Goal: Check status: Check status

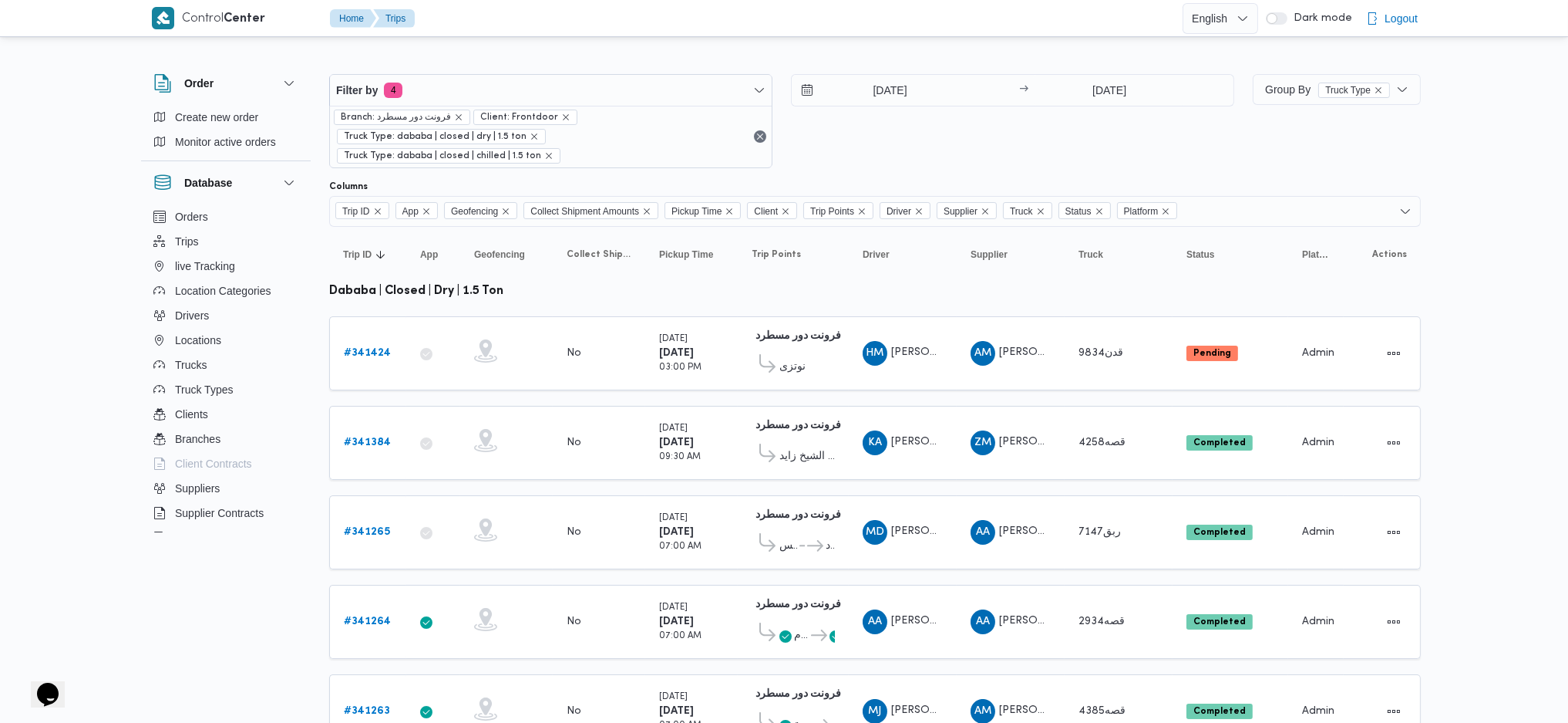
scroll to position [429, 0]
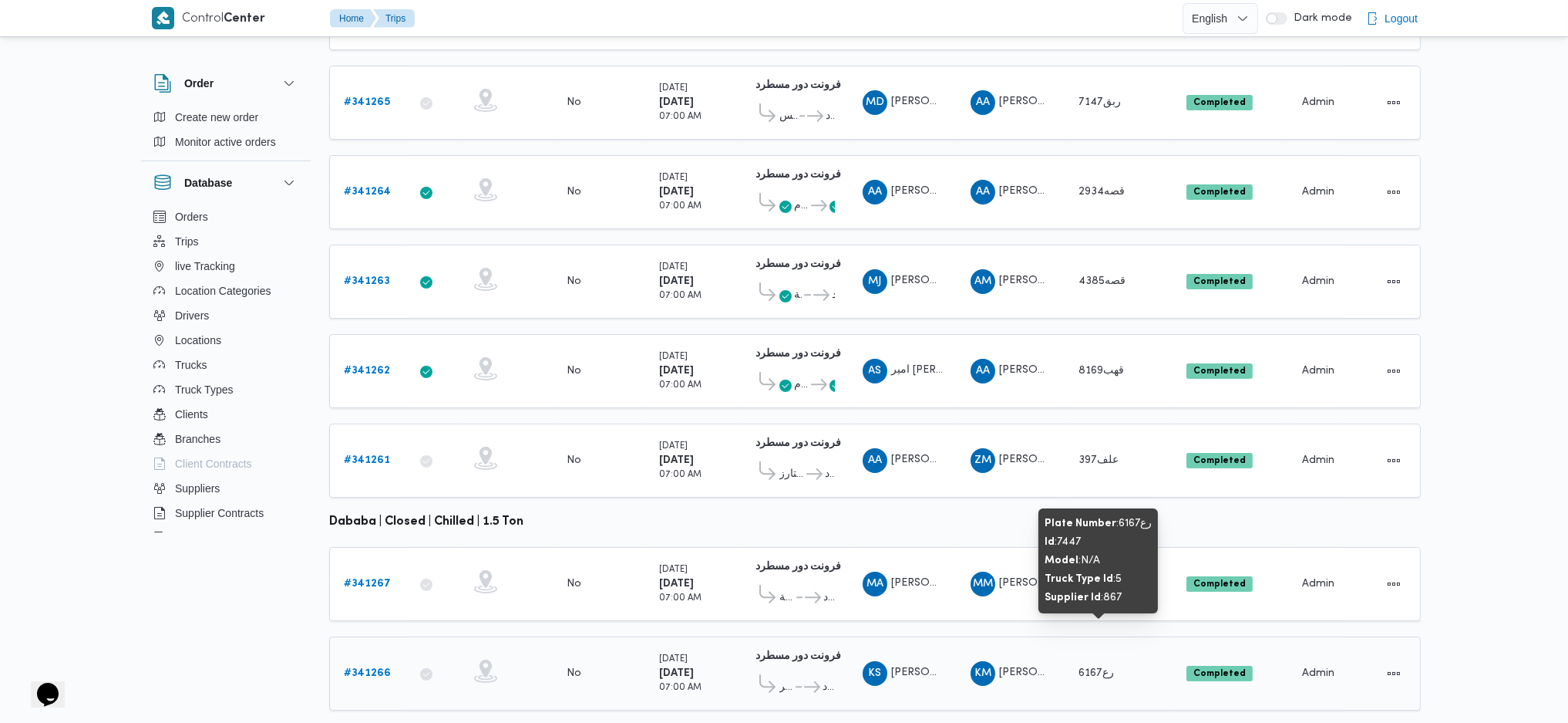
click at [1091, 612] on span "رع6167" at bounding box center [1095, 673] width 36 height 10
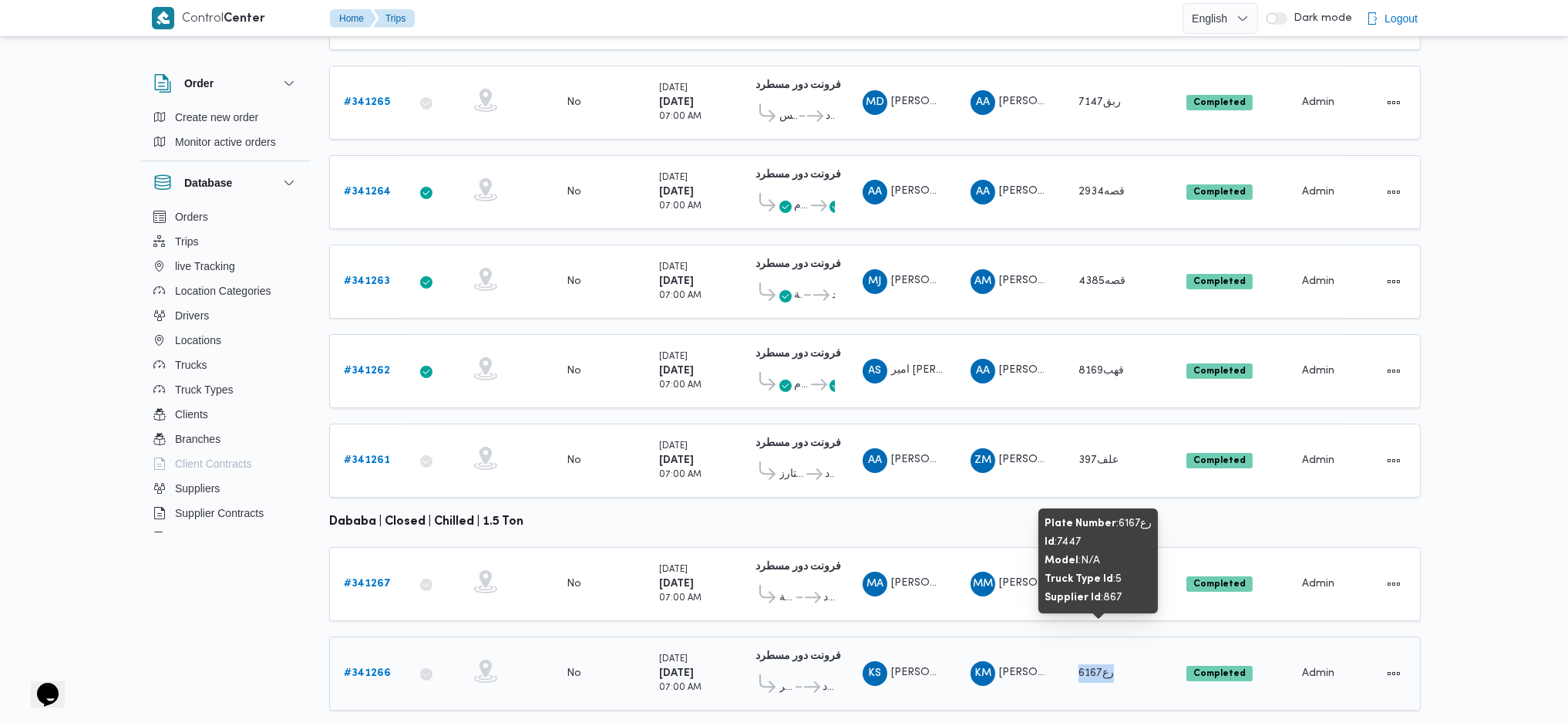
click at [1091, 612] on span "رع6167" at bounding box center [1095, 673] width 36 height 10
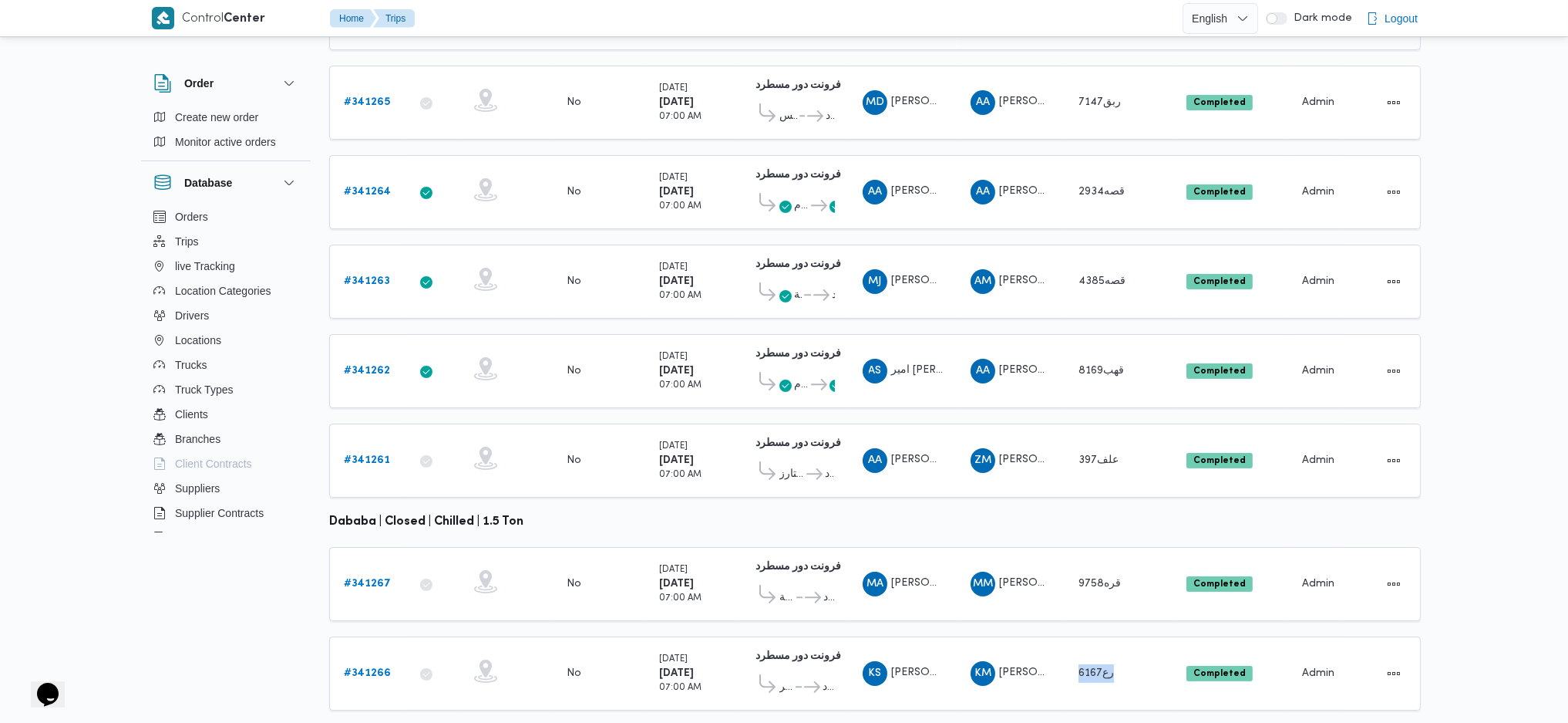
scroll to position [0, 0]
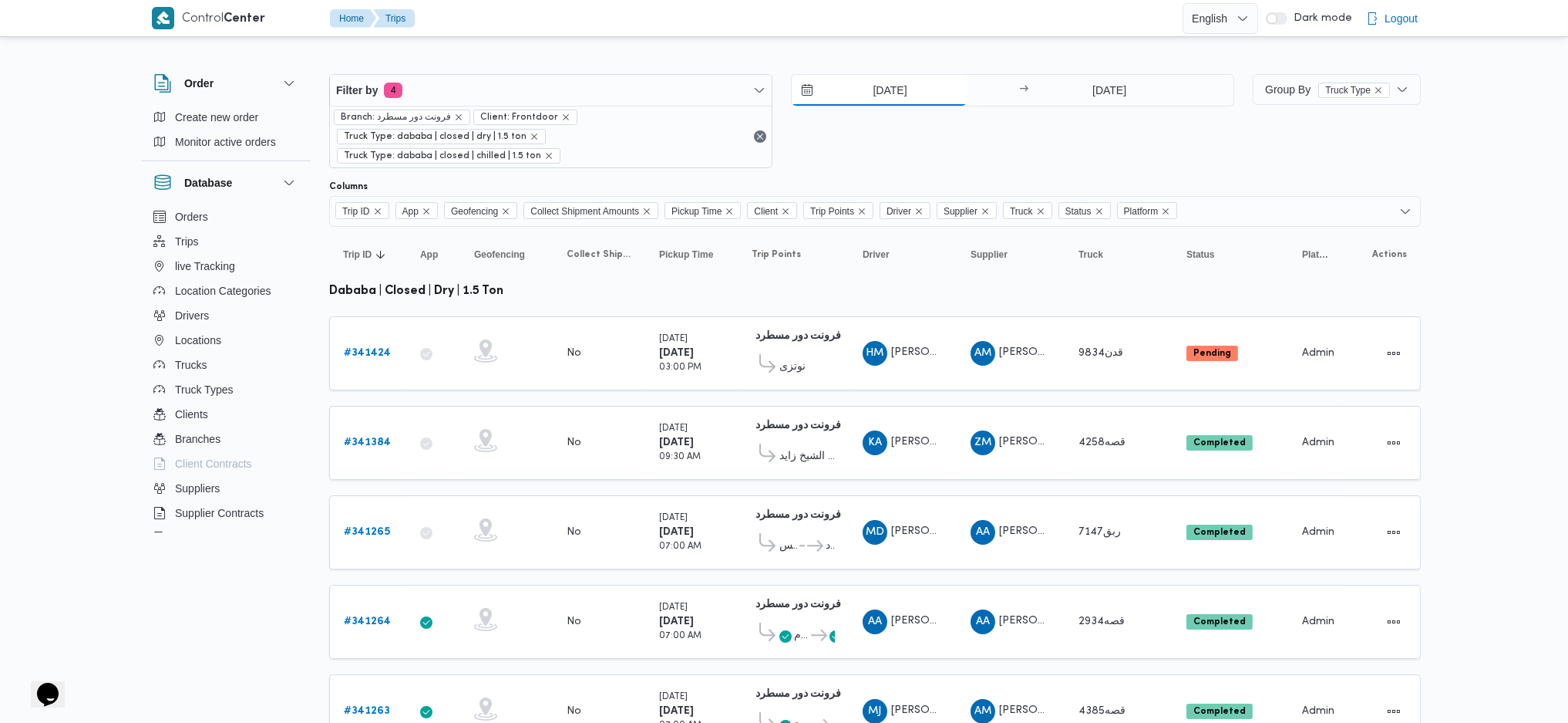
click at [886, 100] on input "[DATE]" at bounding box center [878, 90] width 175 height 31
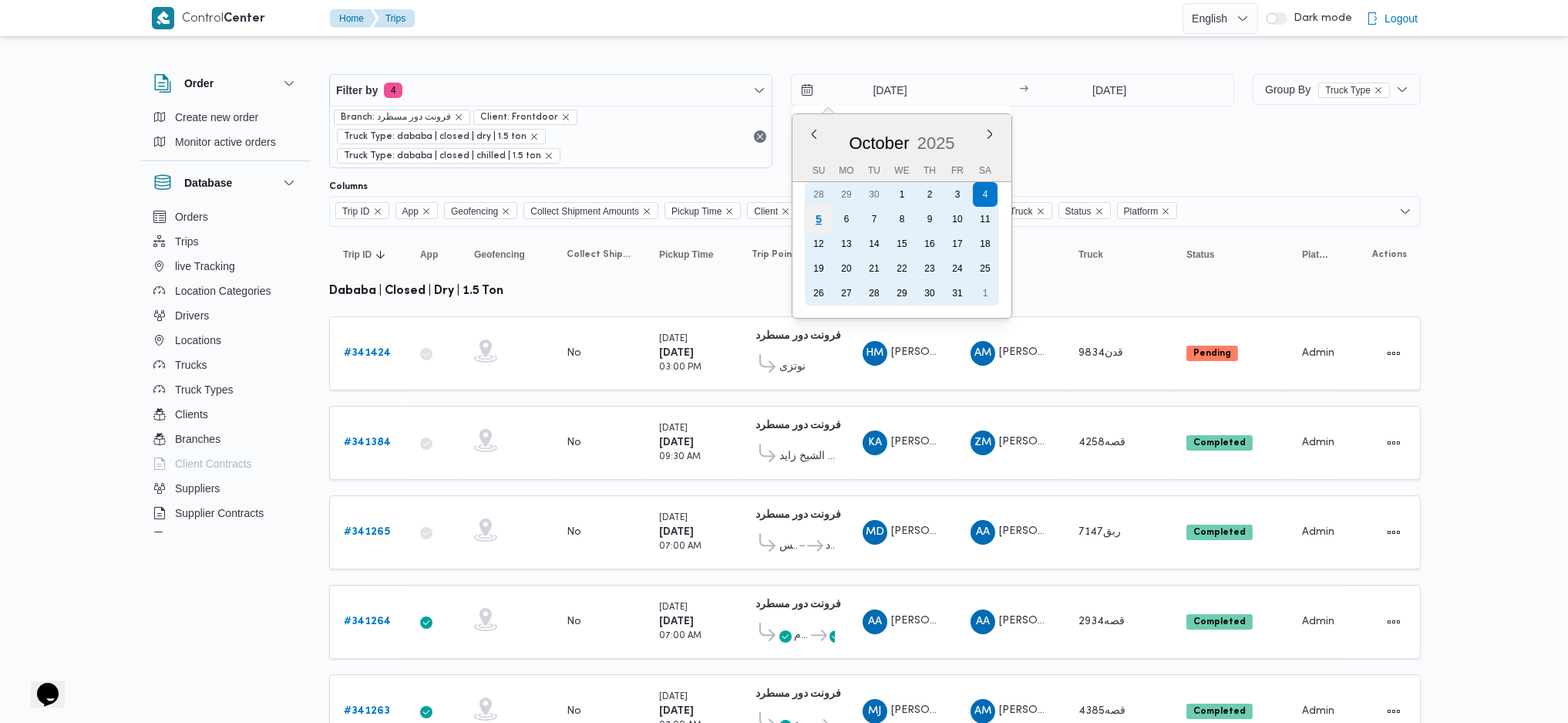
click at [813, 216] on div "5" at bounding box center [818, 219] width 29 height 29
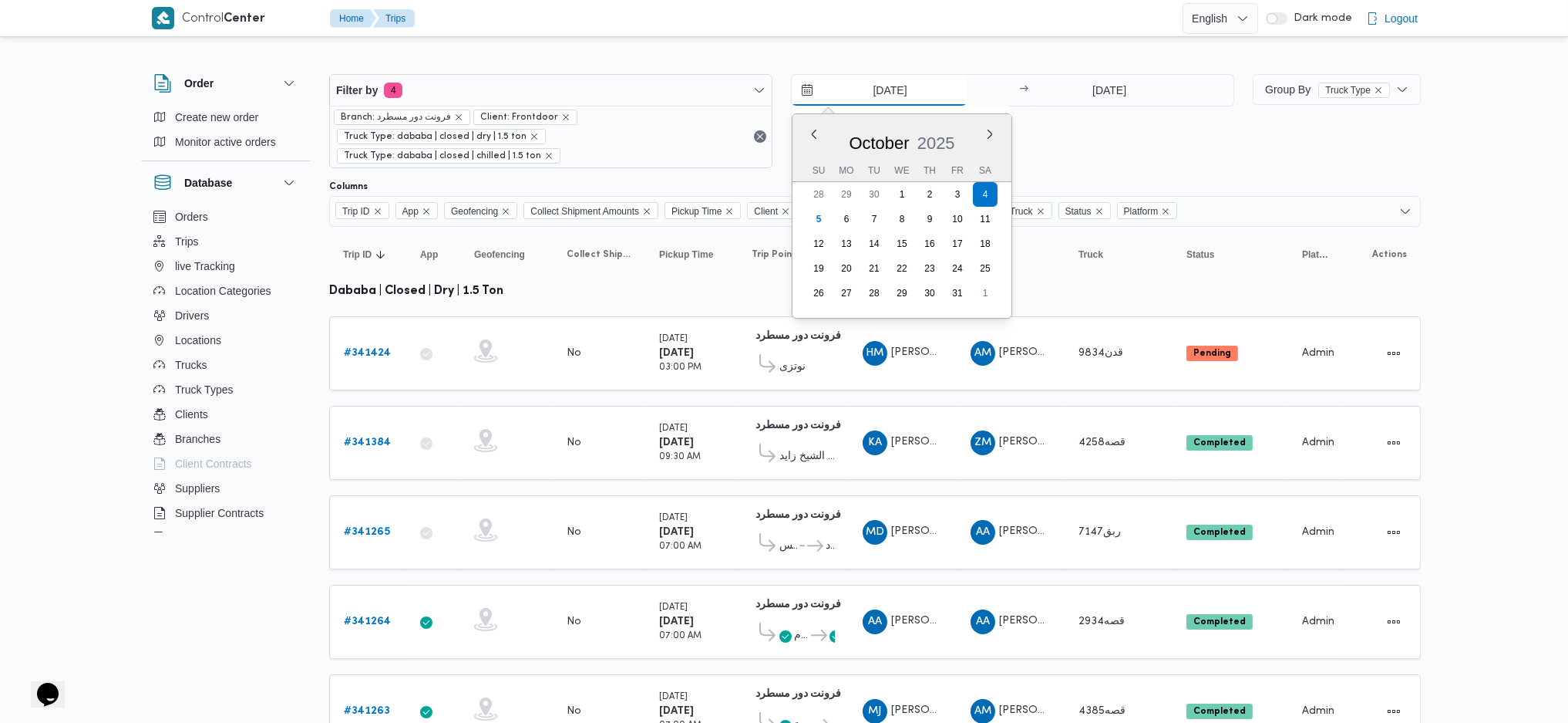
type input "[DATE]"
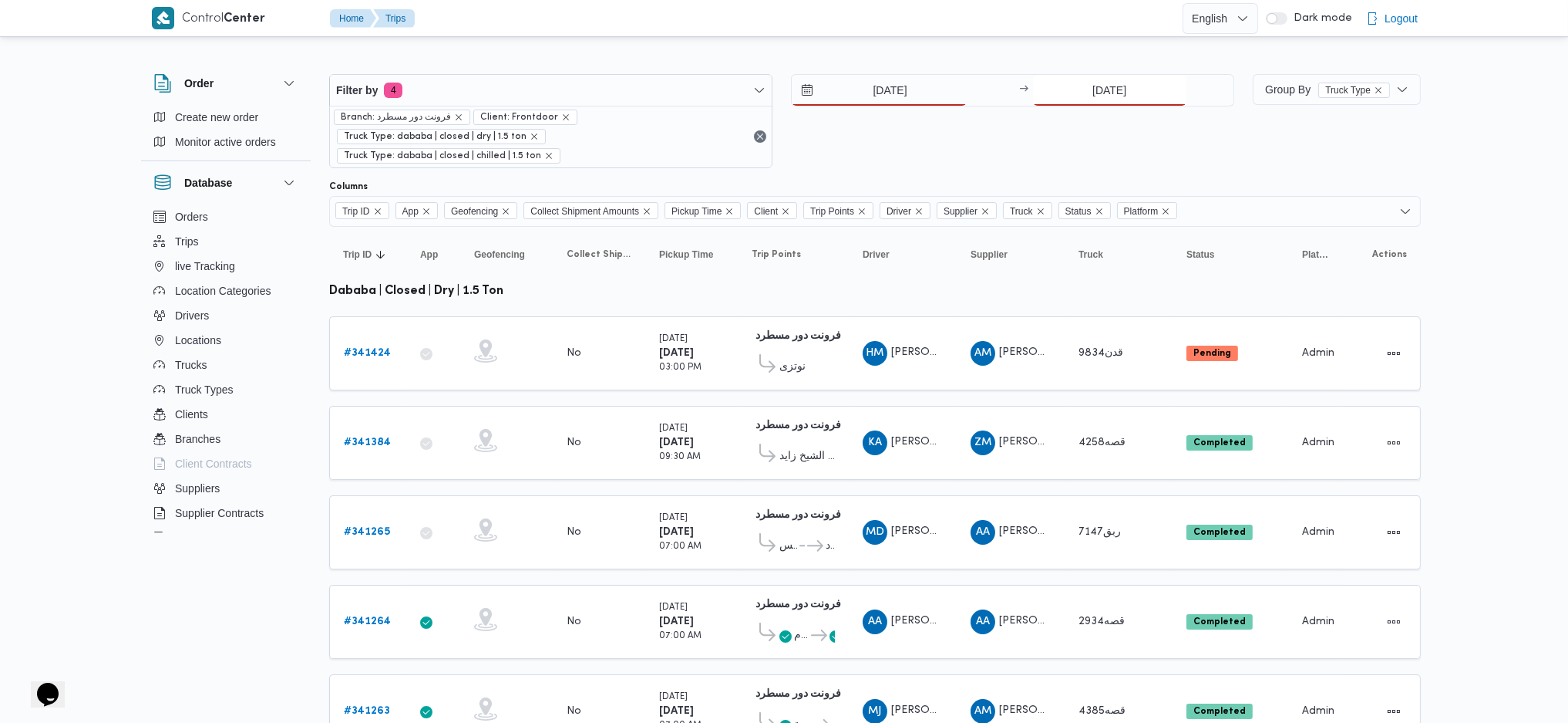
click at [1093, 92] on input "[DATE]" at bounding box center [1110, 90] width 153 height 31
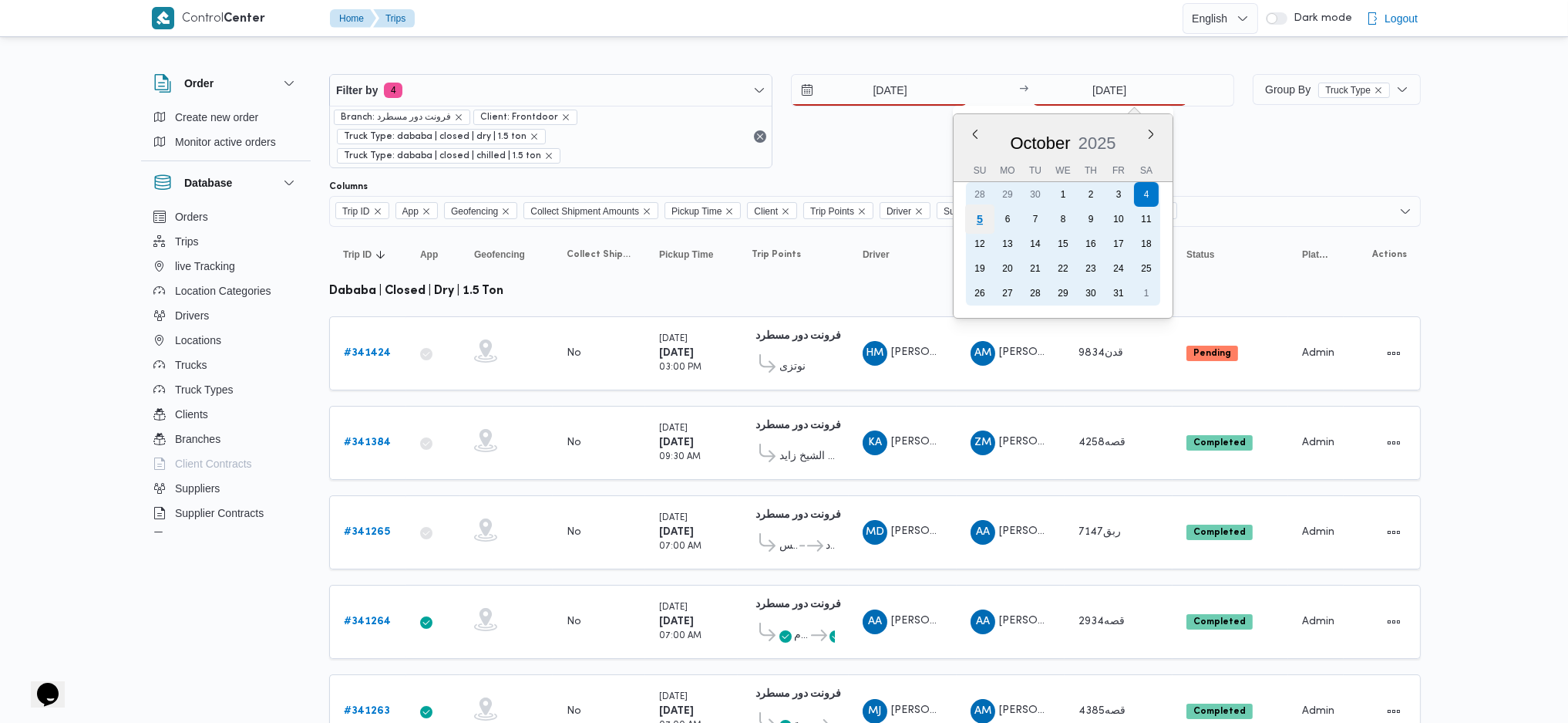
click at [976, 214] on div "5" at bounding box center [979, 219] width 29 height 29
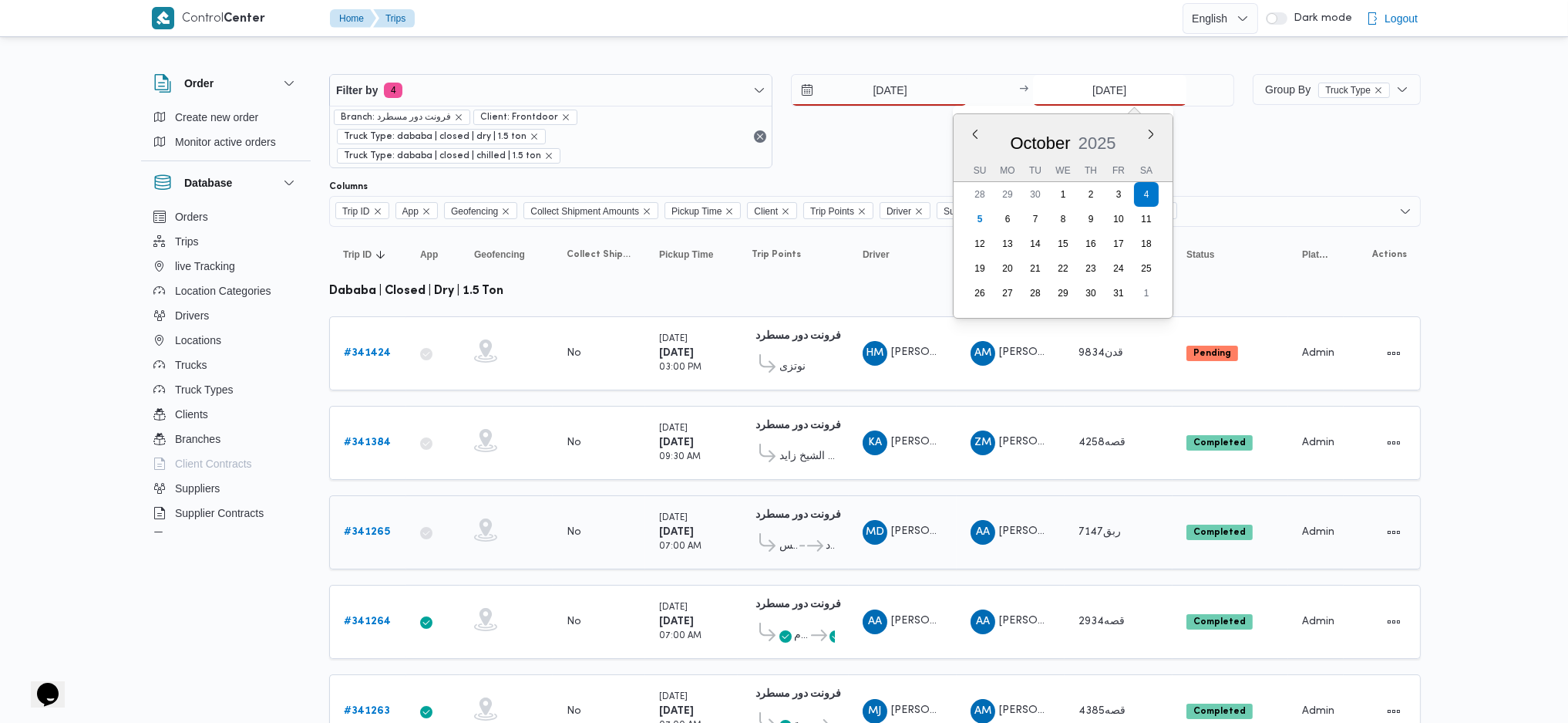
type input "[DATE]"
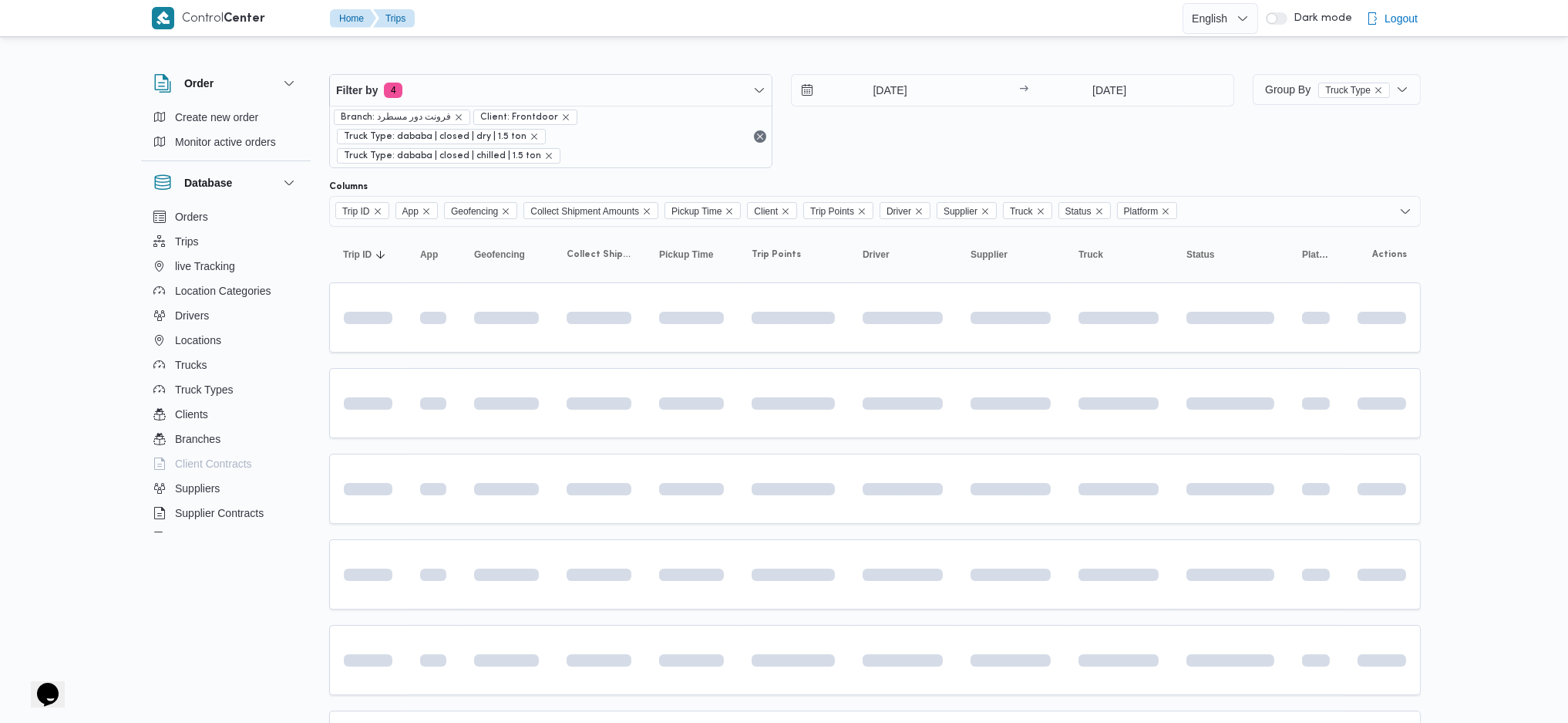
click at [853, 505] on table "Trip ID Click to sort in ascending order App Click to sort in ascending order G…" at bounding box center [875, 640] width 1091 height 826
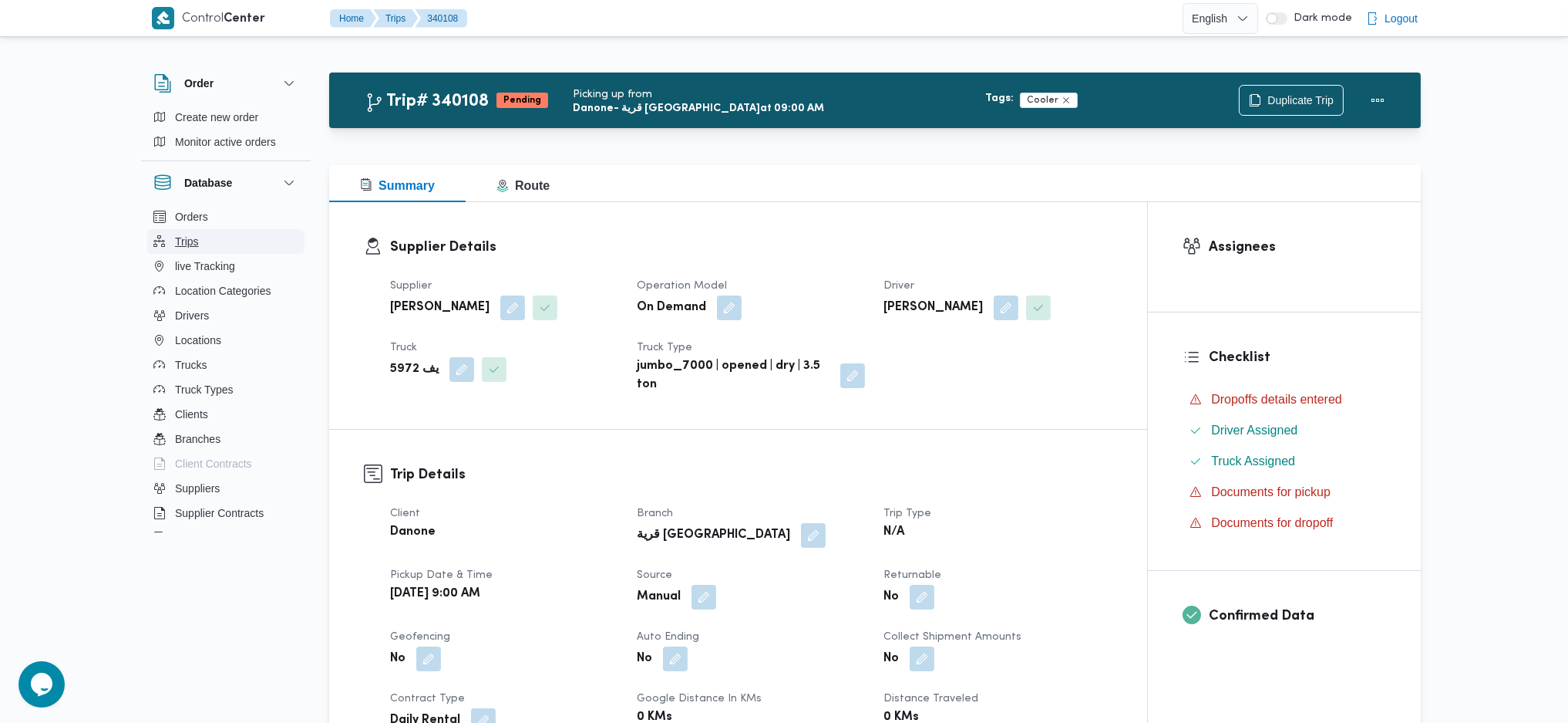
click at [203, 248] on button "Trips" at bounding box center [226, 240] width 157 height 24
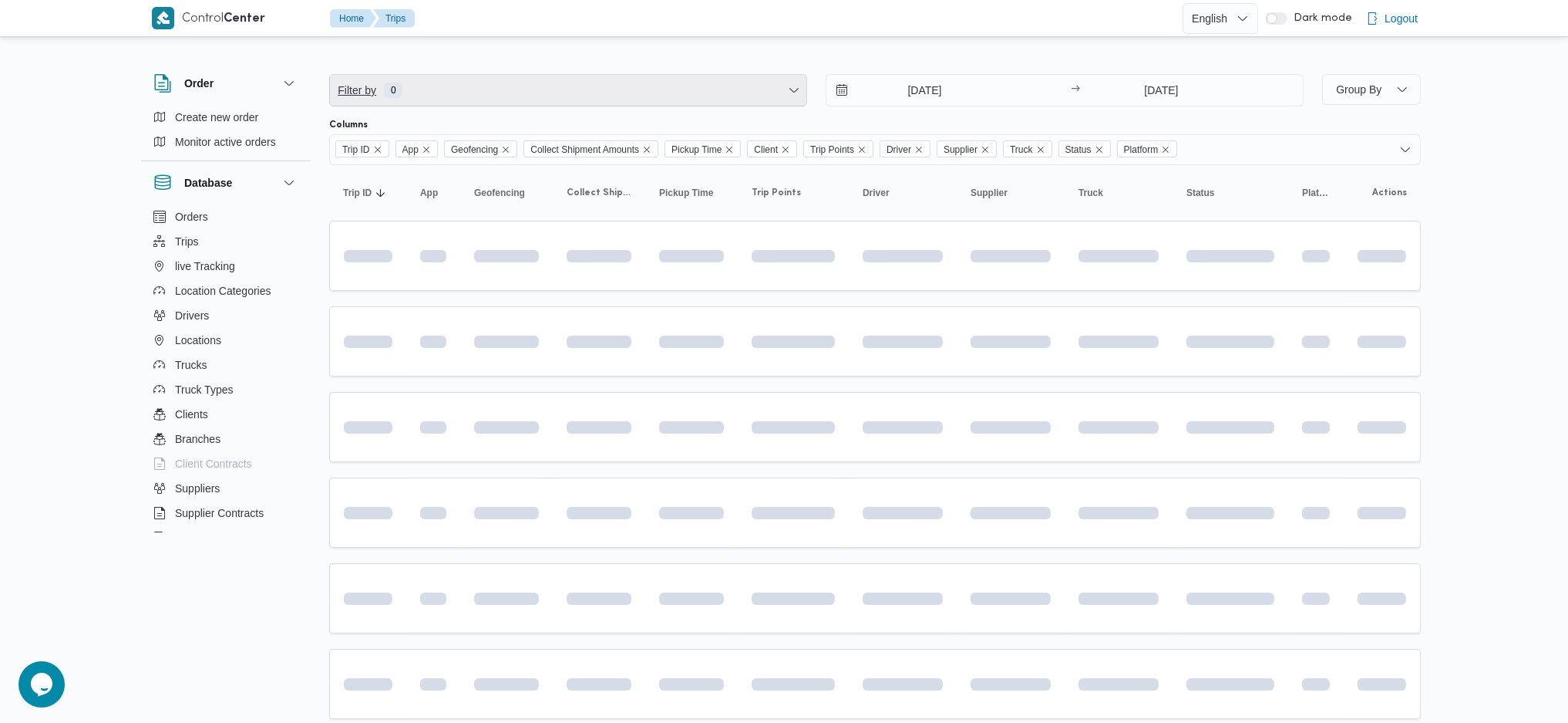
click at [433, 94] on span "Filter by 0" at bounding box center [569, 90] width 477 height 31
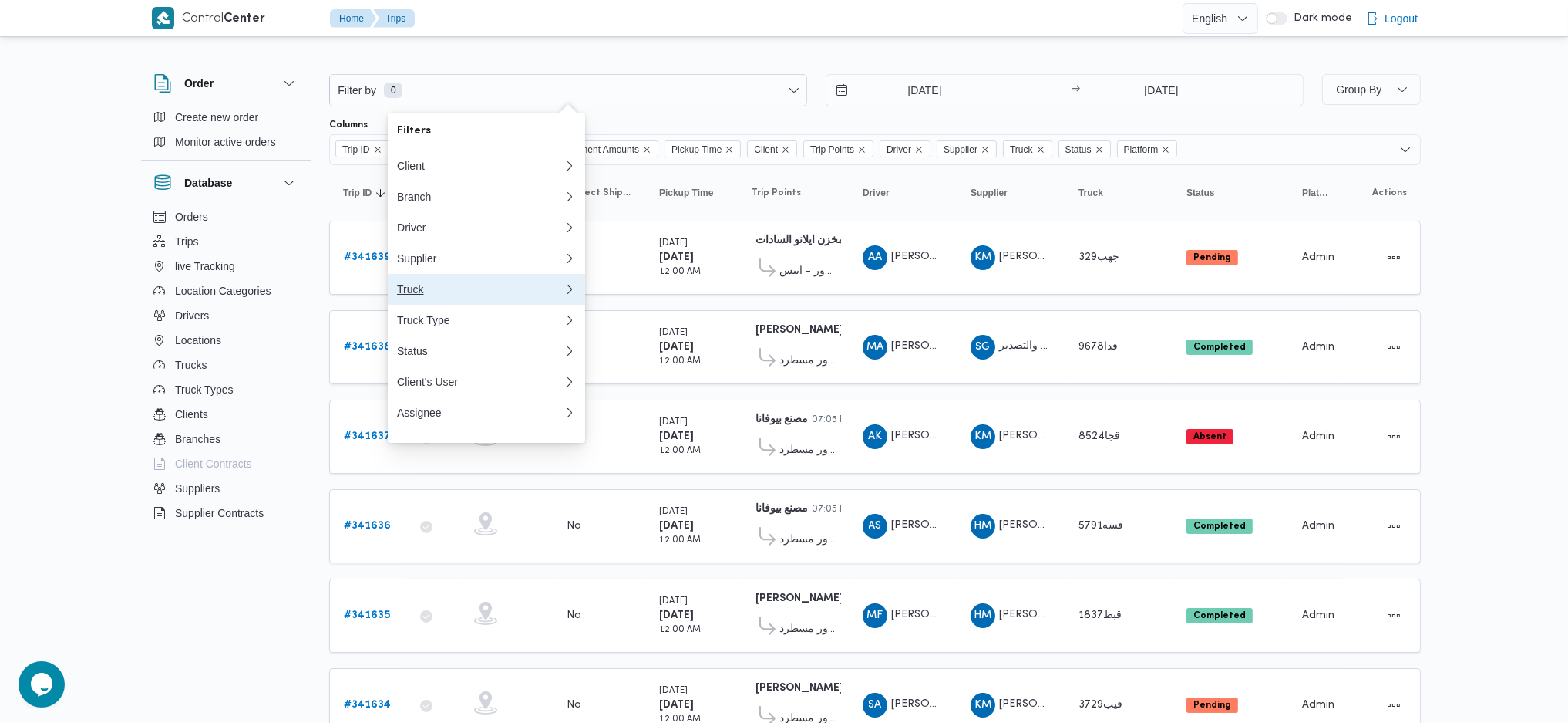
click at [422, 296] on div "Truck" at bounding box center [480, 289] width 167 height 13
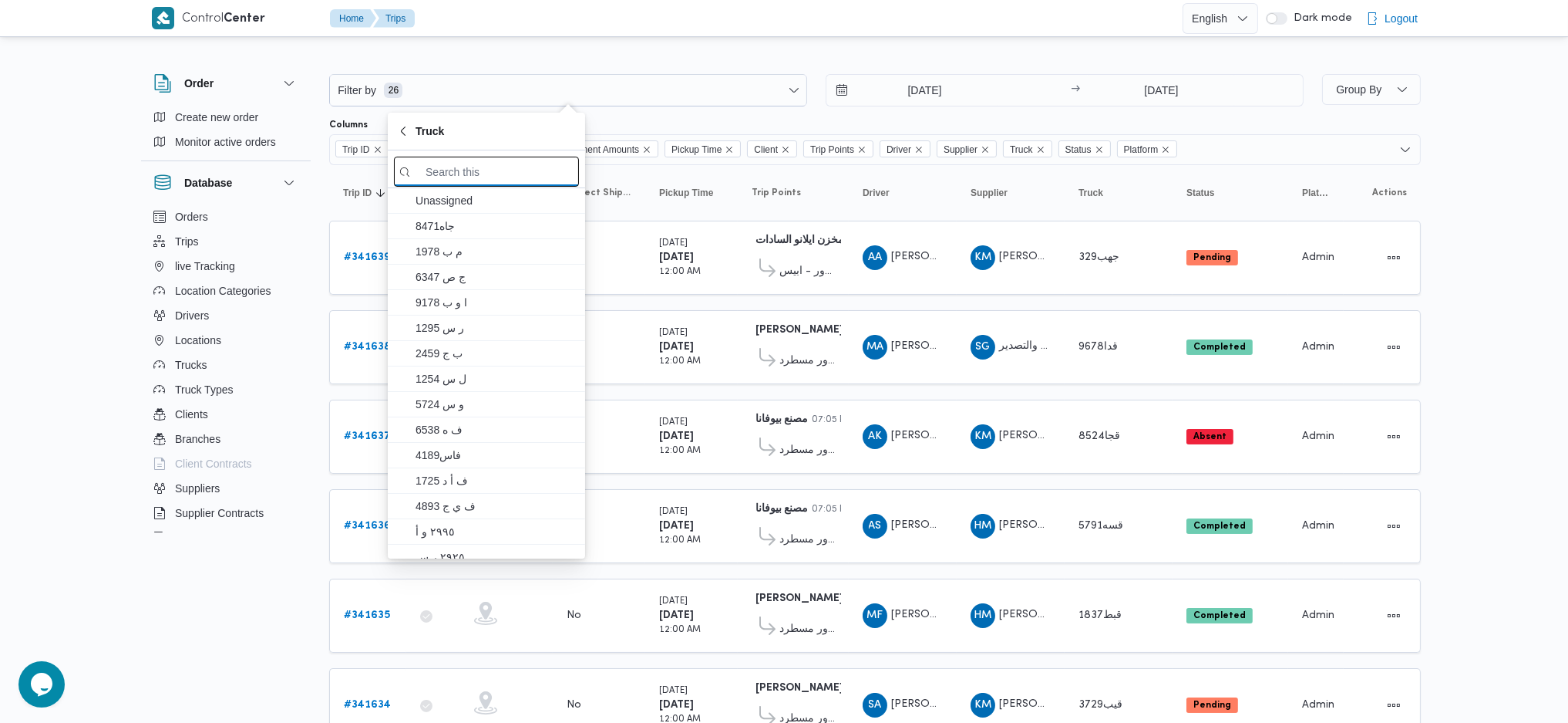
paste input "رع6167"
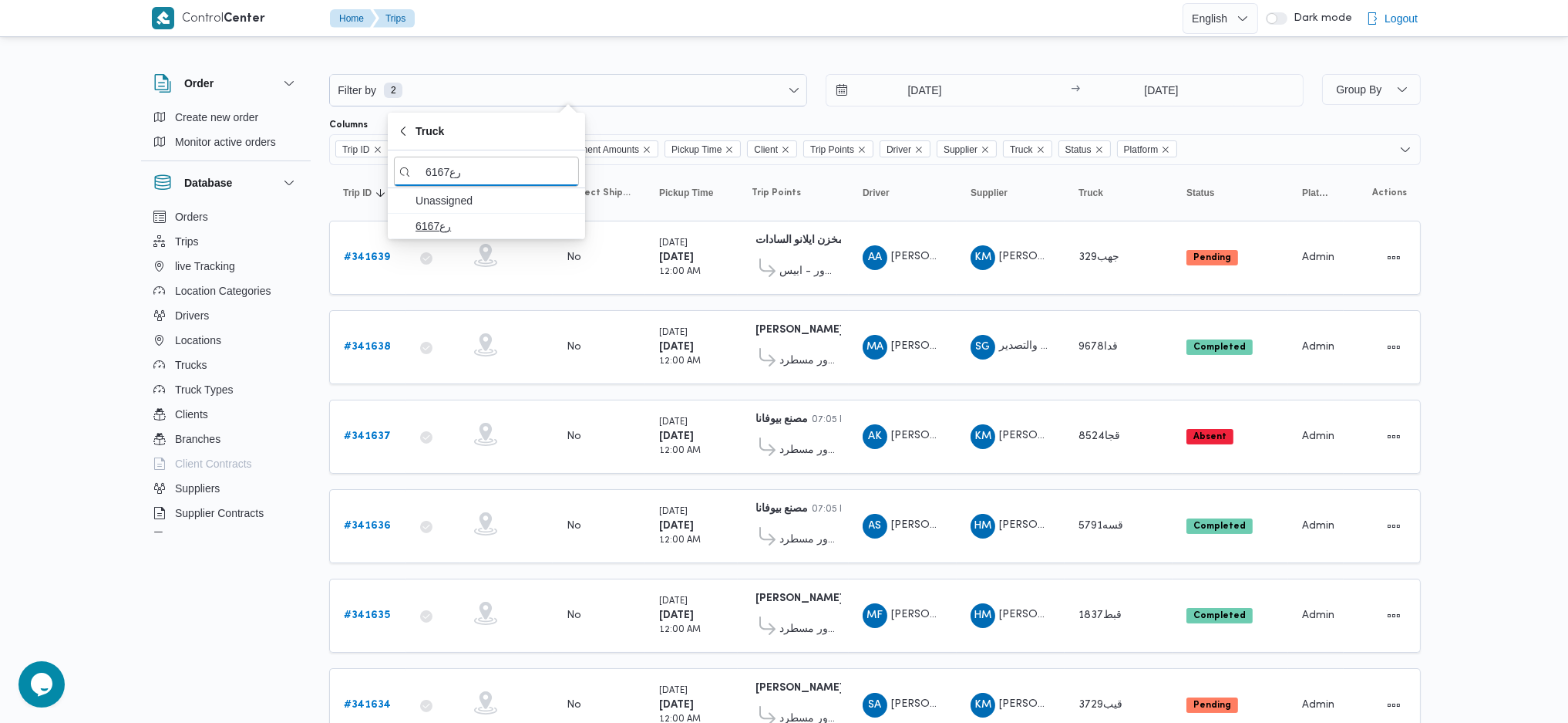
type input "رع6167"
click at [475, 236] on span "رع6167" at bounding box center [486, 225] width 185 height 24
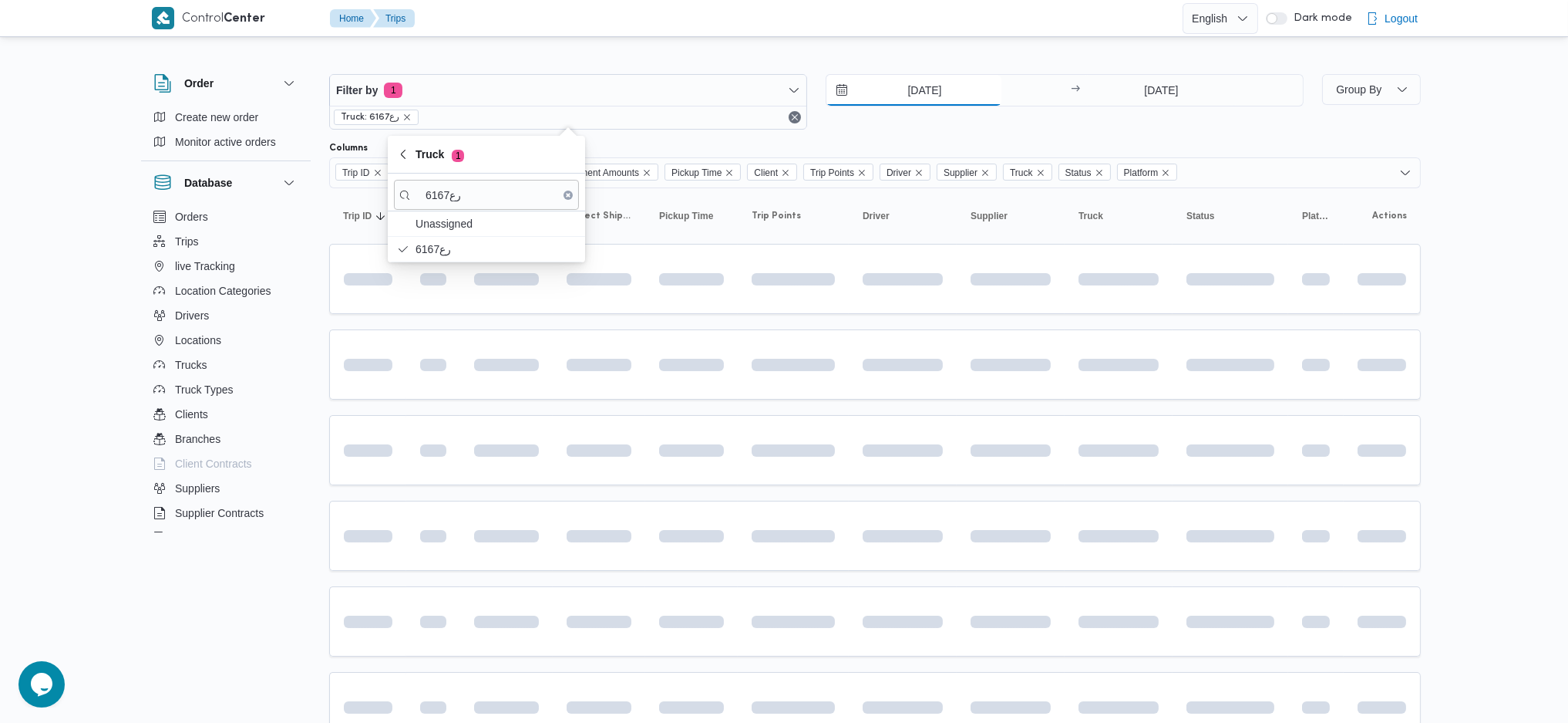
click at [933, 85] on input "[DATE]" at bounding box center [913, 90] width 175 height 31
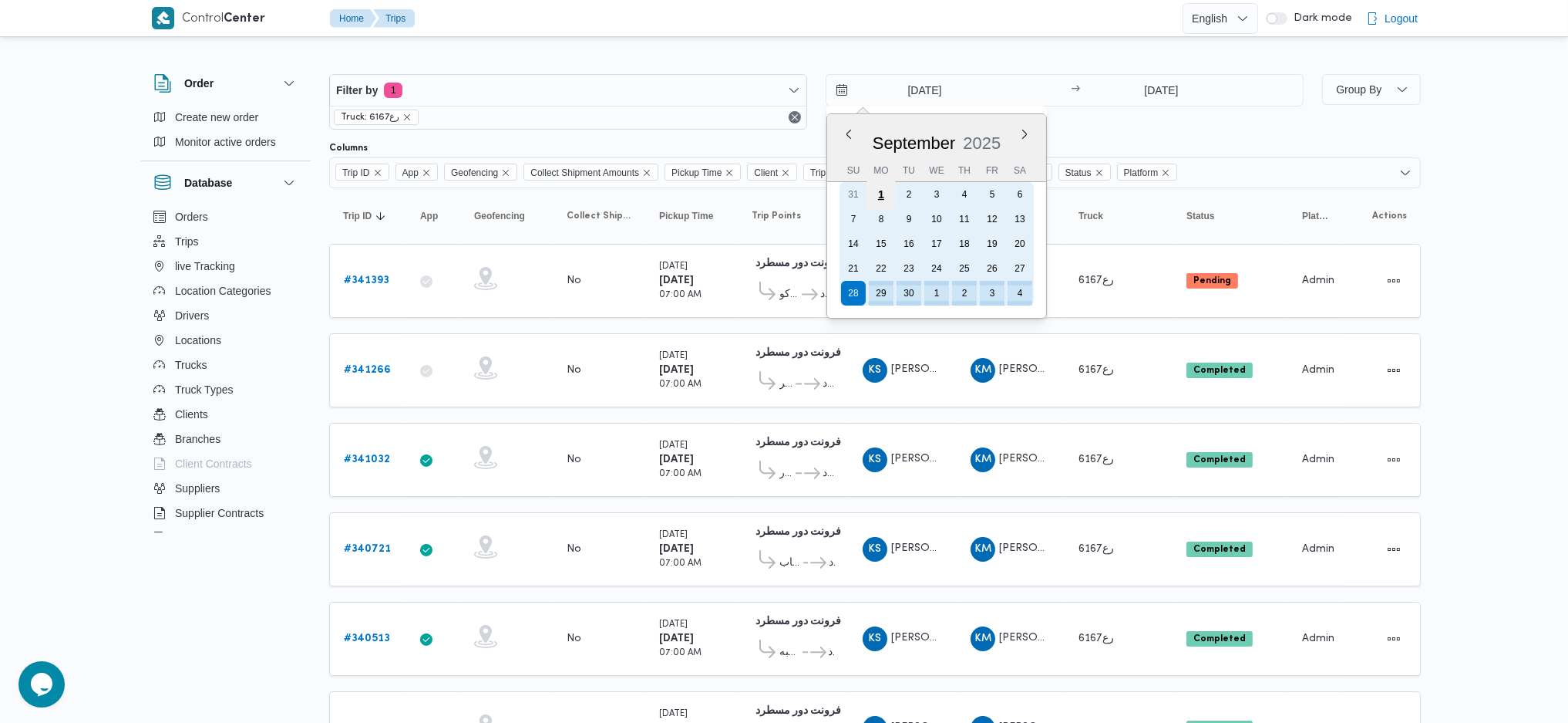
click at [883, 191] on div "1" at bounding box center [881, 194] width 29 height 29
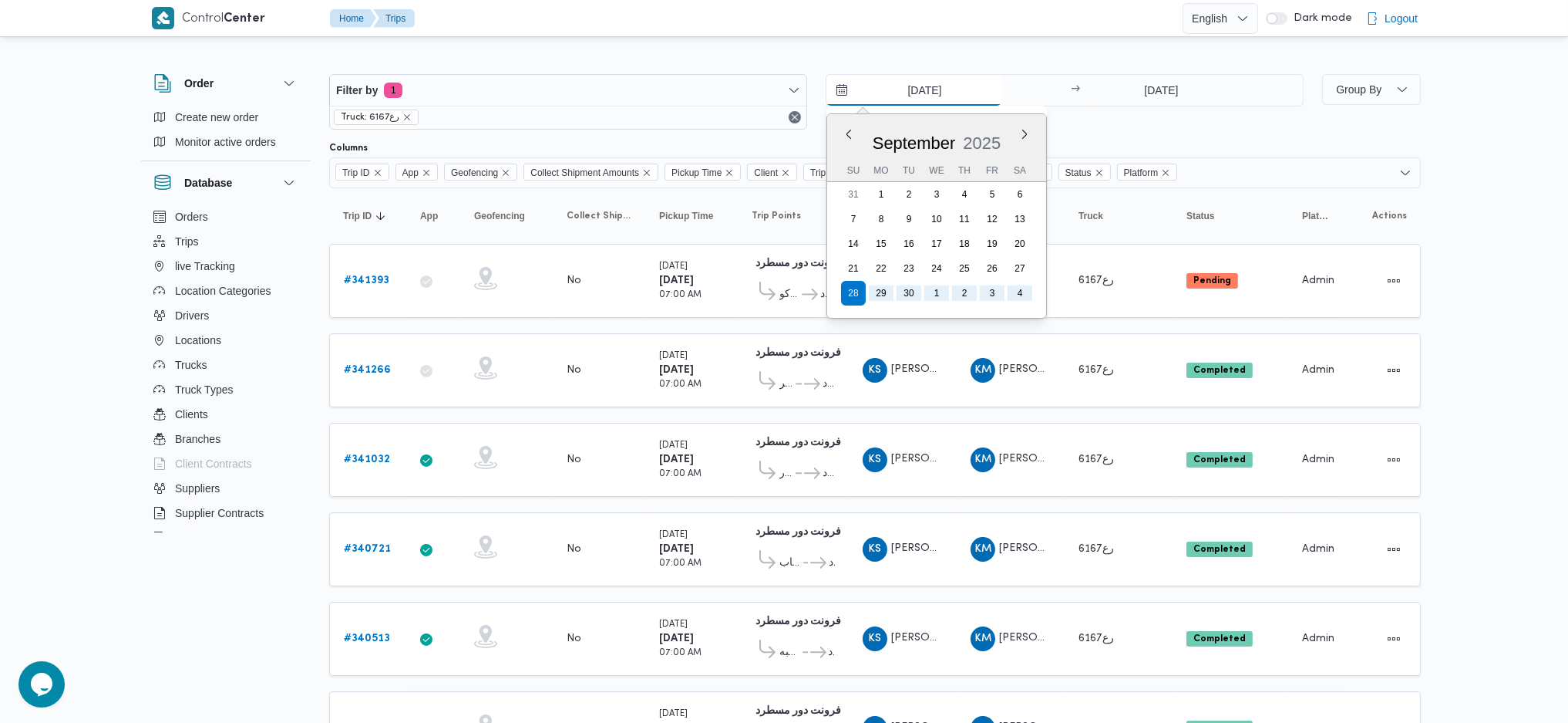
type input "[DATE]"
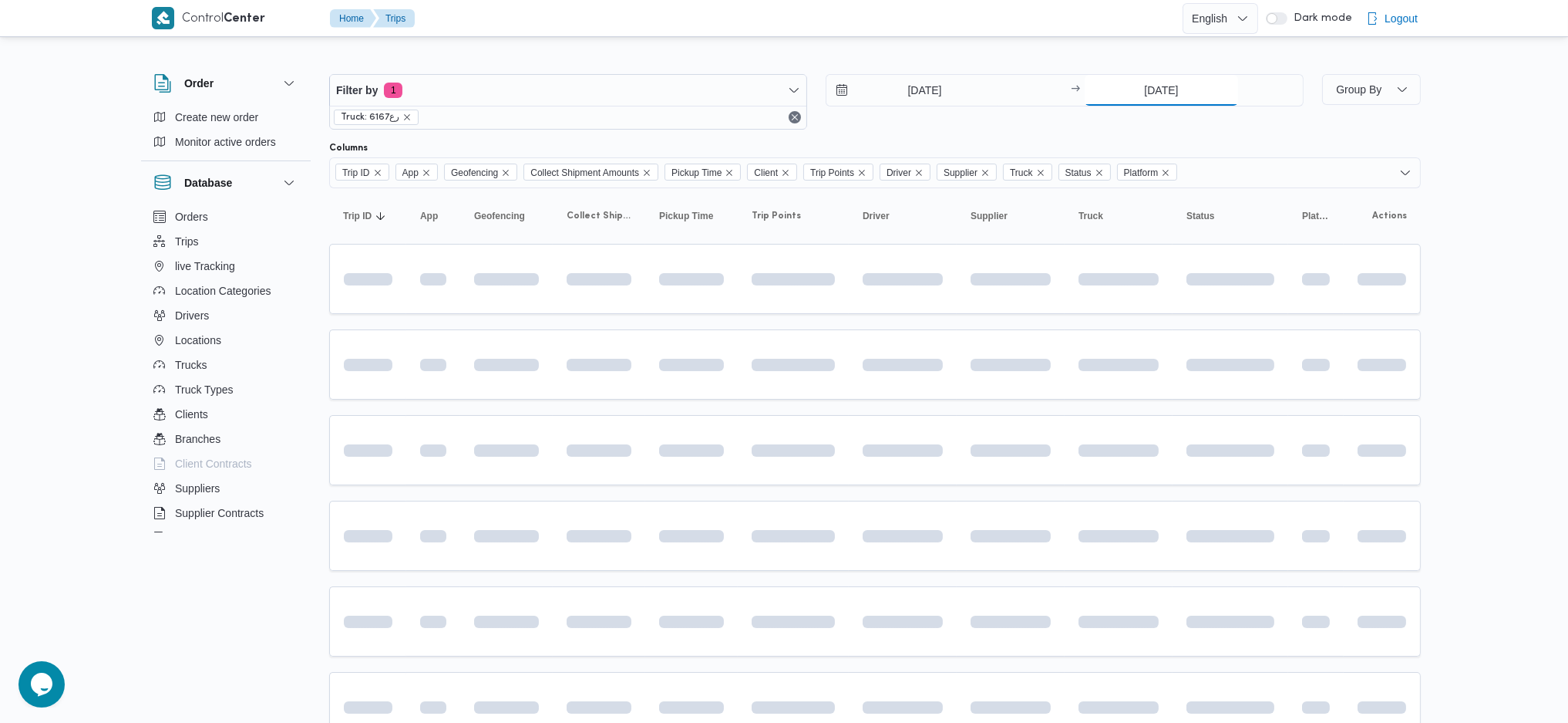
click at [1165, 82] on input "[DATE]" at bounding box center [1161, 90] width 153 height 31
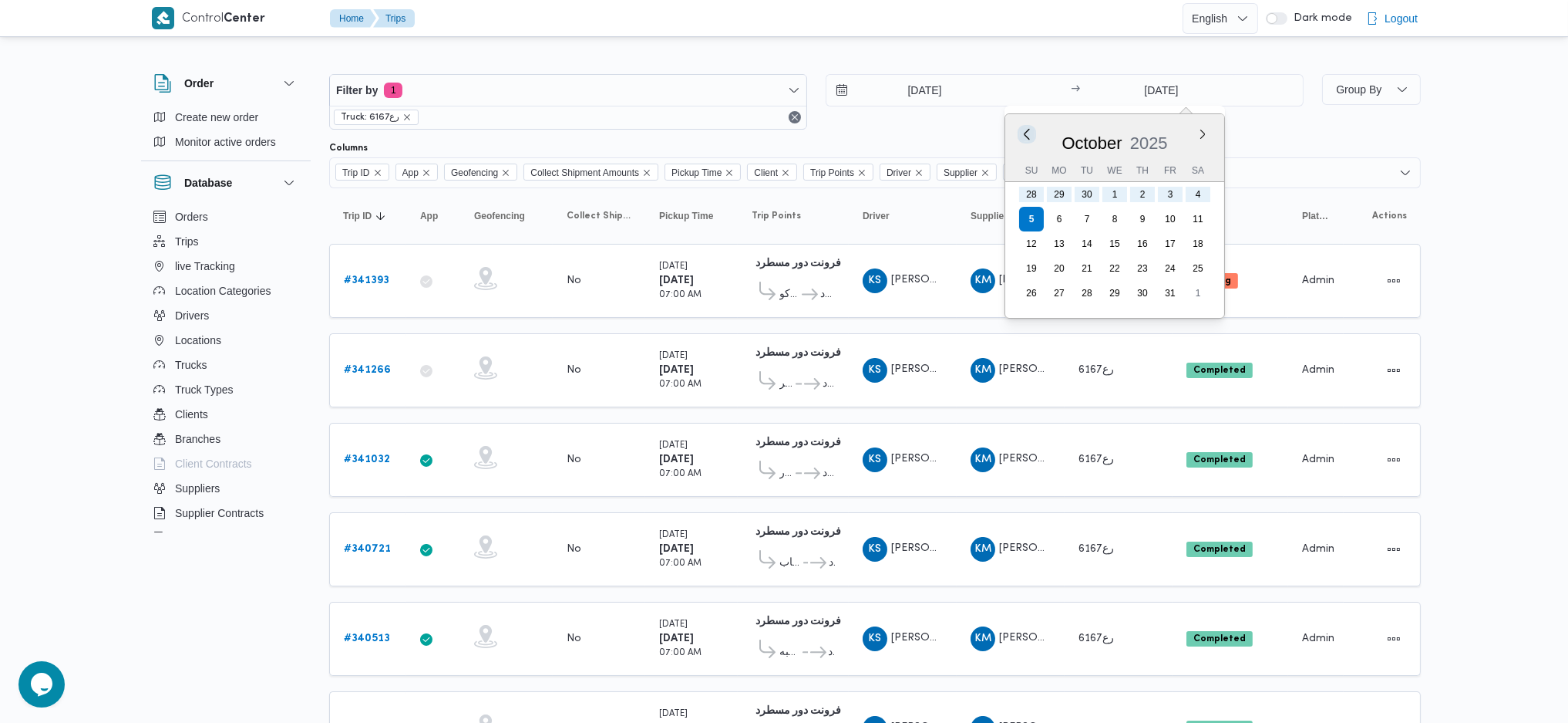
click at [1025, 133] on button "Previous Month" at bounding box center [1026, 134] width 15 height 15
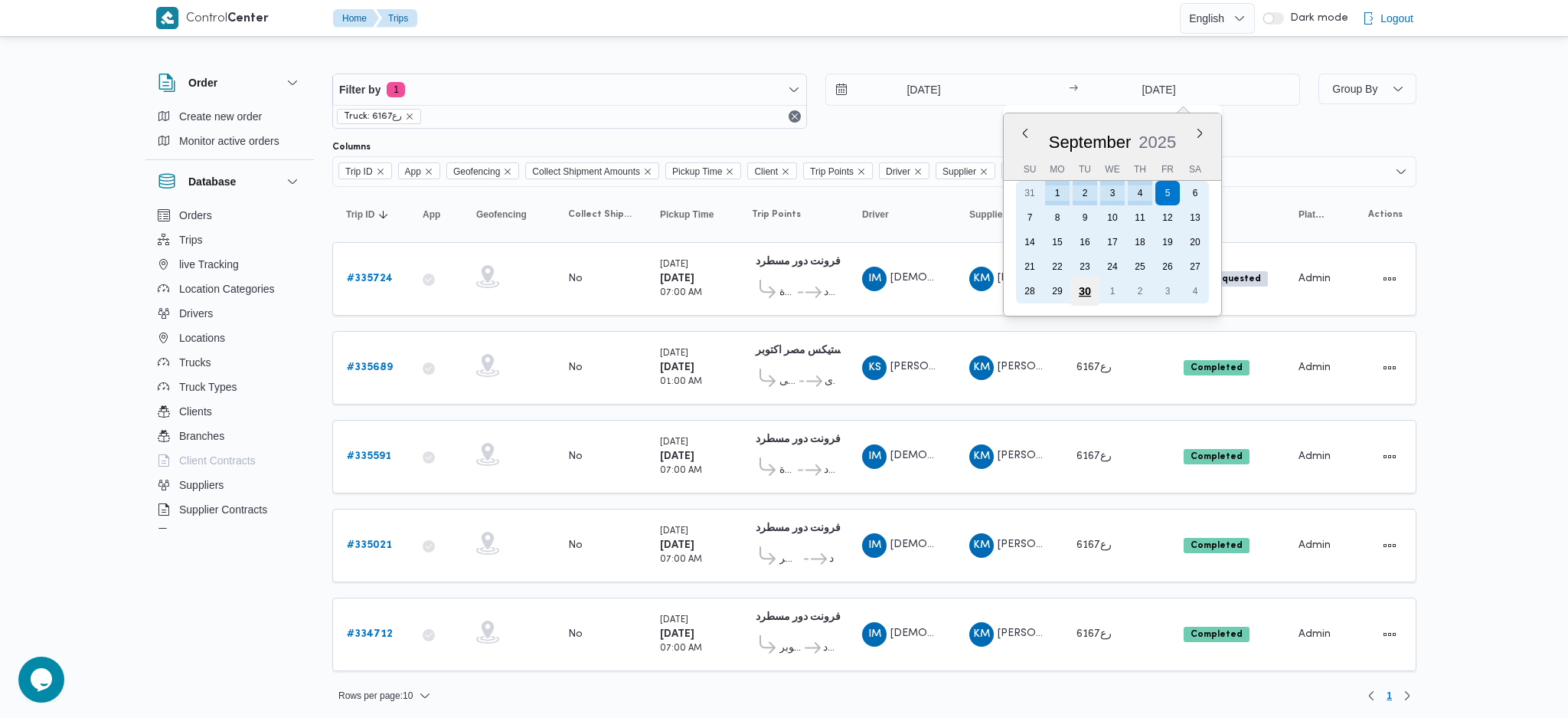
click at [1075, 291] on div "30" at bounding box center [1085, 291] width 29 height 29
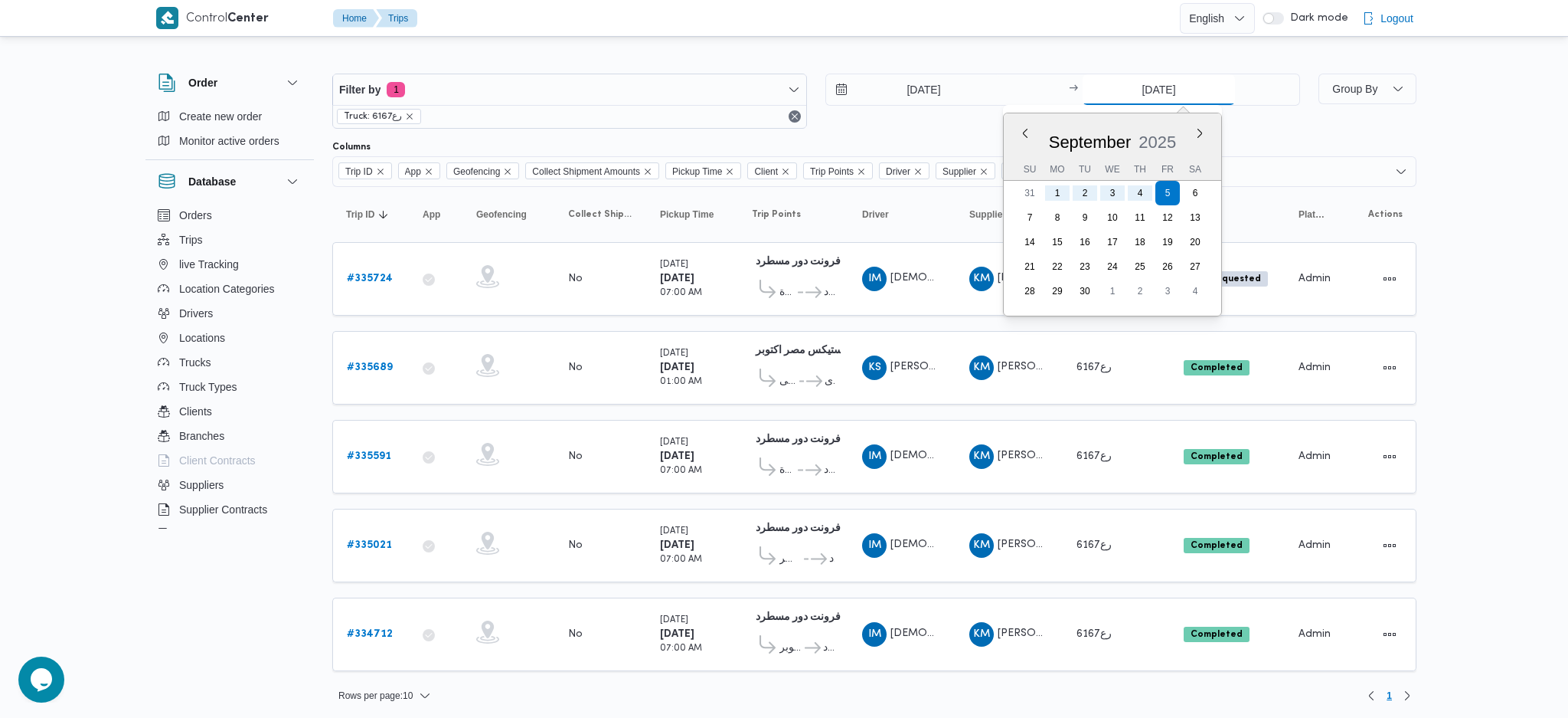
type input "[DATE]"
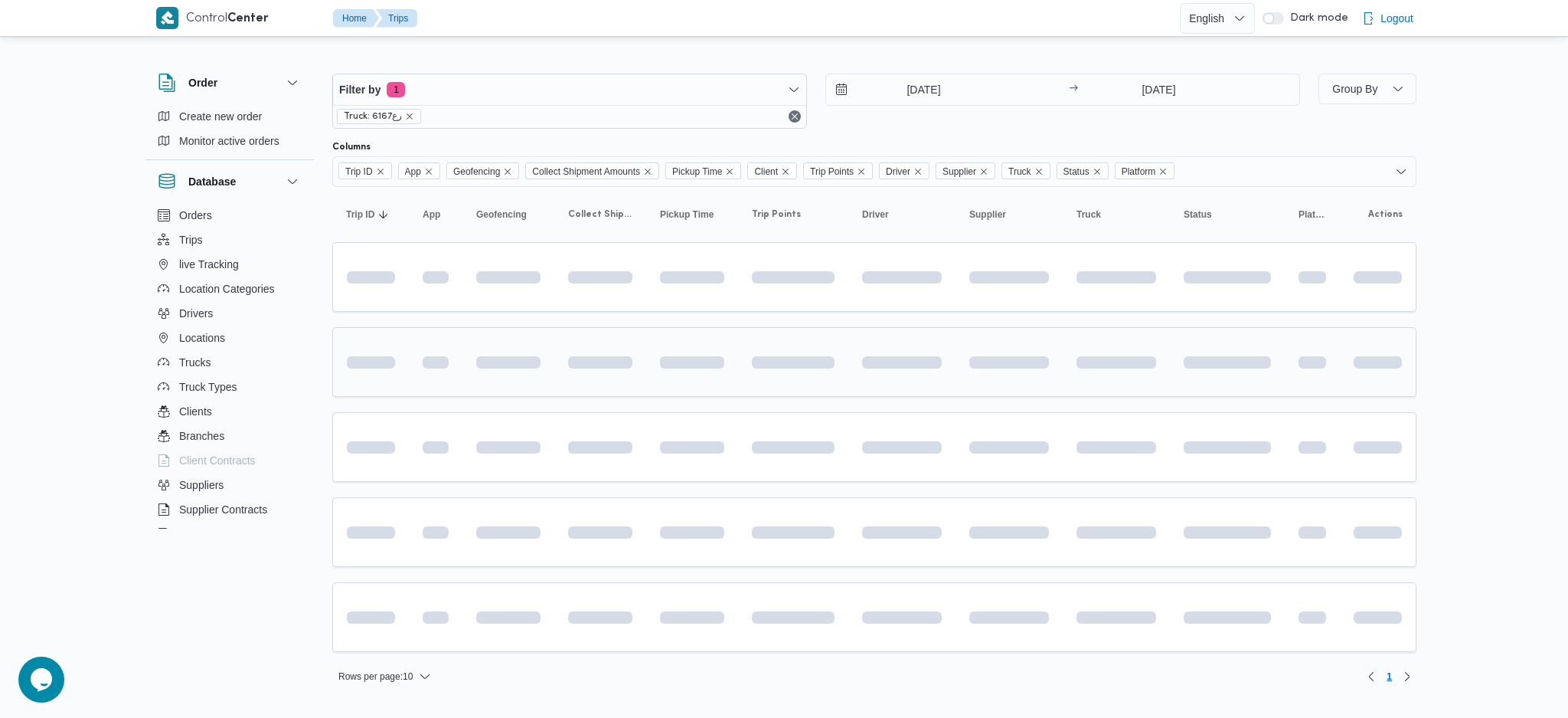
click at [1008, 343] on td at bounding box center [1008, 362] width 107 height 69
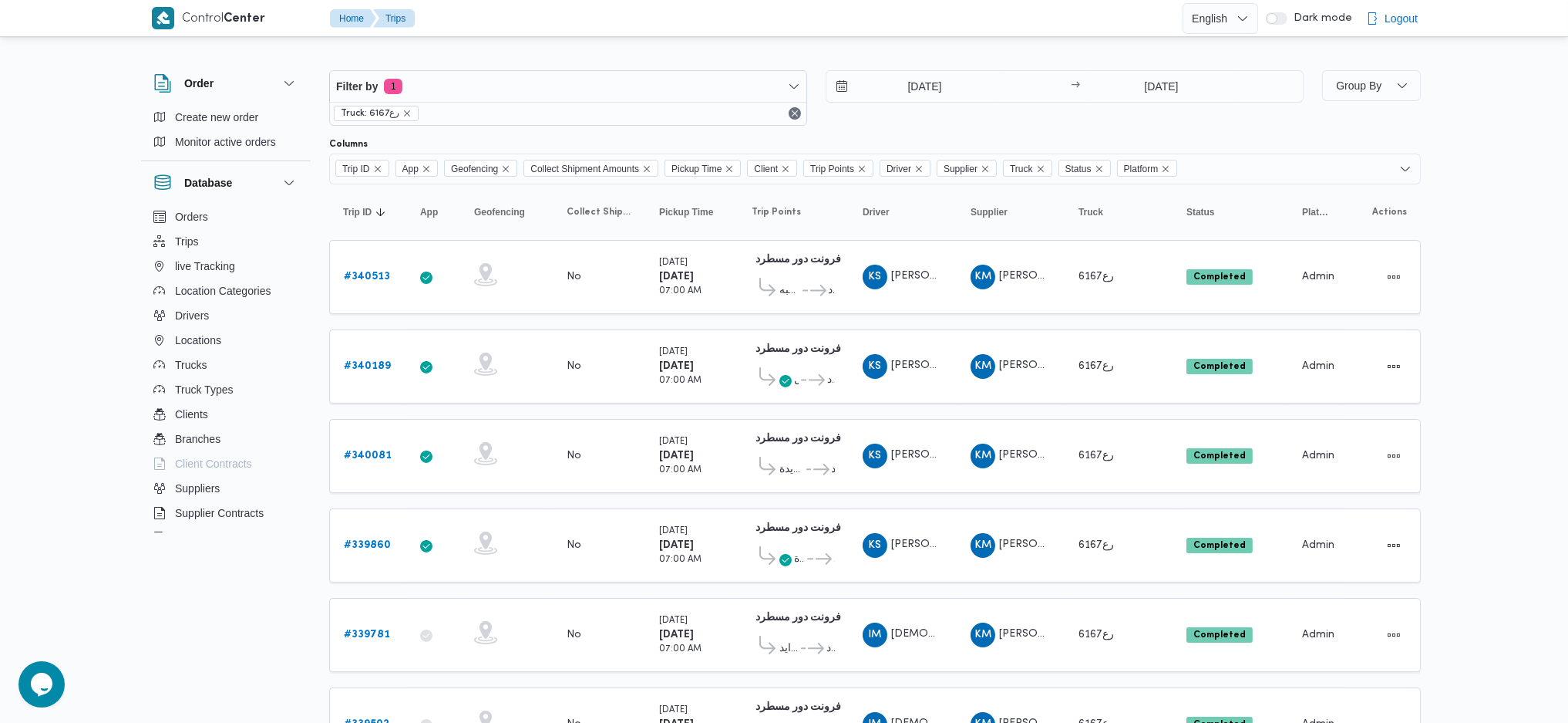
scroll to position [430, 0]
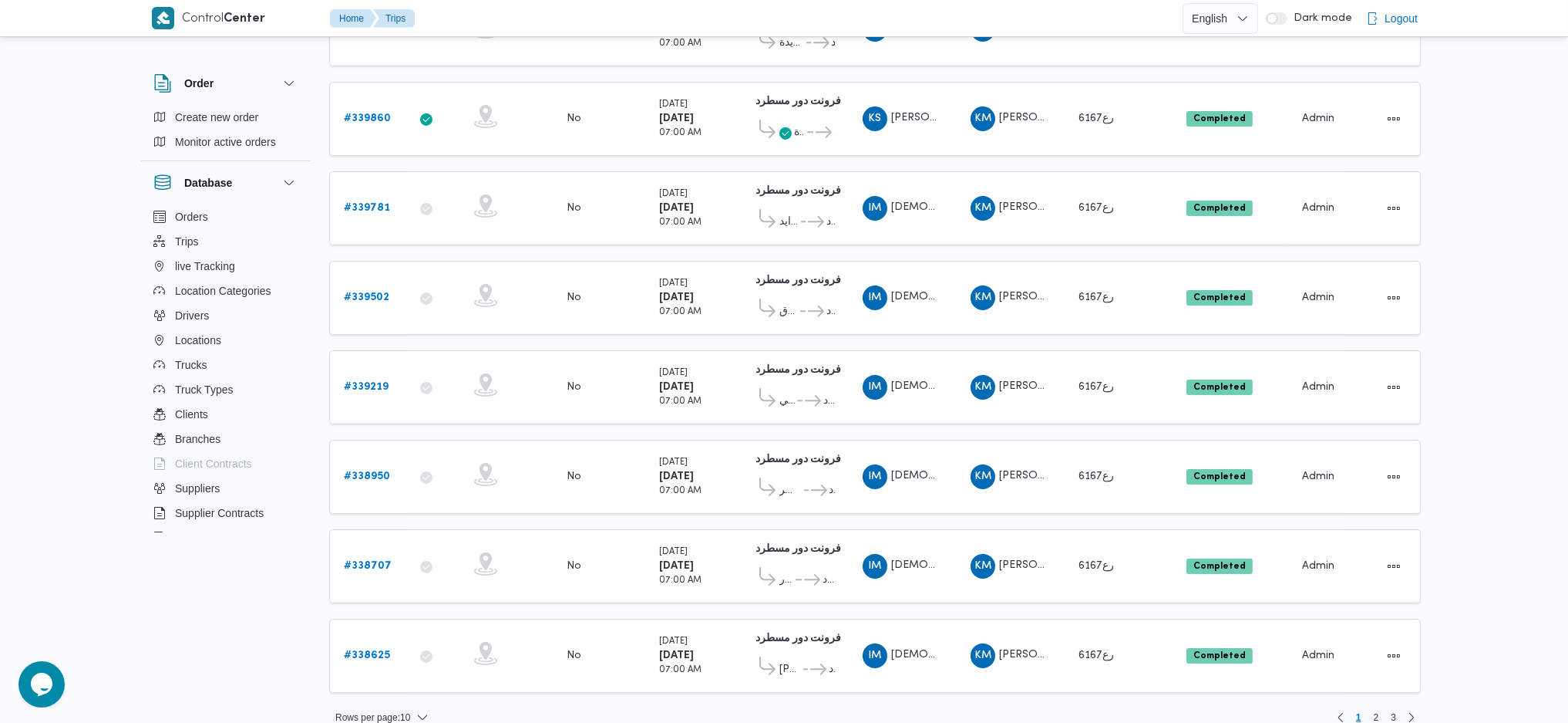
click at [422, 708] on div "Rows per page : 10 1 2 3" at bounding box center [875, 717] width 1110 height 37
click at [413, 720] on div "Filter by 1 Truck: رع6167 [DATE] → [DATE] Group By Columns Trip ID App Geofenci…" at bounding box center [774, 177] width 1310 height 1136
click at [408, 708] on span "Rows per page : 10" at bounding box center [372, 717] width 75 height 18
click at [401, 667] on span "20 rows" at bounding box center [401, 660] width 49 height 13
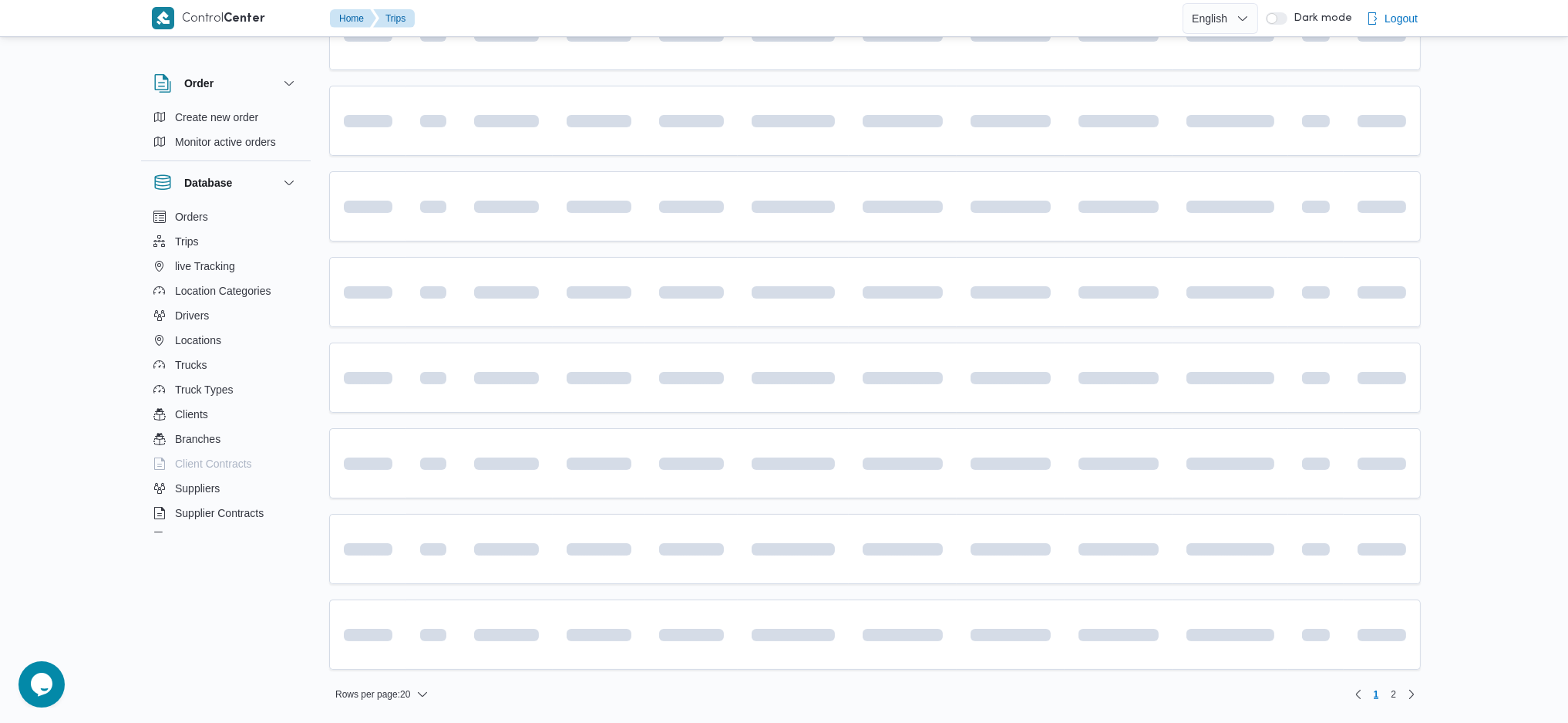
scroll to position [408, 0]
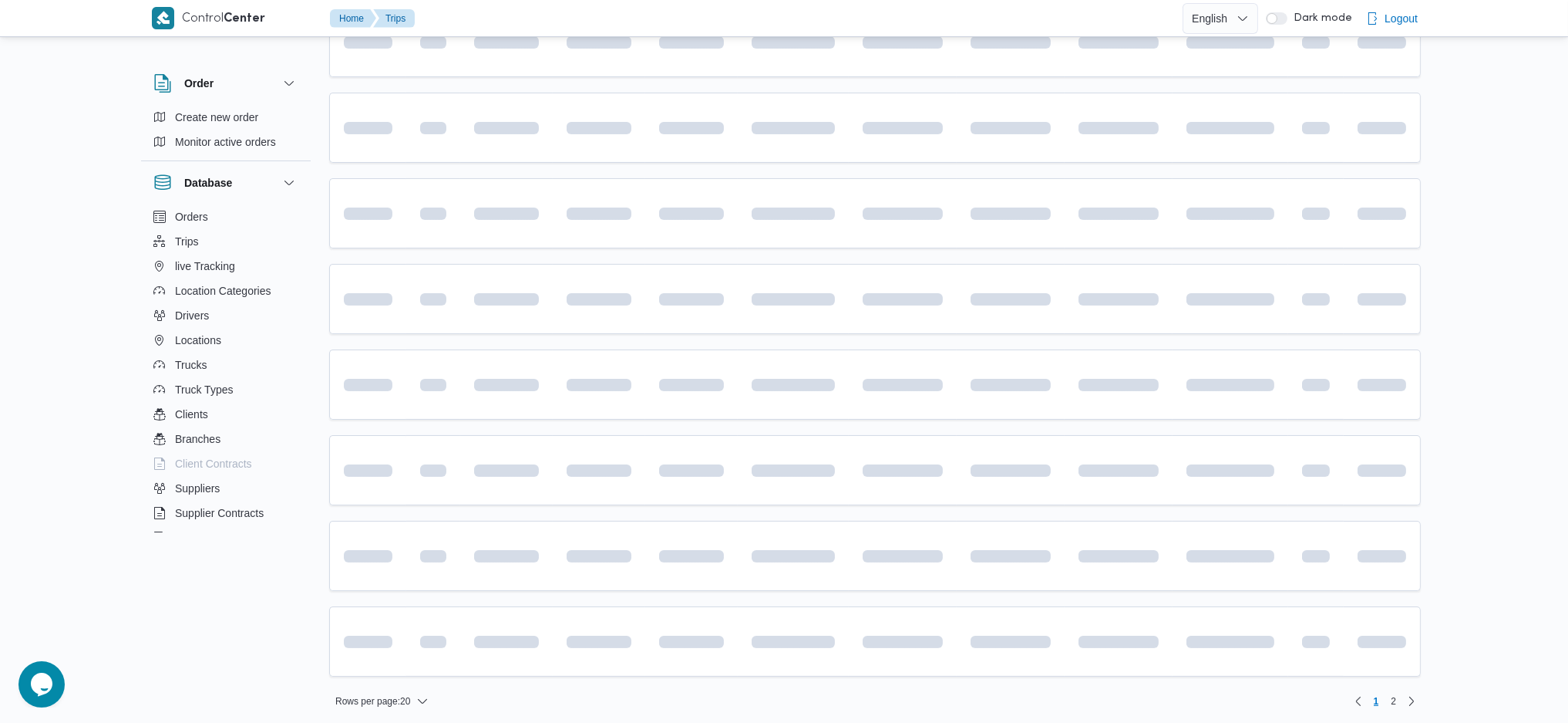
click at [992, 503] on table "Trip ID Click to sort in ascending order App Click to sort in ascending order G…" at bounding box center [875, 236] width 1091 height 912
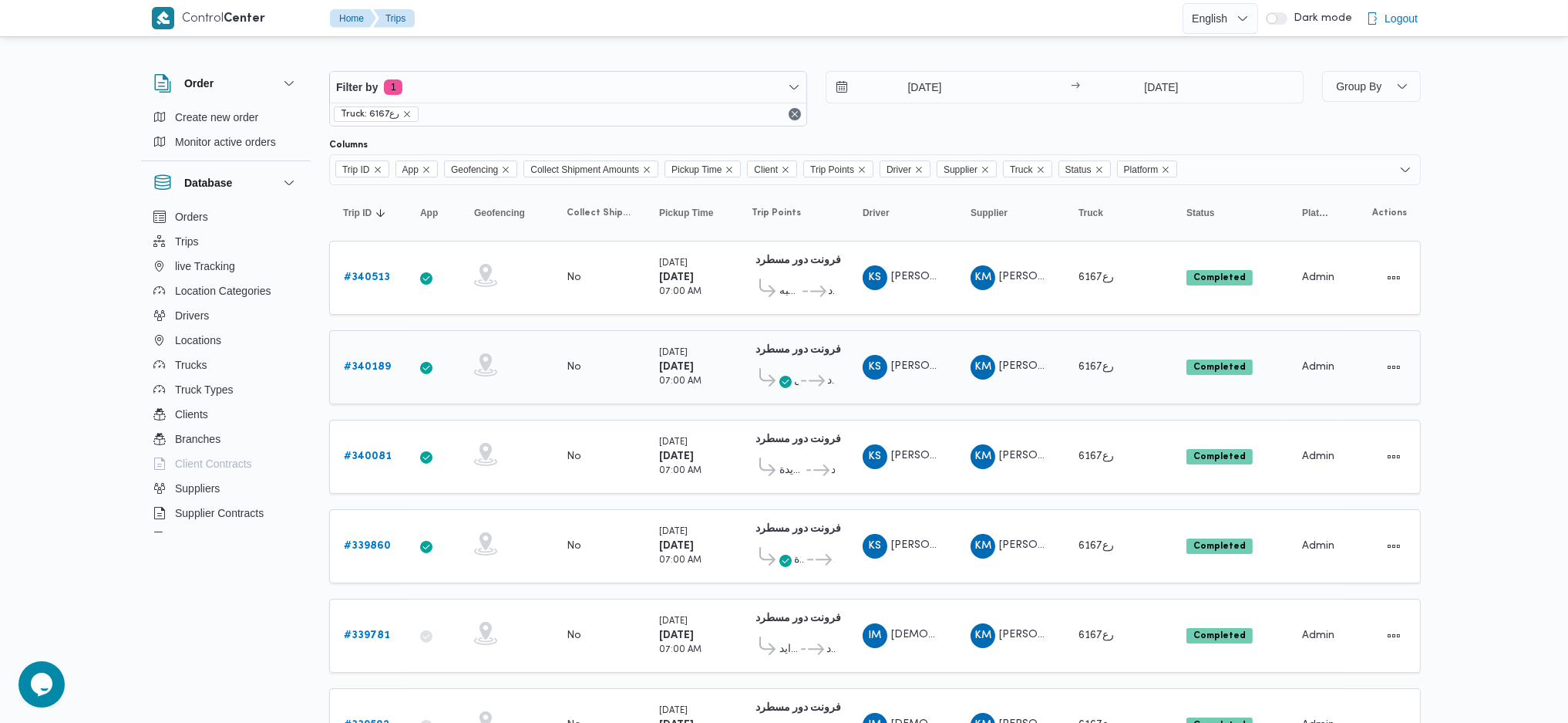
scroll to position [0, 0]
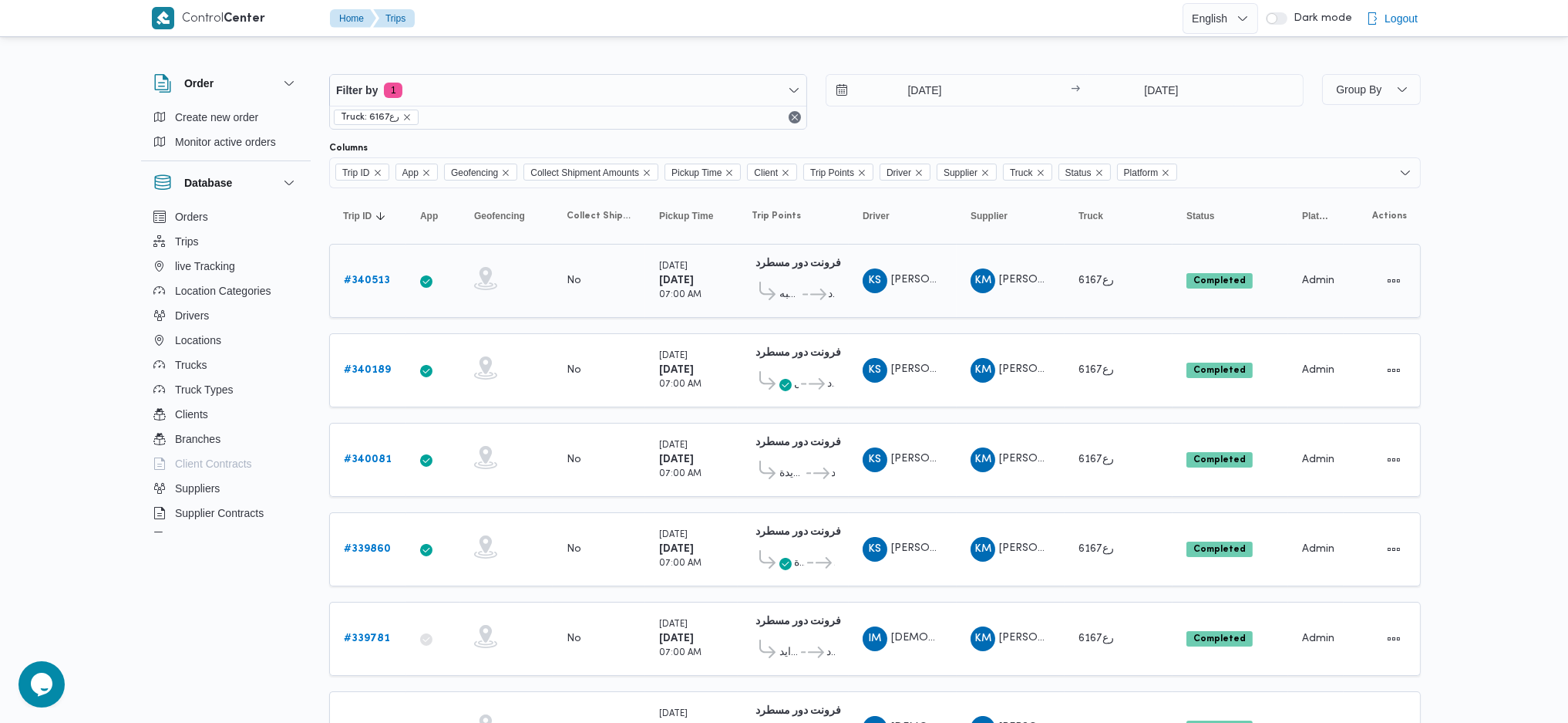
click at [378, 278] on b "# 340513" at bounding box center [367, 280] width 46 height 10
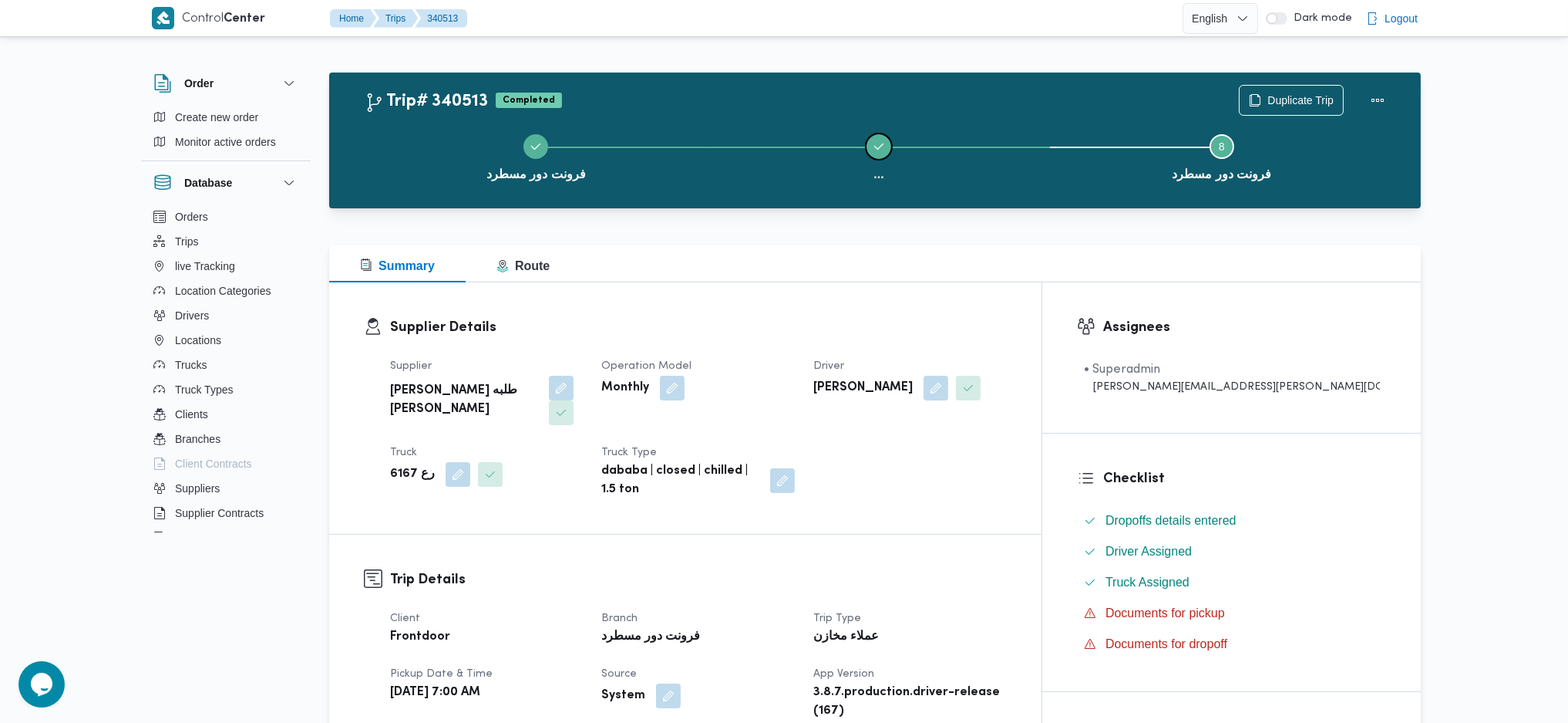
click at [858, 153] on button "..." at bounding box center [879, 155] width 343 height 80
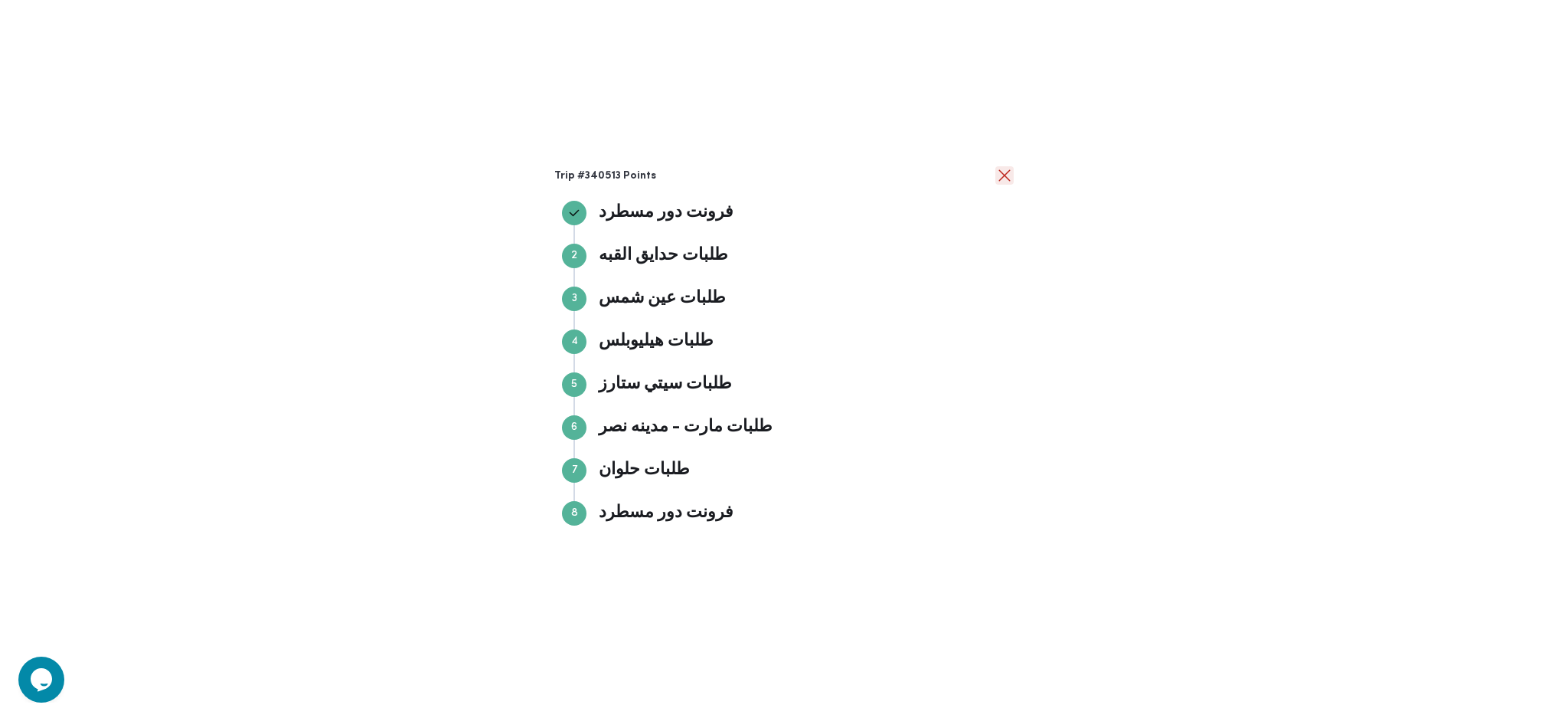
click at [996, 167] on button "close" at bounding box center [1004, 175] width 18 height 18
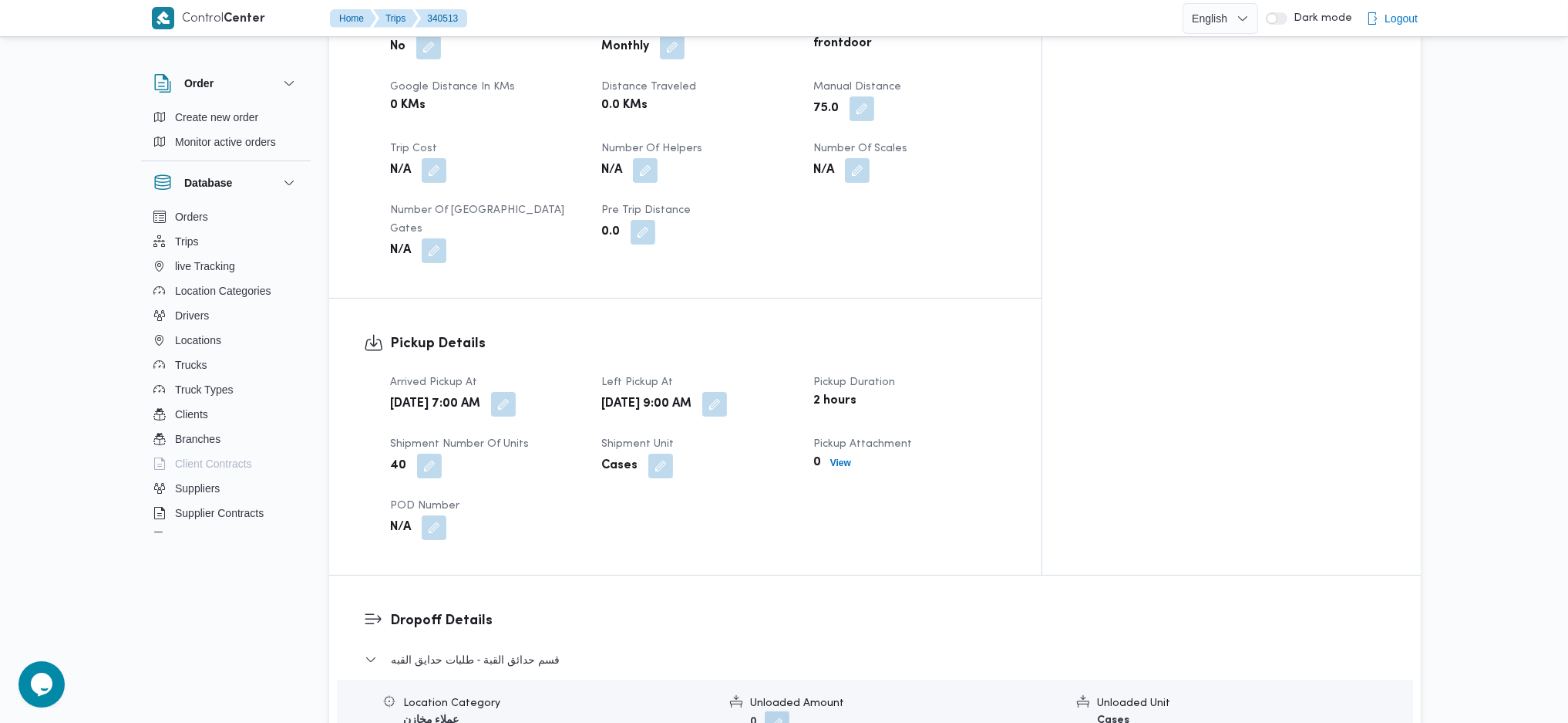
scroll to position [617, 0]
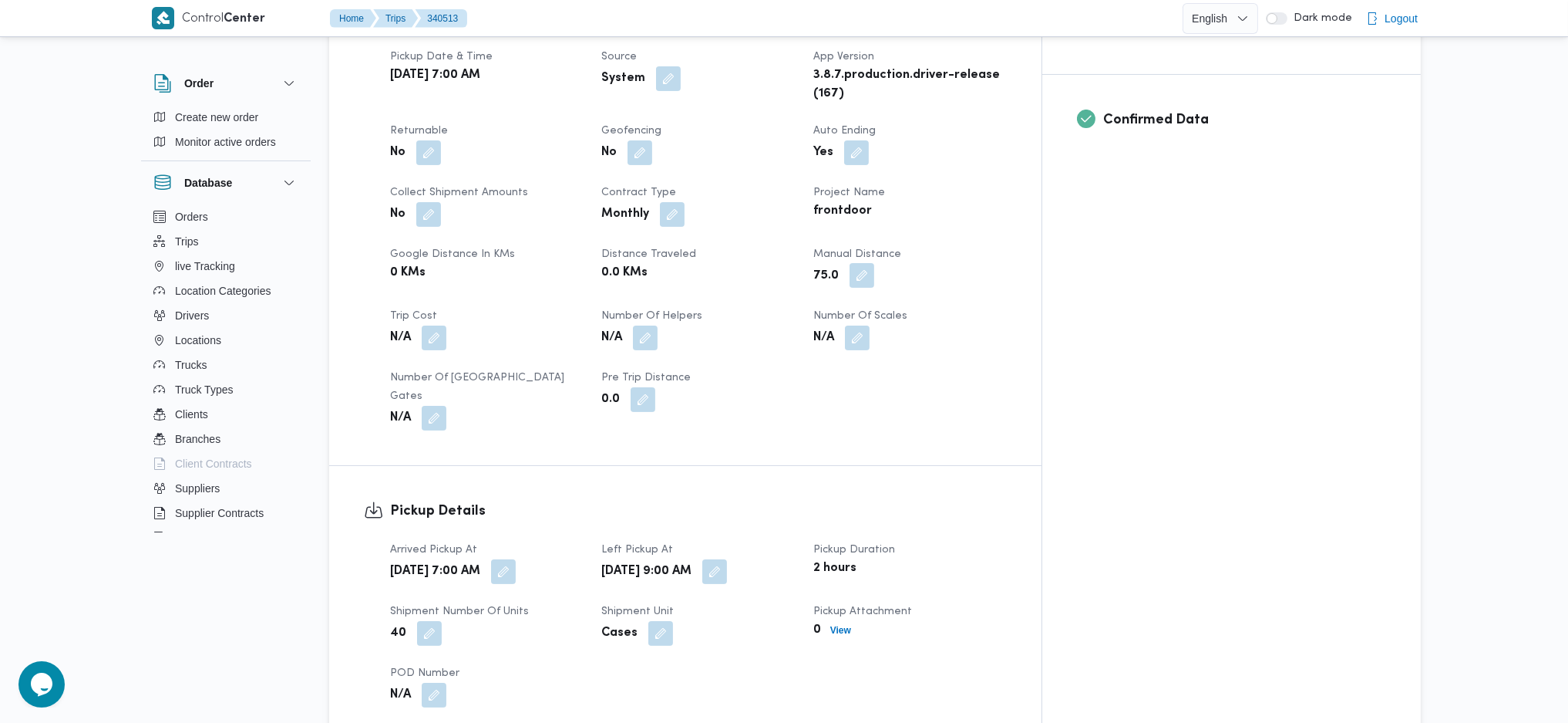
click at [875, 263] on button "button" at bounding box center [861, 274] width 24 height 24
click at [892, 306] on div "You are in a dialog. To close this dialog, hit escape. Manual Distance 75.0 Save" at bounding box center [933, 280] width 267 height 71
click at [893, 294] on input "75.0" at bounding box center [888, 289] width 153 height 31
type input "7"
type input "146"
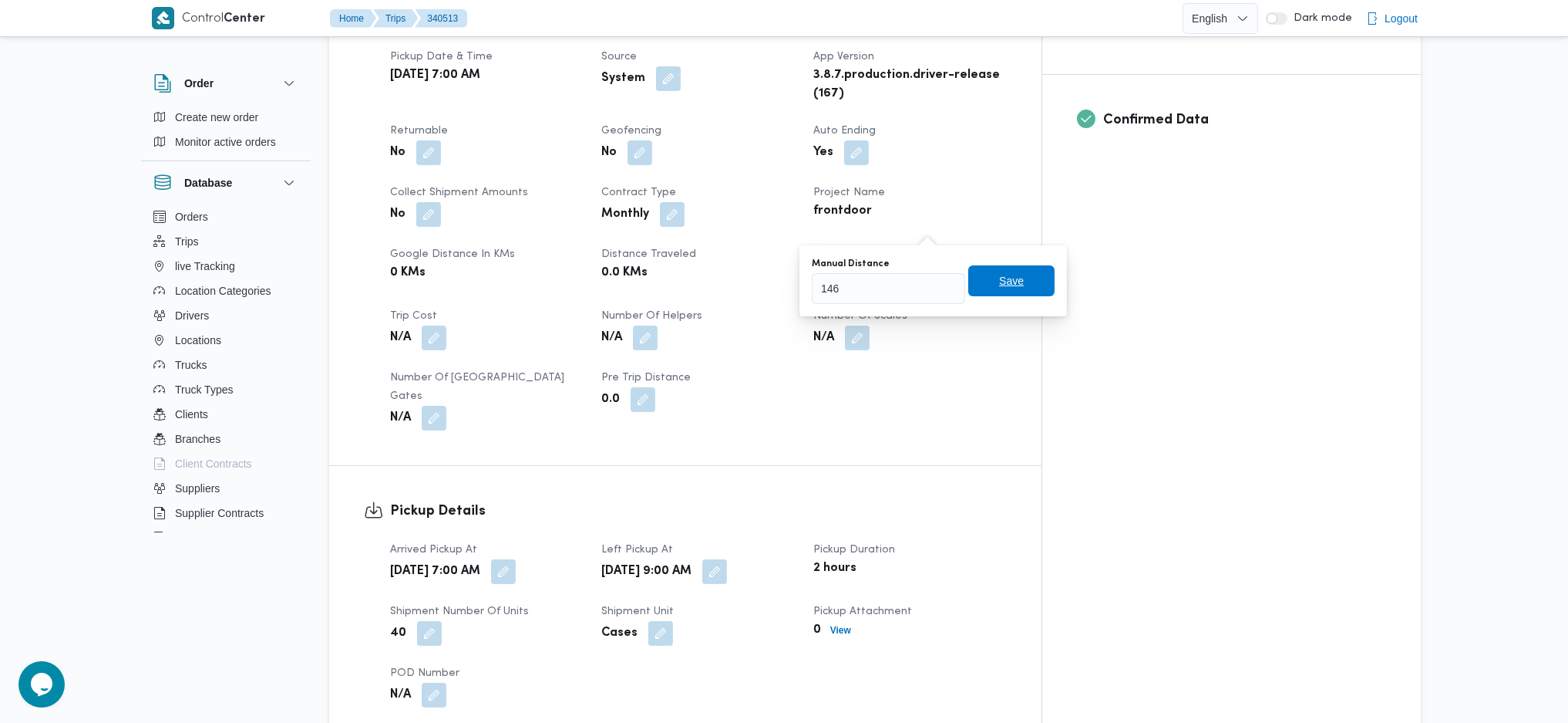
click button "Save" at bounding box center [1011, 281] width 86 height 31
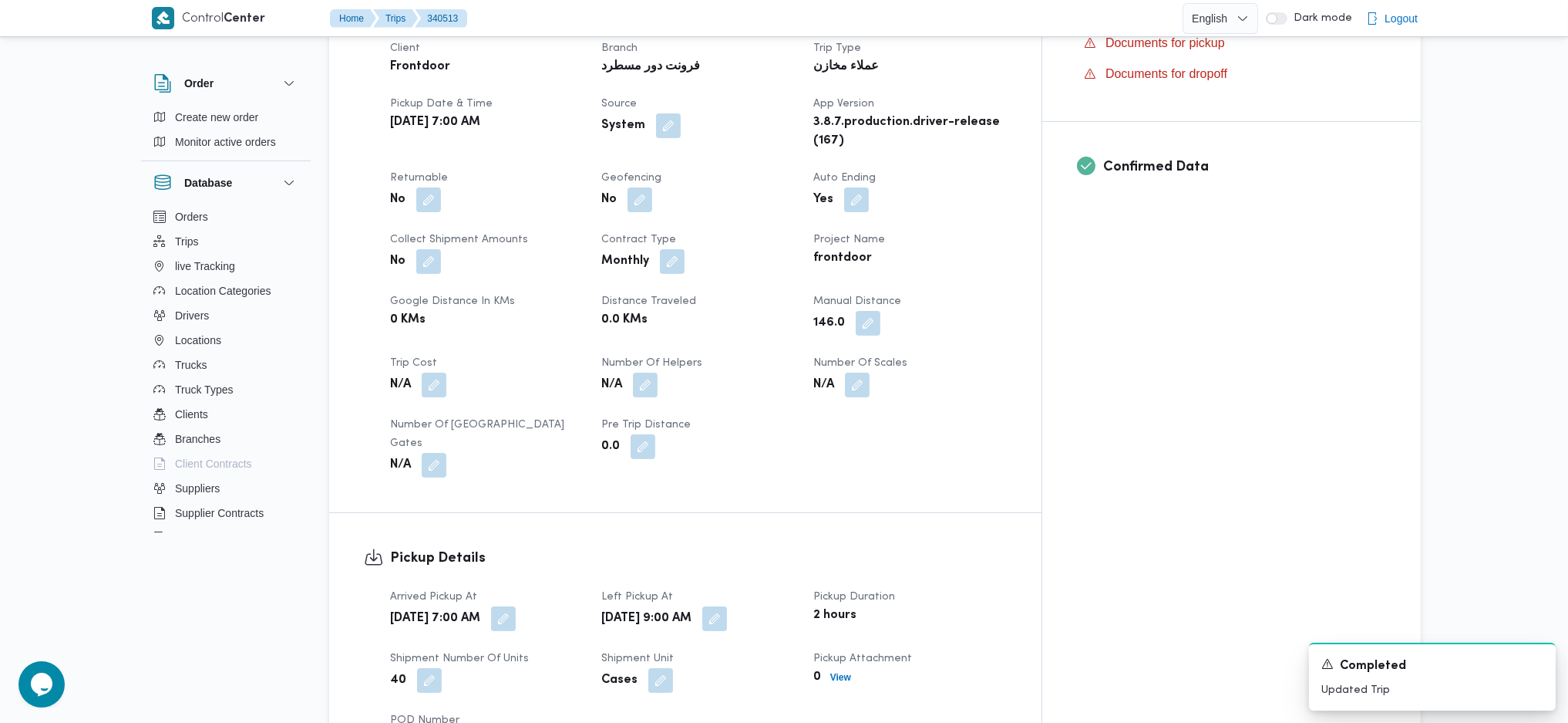
scroll to position [0, 0]
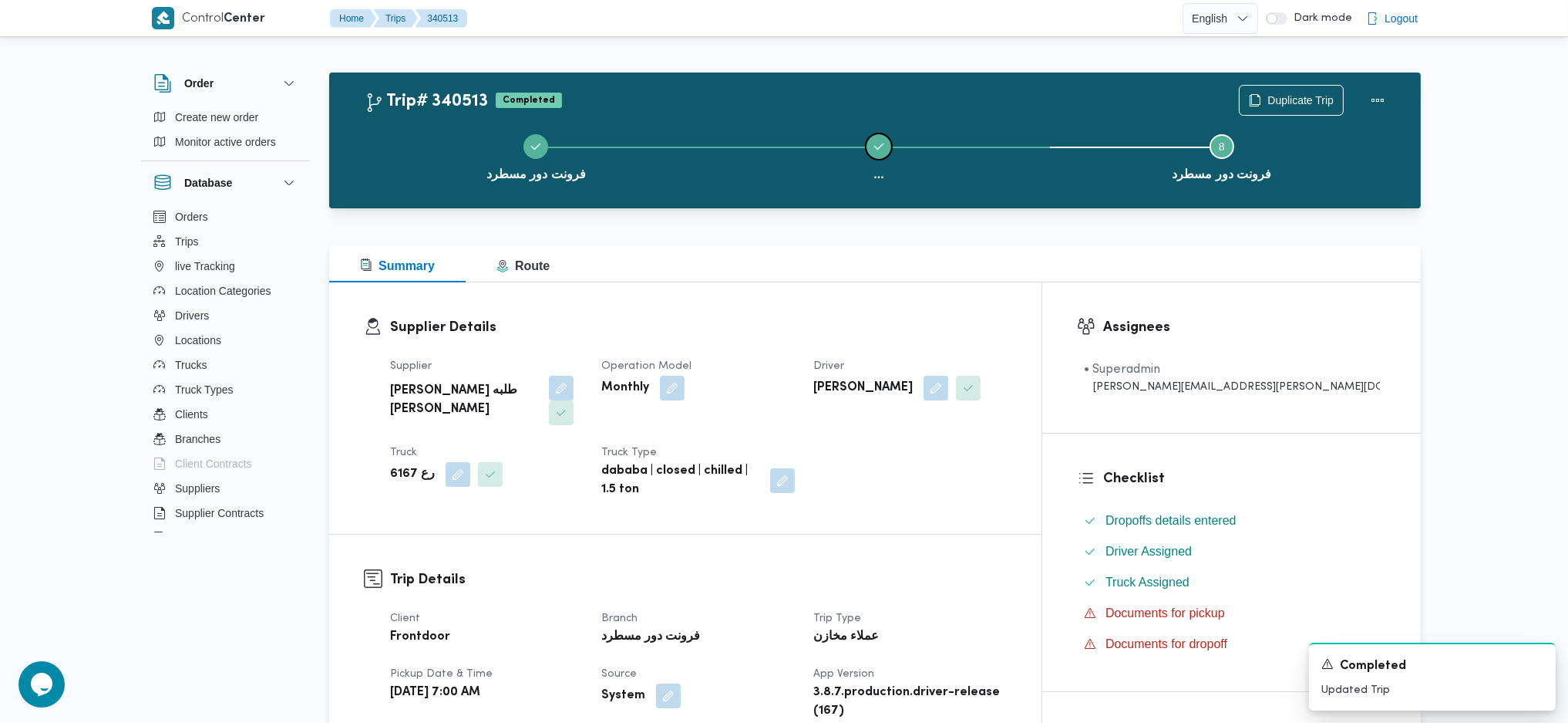
click at [883, 133] on button "..." at bounding box center [879, 155] width 343 height 80
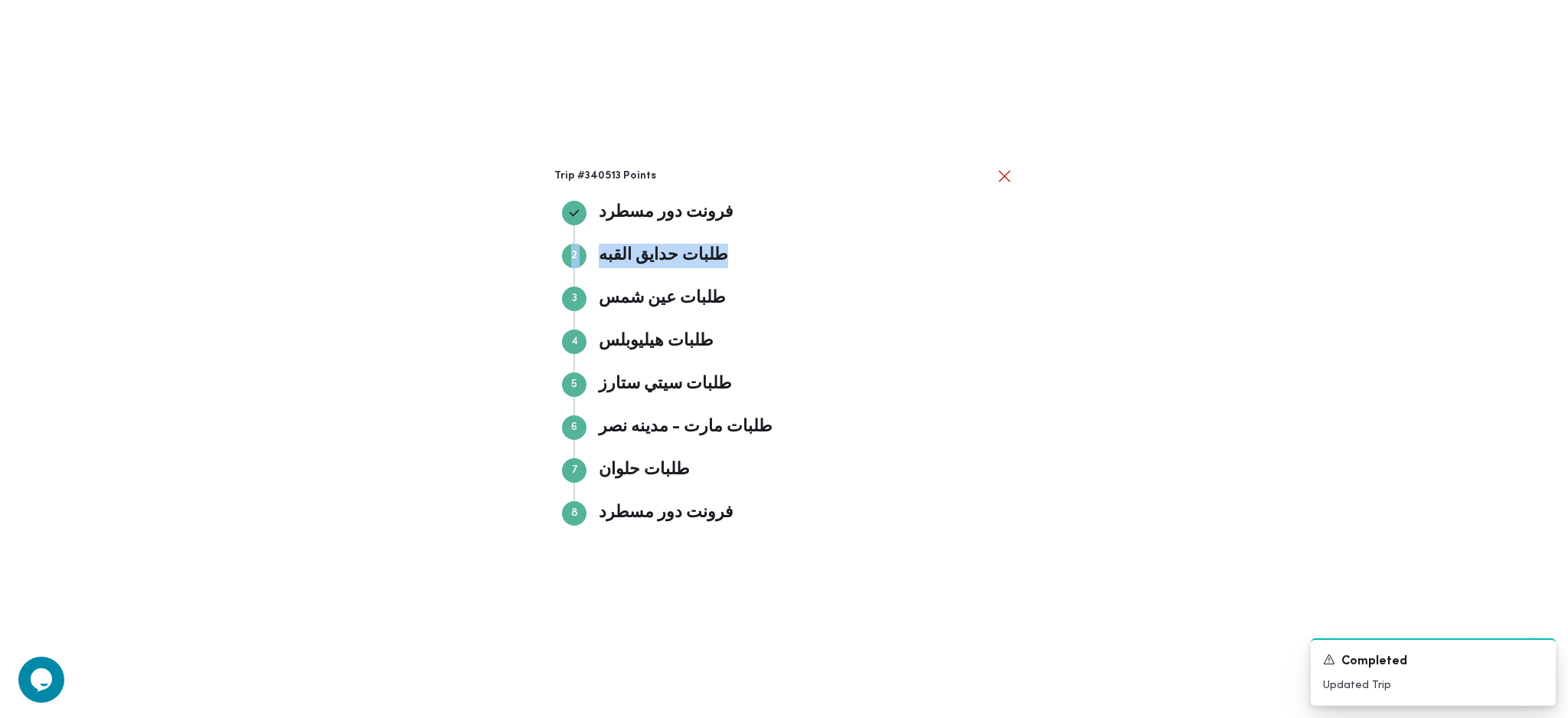
drag, startPoint x: 775, startPoint y: 252, endPoint x: 525, endPoint y: 265, distance: 250.3
click at [517, 265] on div "Trip #340513 Points فرونت دور مسطرد فرونت دور مسطرد Step 2 2 طلبات حدايق القبه …" at bounding box center [784, 359] width 1568 height 718
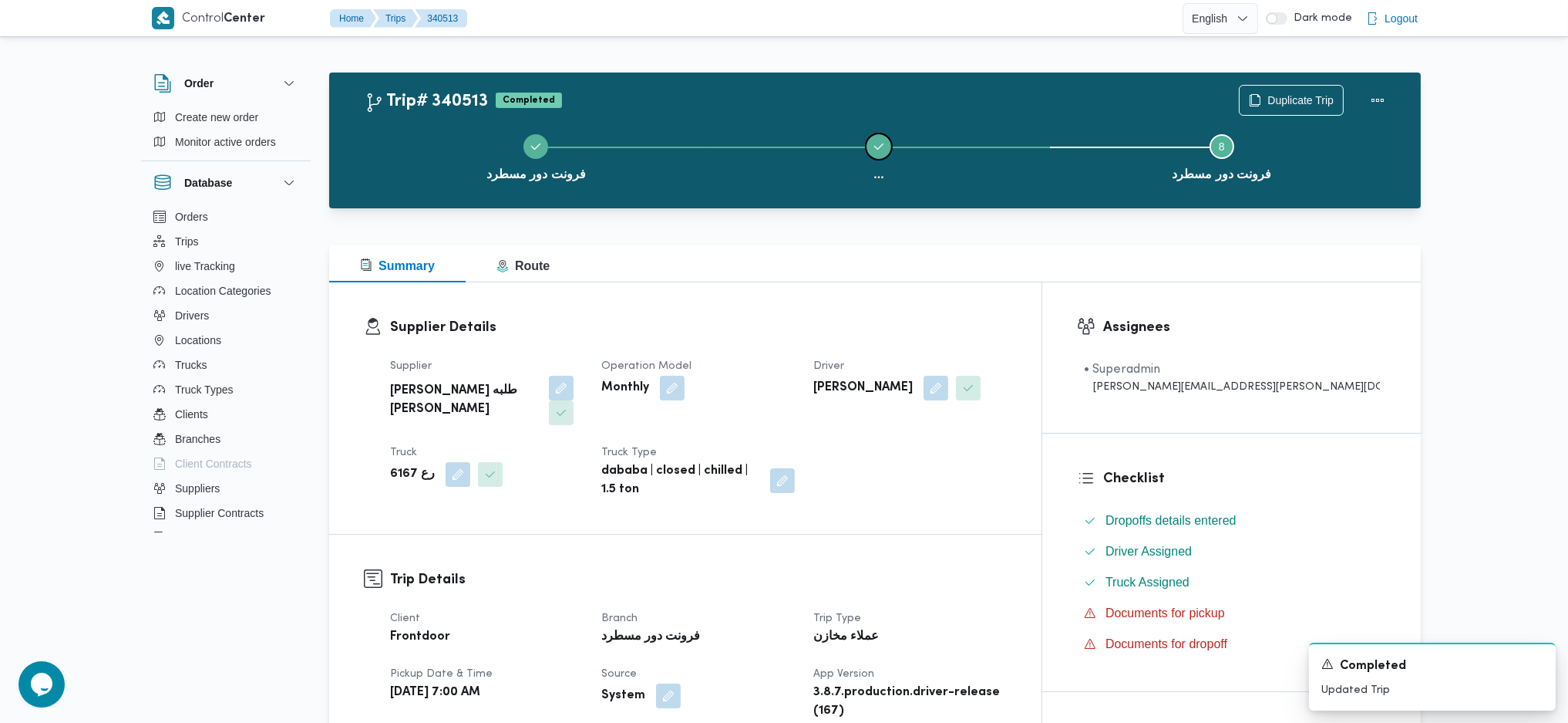
click at [884, 145] on icon "Step ... is complete" at bounding box center [878, 146] width 13 height 13
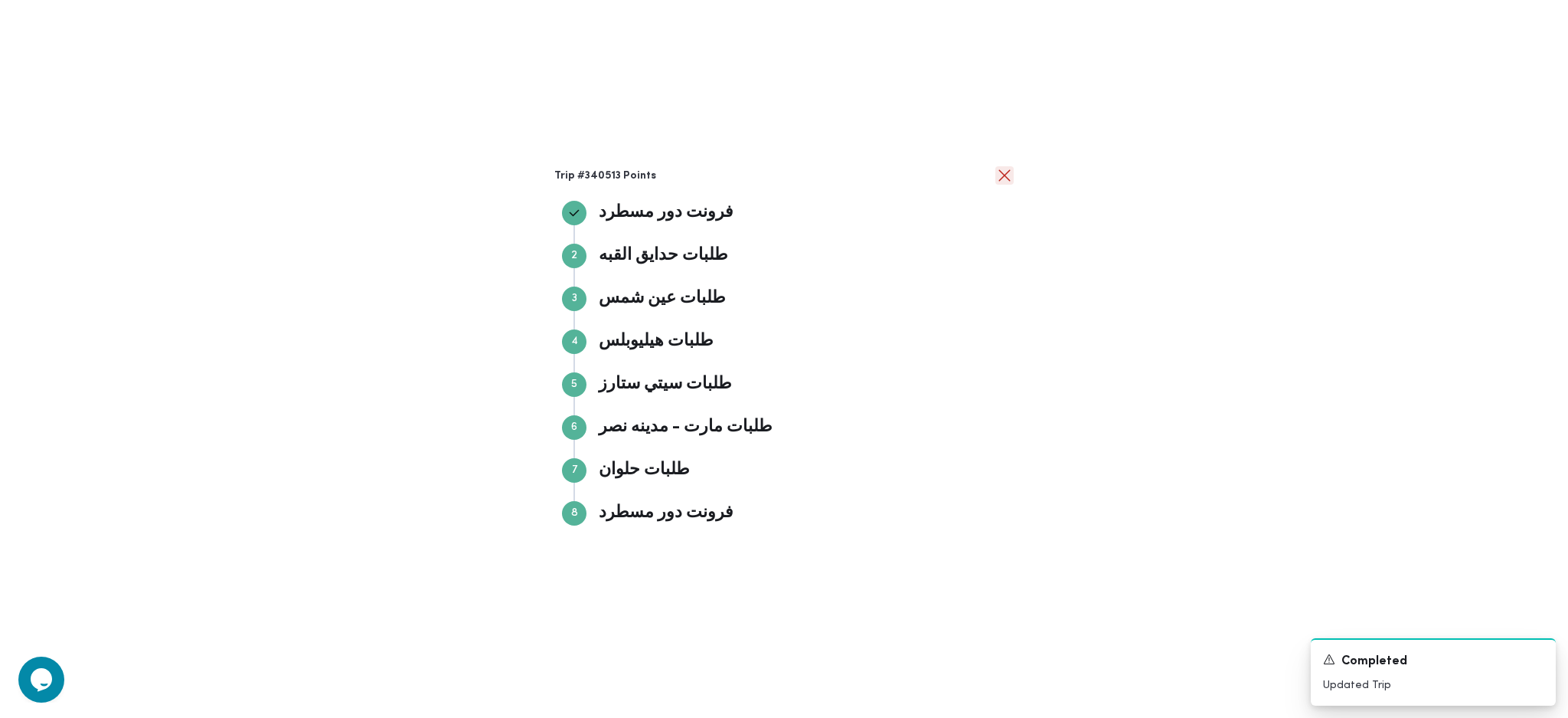
click at [1008, 174] on button "close" at bounding box center [1004, 175] width 18 height 18
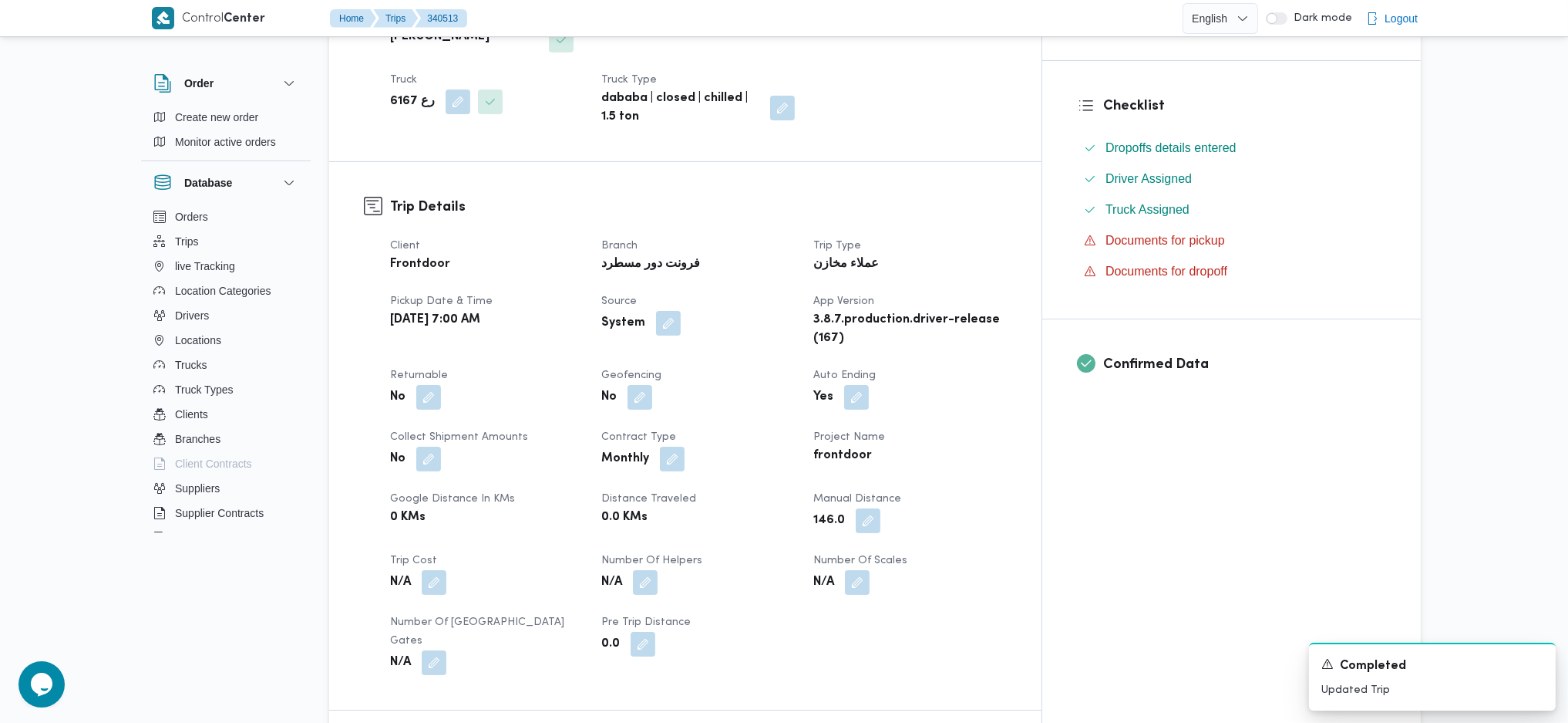
scroll to position [28, 0]
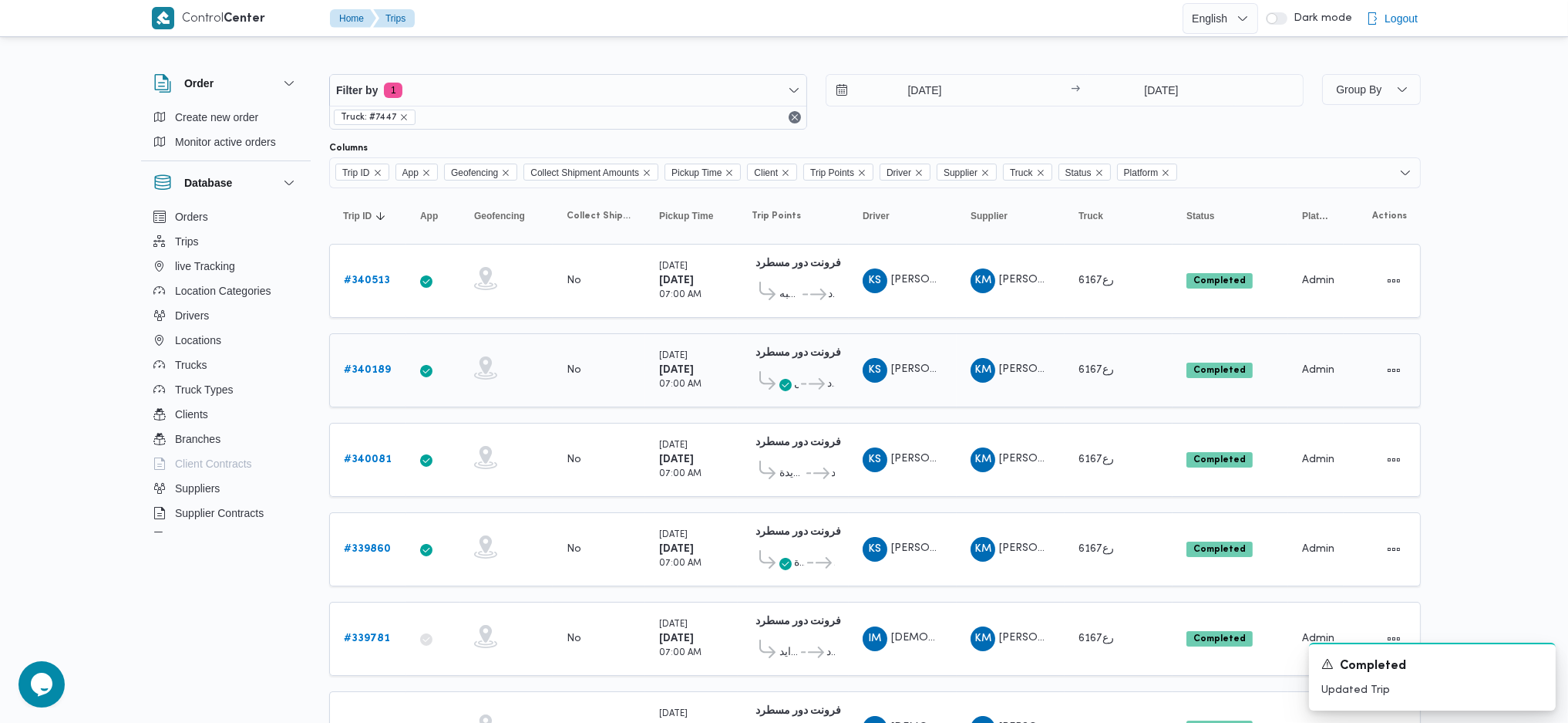
click at [372, 364] on b "# 340189" at bounding box center [367, 369] width 47 height 10
click at [378, 455] on b "# 340081" at bounding box center [367, 459] width 47 height 10
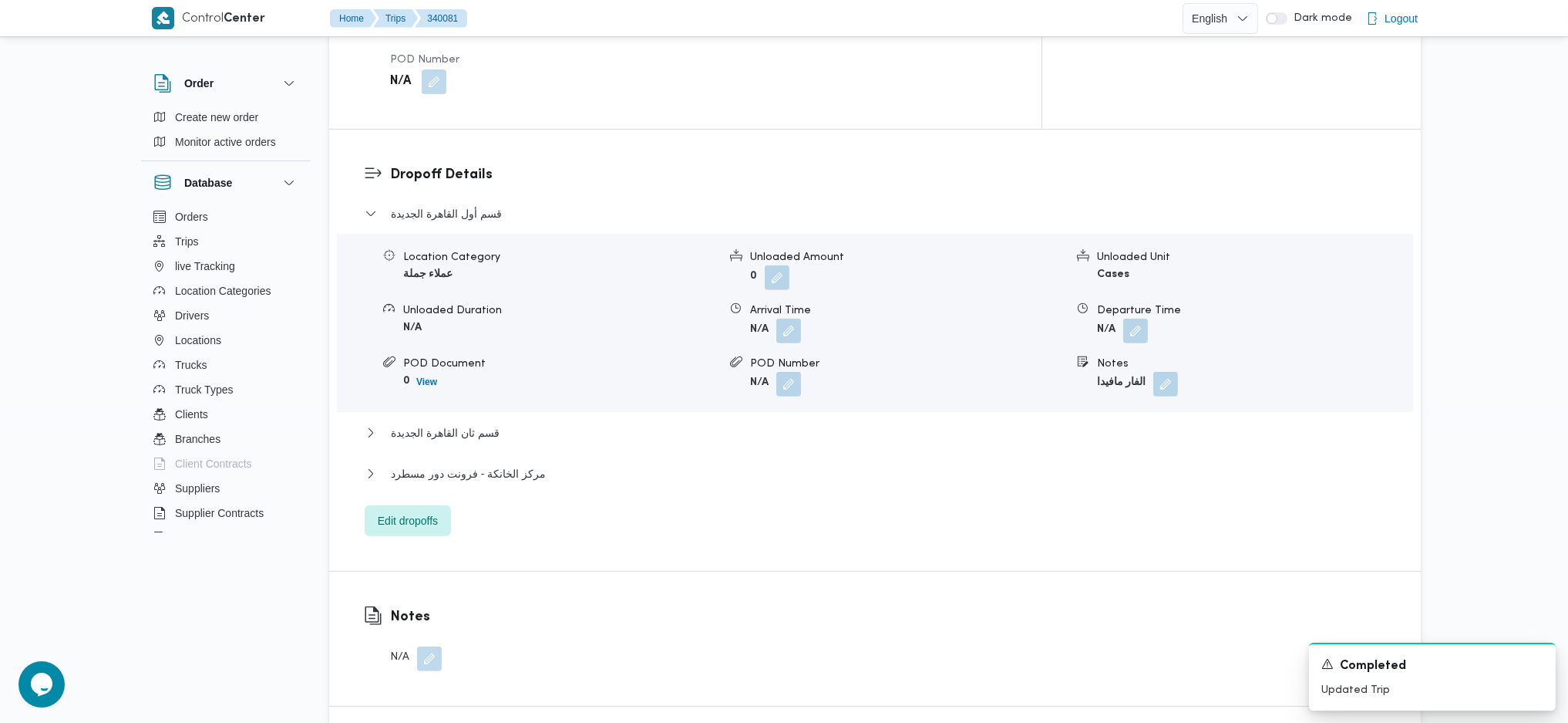
scroll to position [1234, 0]
click at [481, 460] on span "مركز الخانكة - فرونت دور مسطرد" at bounding box center [469, 469] width 155 height 18
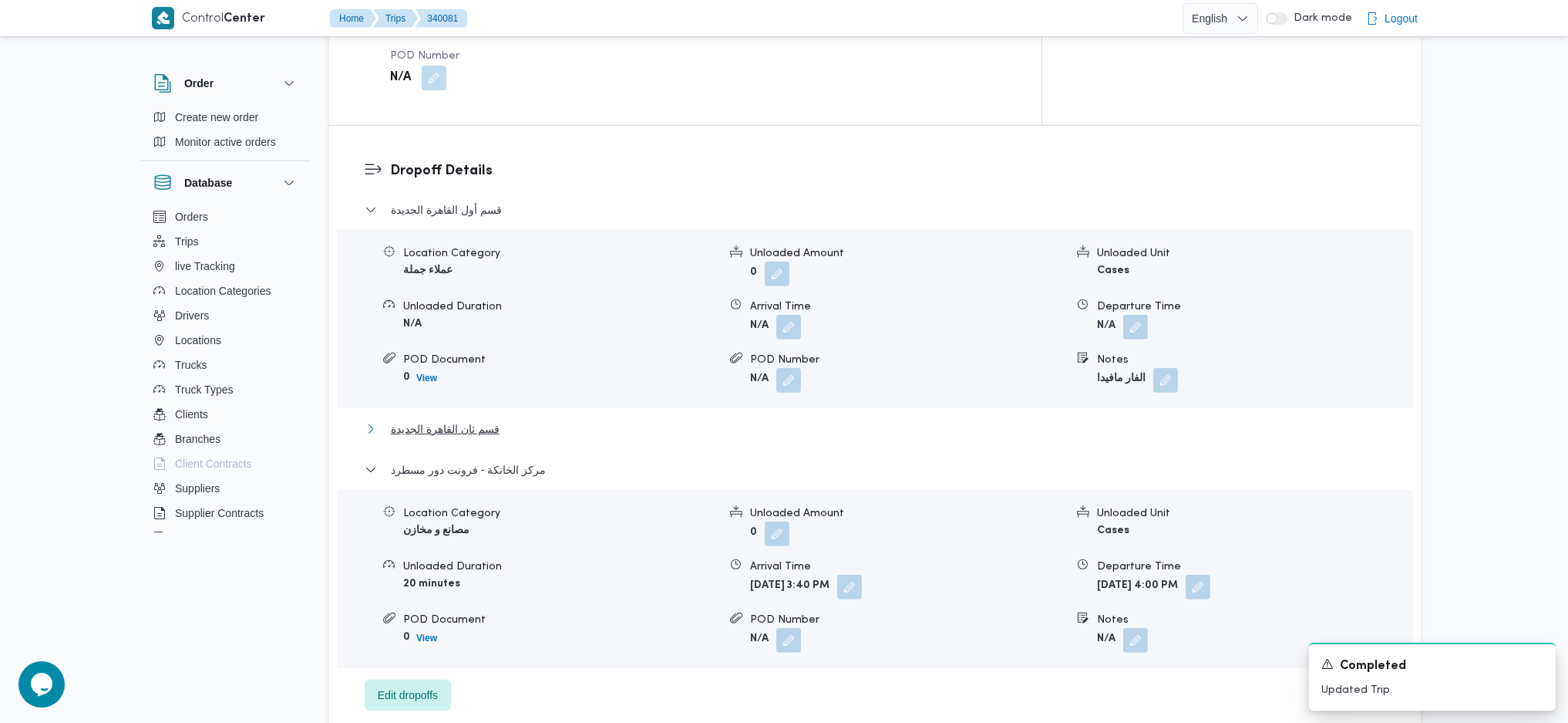
click at [477, 420] on span "قسم ثان القاهرة الجديدة" at bounding box center [446, 428] width 108 height 18
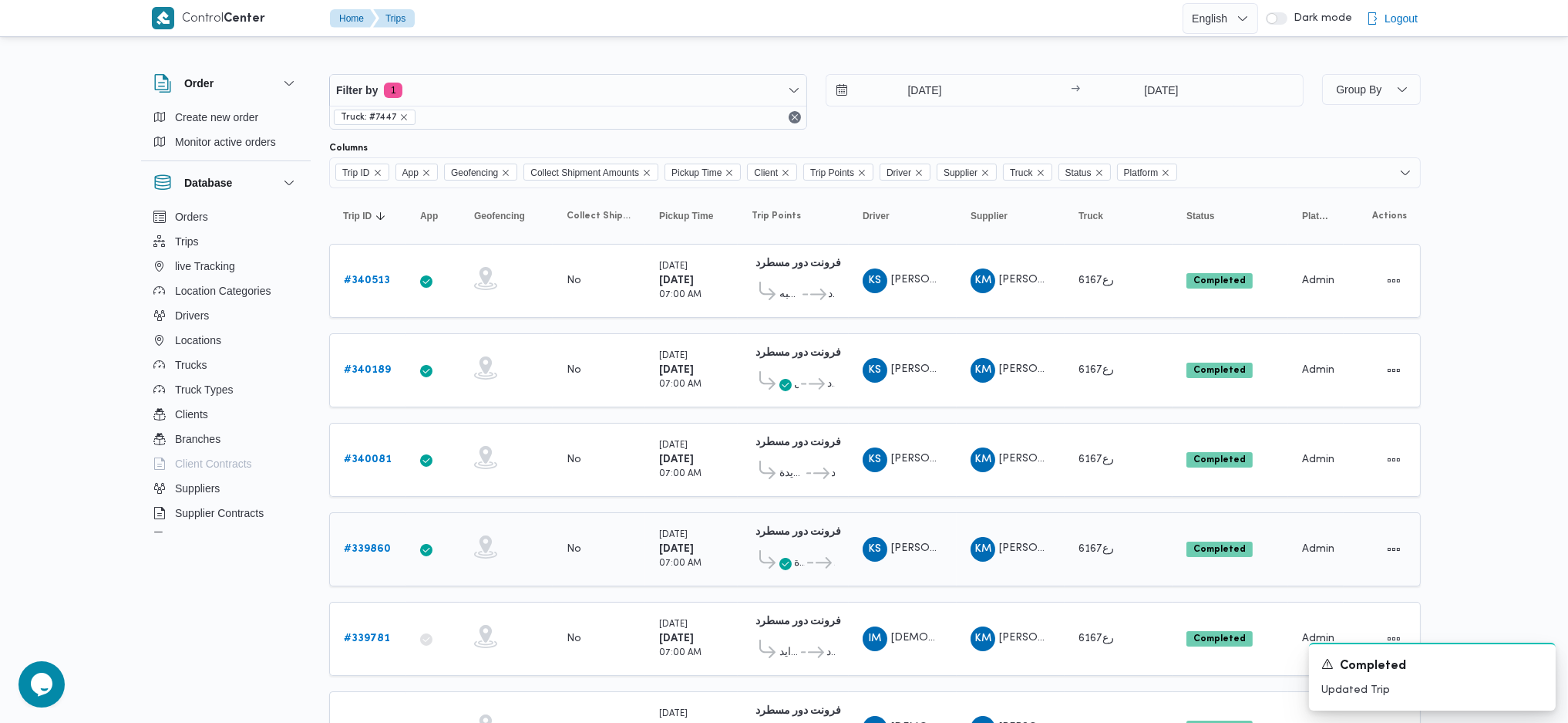
click at [375, 544] on b "# 339860" at bounding box center [367, 549] width 47 height 10
click at [374, 633] on b "# 339781" at bounding box center [367, 638] width 46 height 10
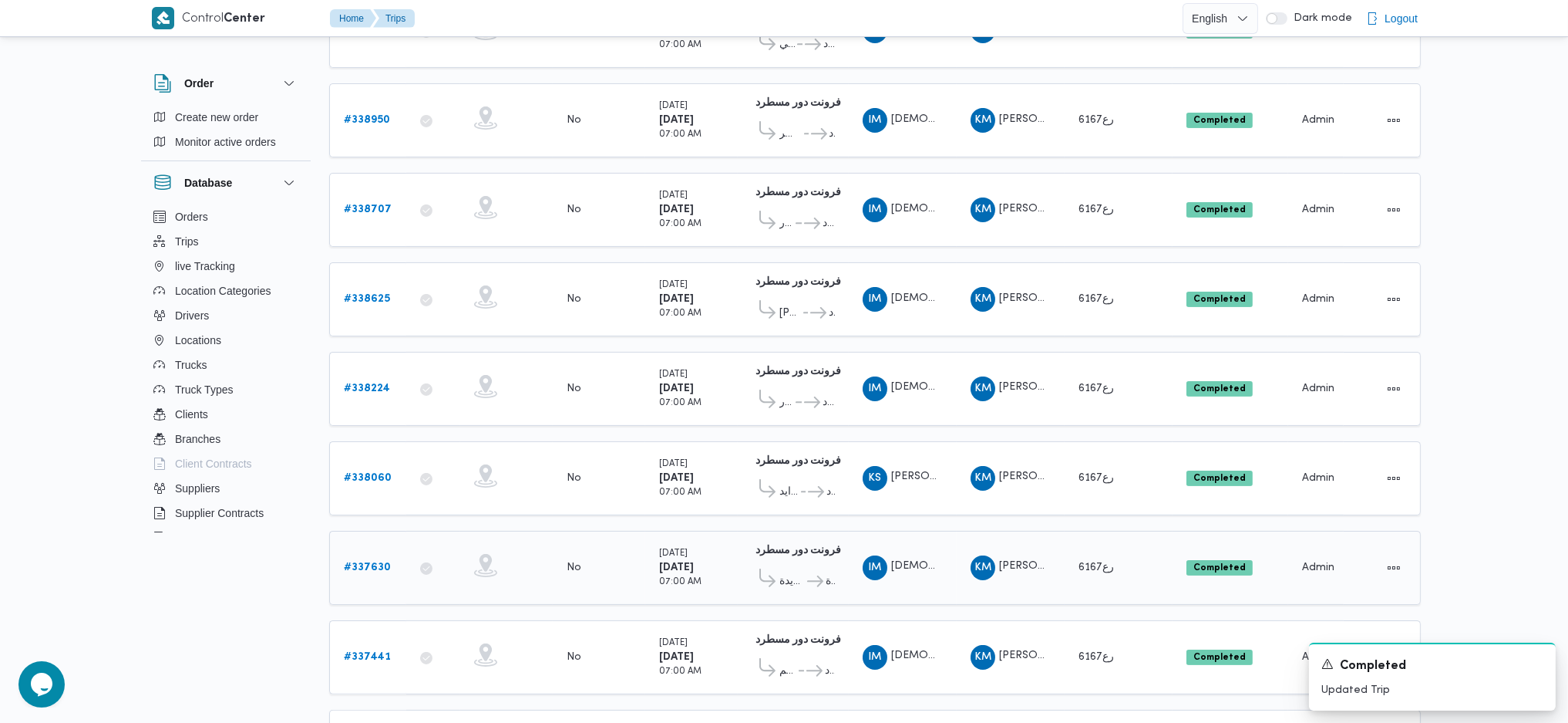
scroll to position [822, 0]
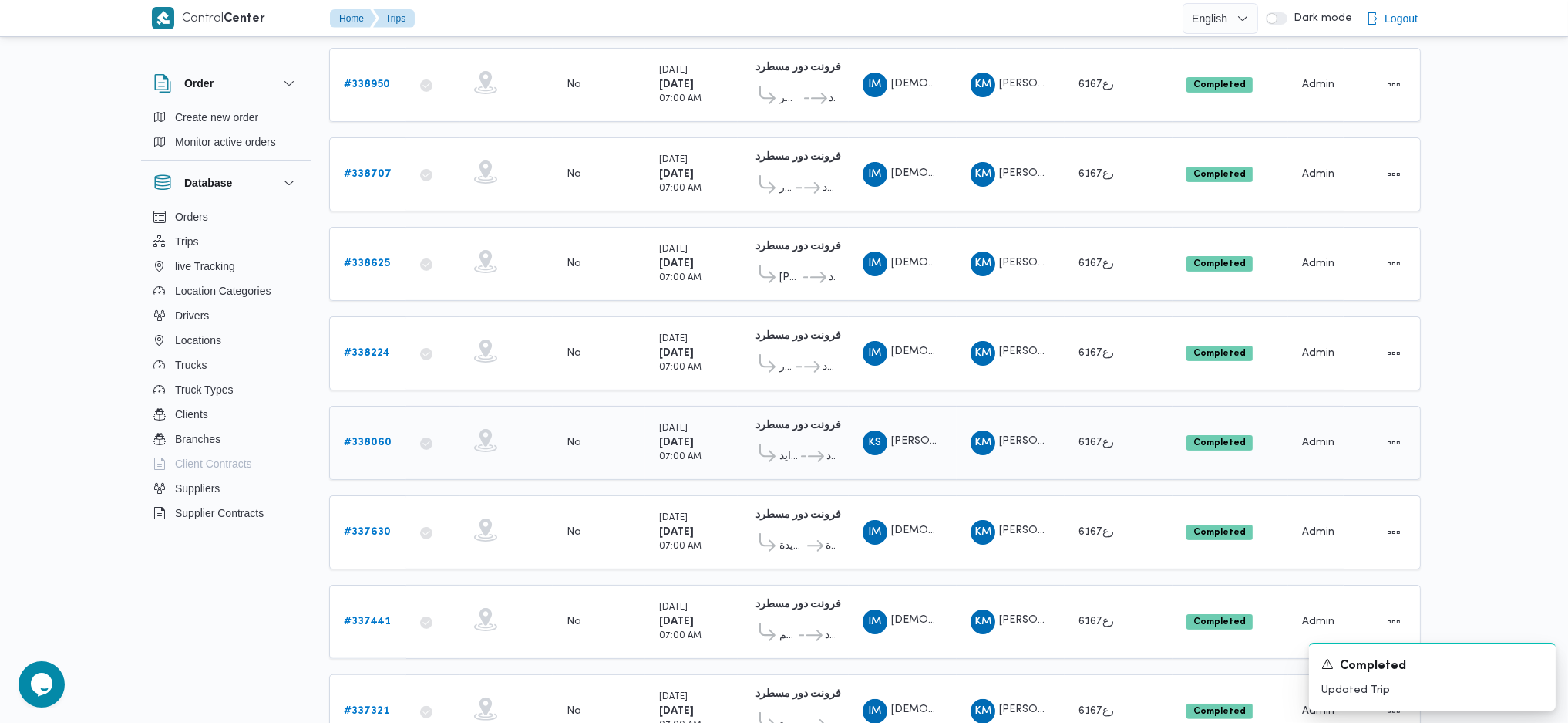
click at [364, 433] on link "# 338060" at bounding box center [367, 442] width 47 height 18
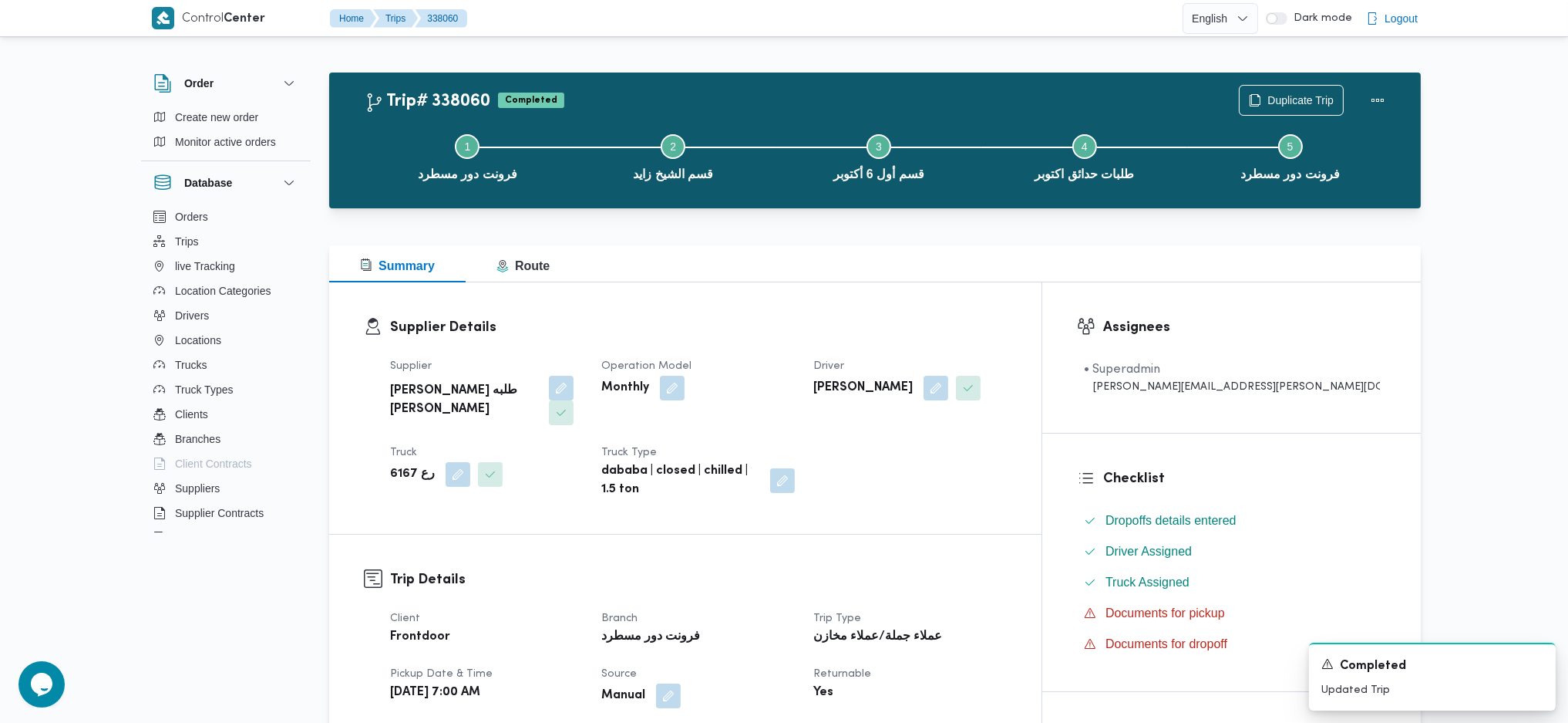
scroll to position [103, 0]
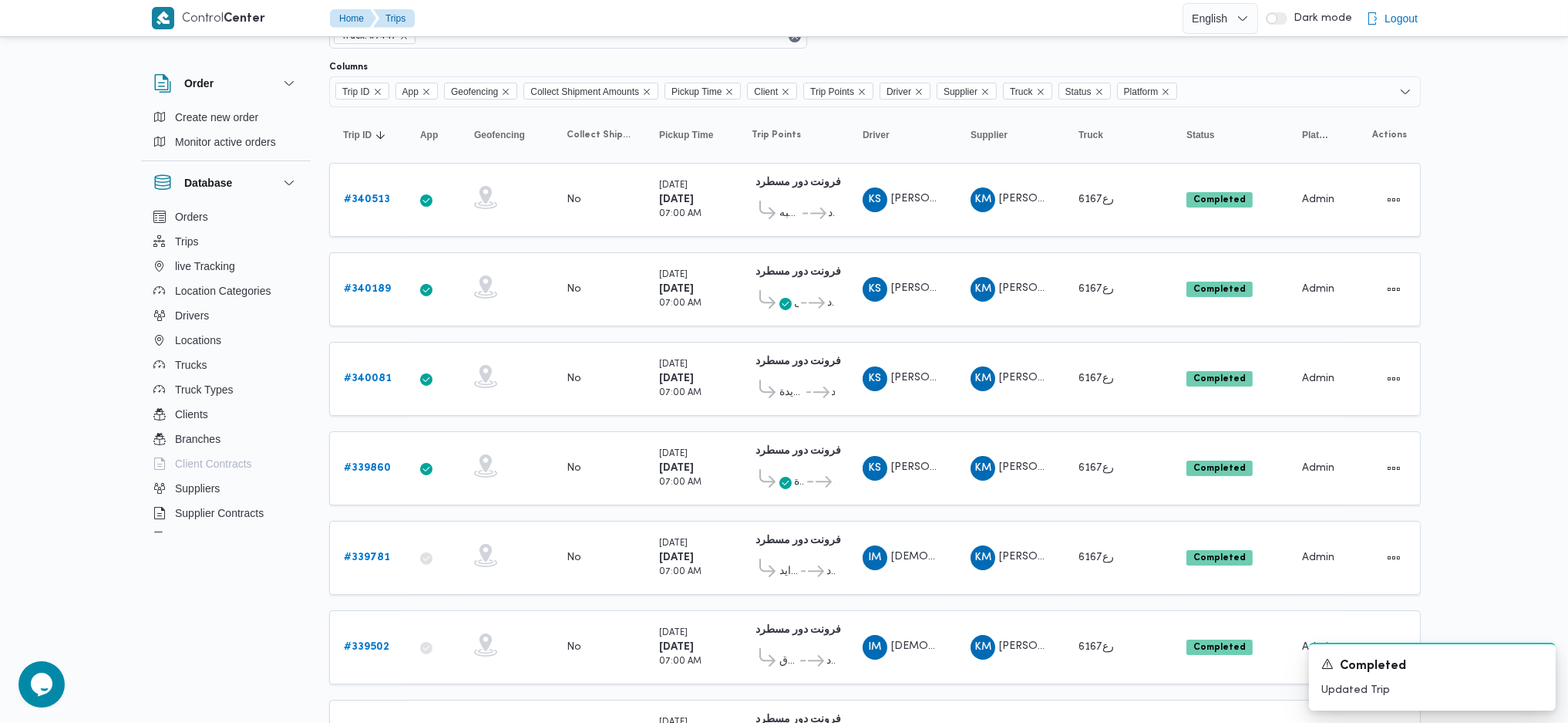
scroll to position [116, 0]
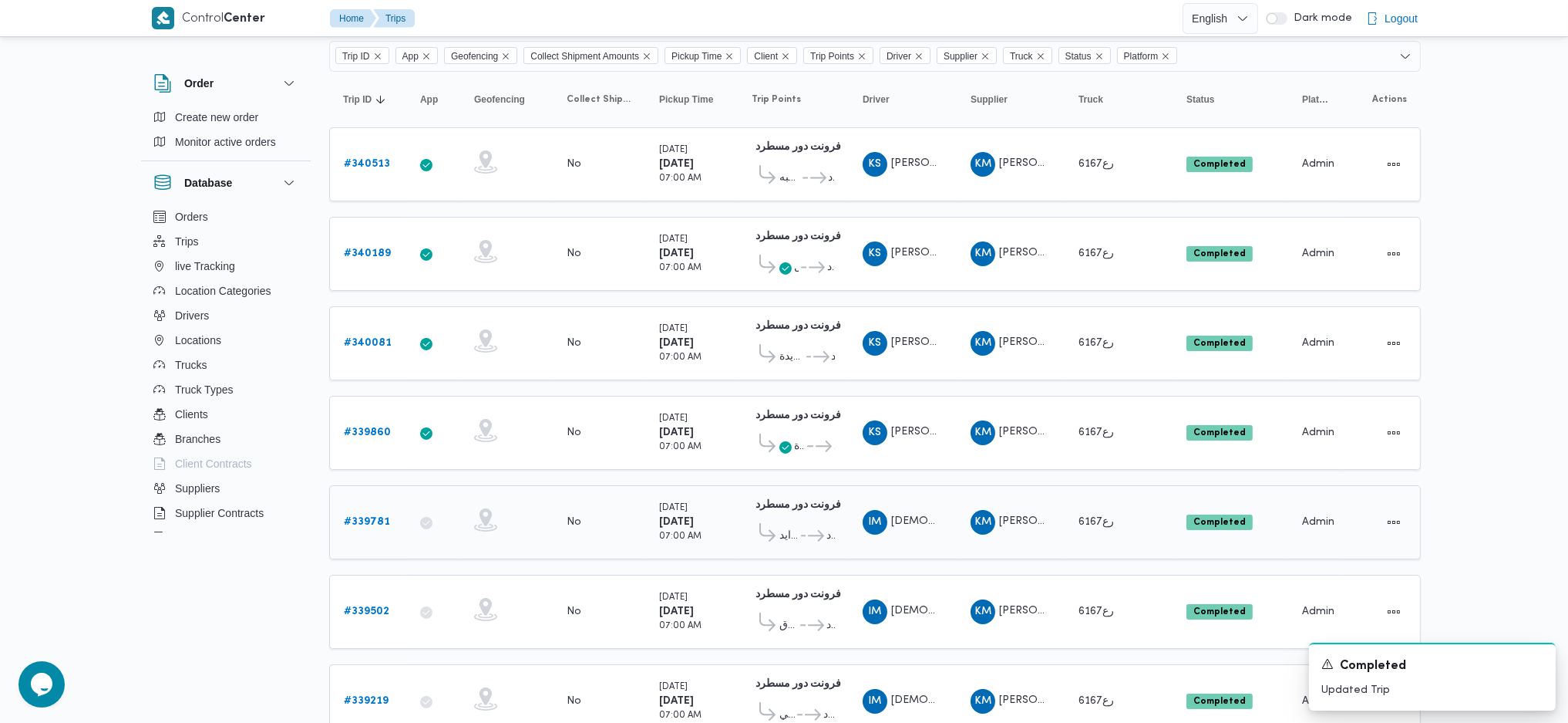
click at [795, 527] on span "قسم الشيخ زايد" at bounding box center [789, 536] width 19 height 18
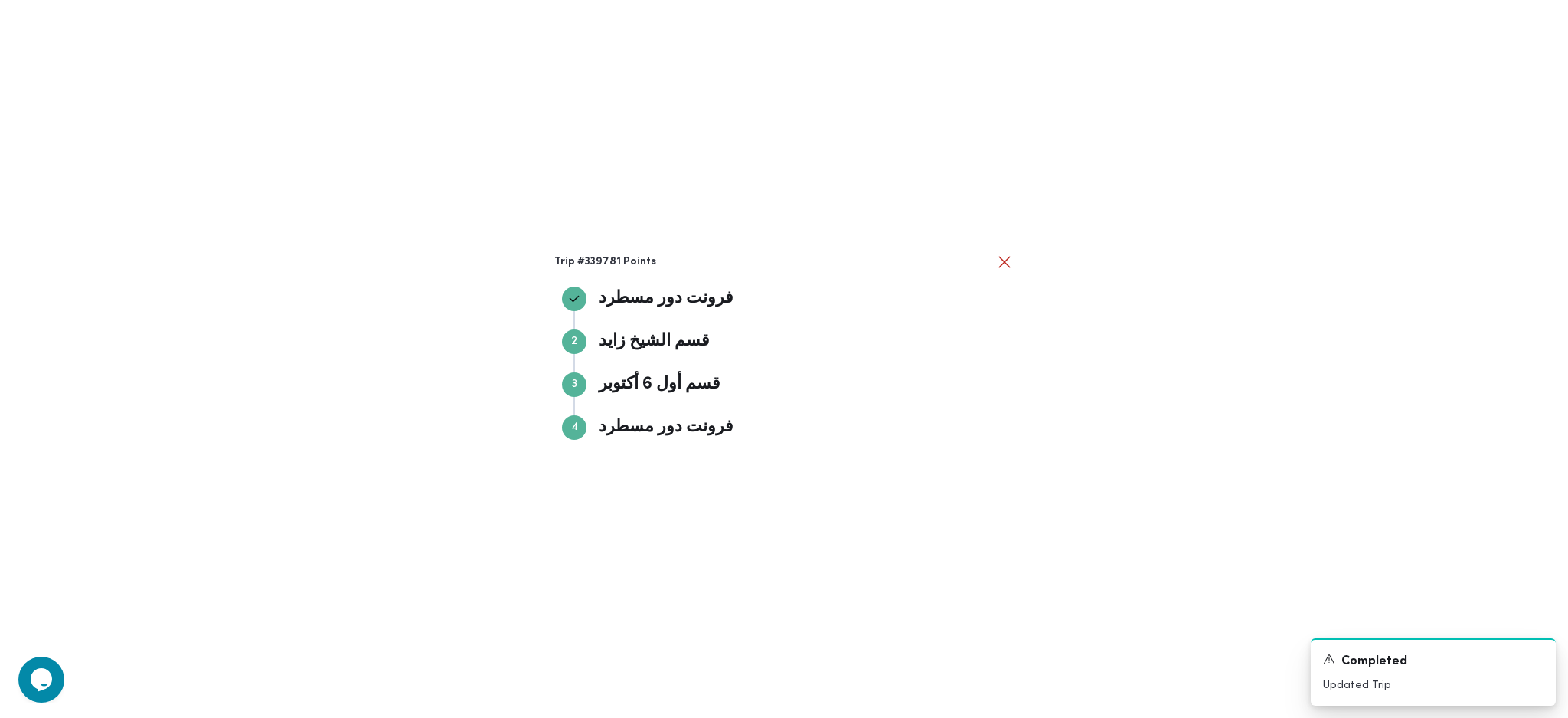
click at [1157, 471] on div "Trip #339781 Points فرونت دور مسطرد فرونت دور مسطرد Step 2 2 قسم [PERSON_NAME] …" at bounding box center [784, 359] width 1568 height 718
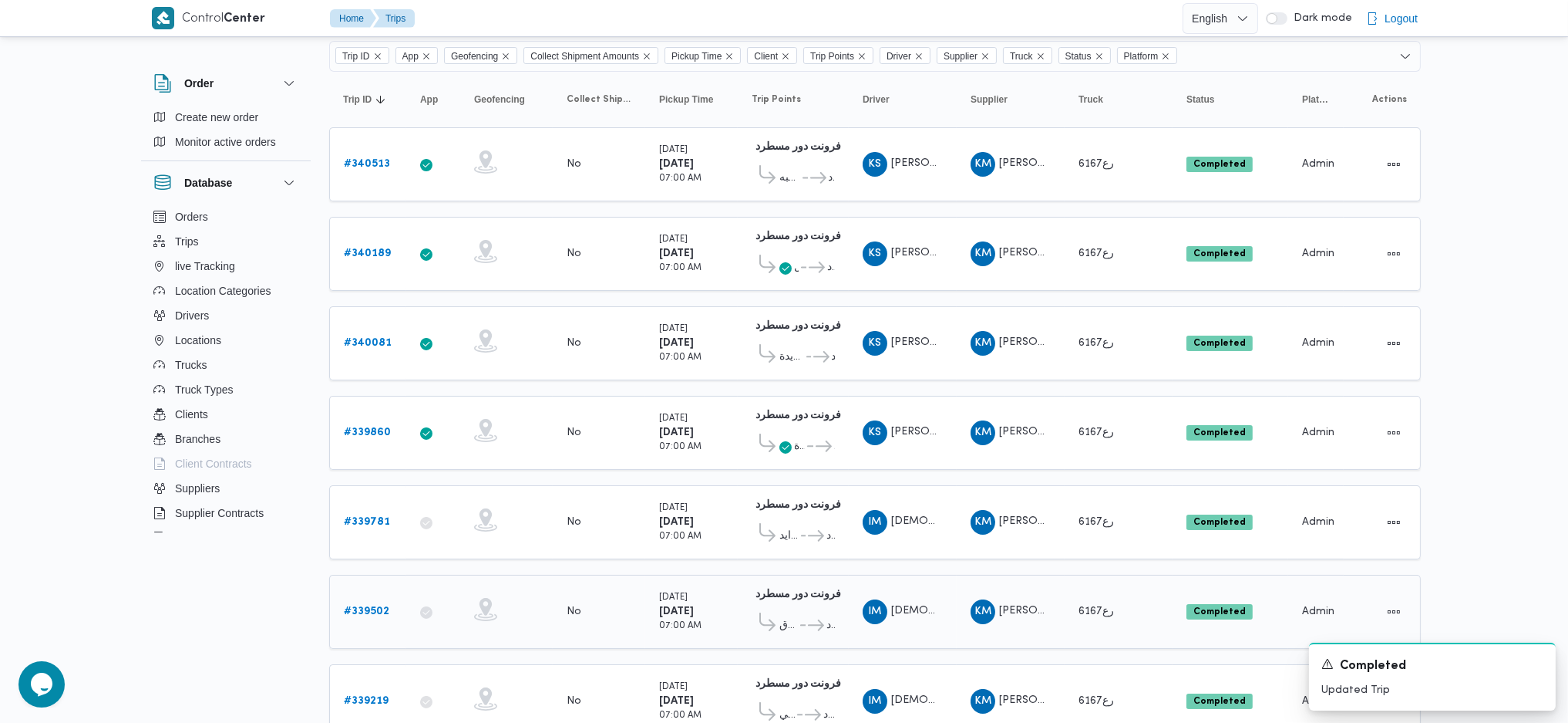
click at [377, 603] on link "# 339502" at bounding box center [366, 612] width 46 height 18
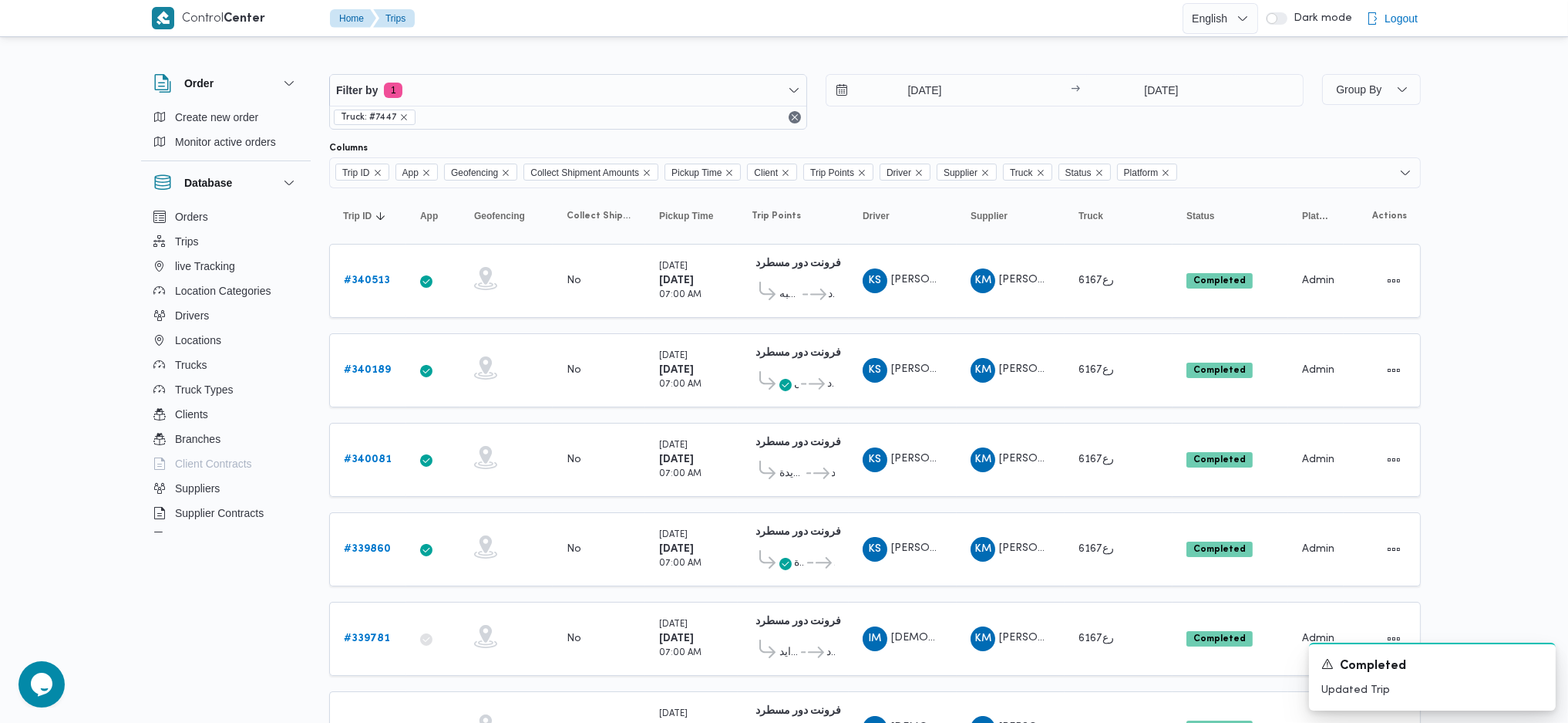
scroll to position [116, 0]
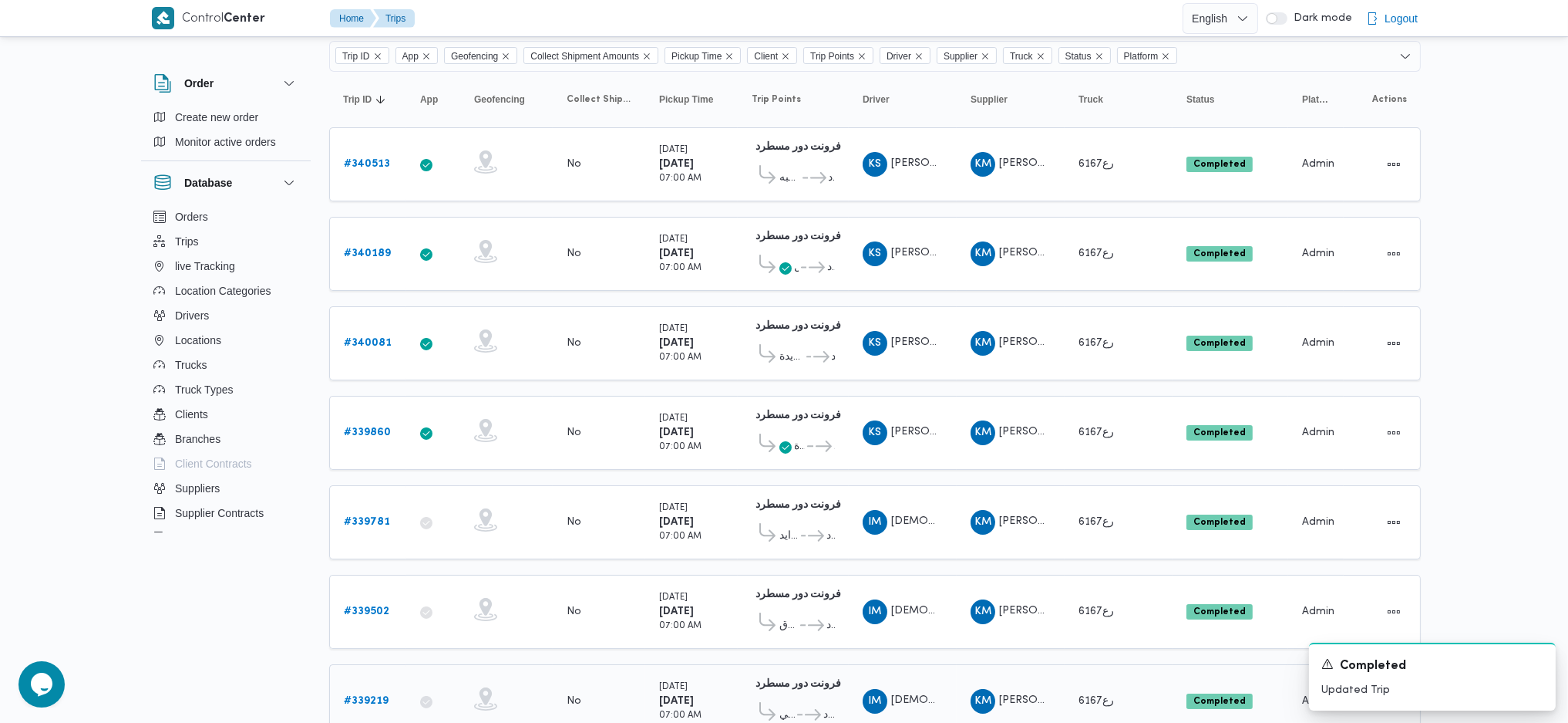
click at [380, 692] on link "# 339219" at bounding box center [366, 701] width 45 height 18
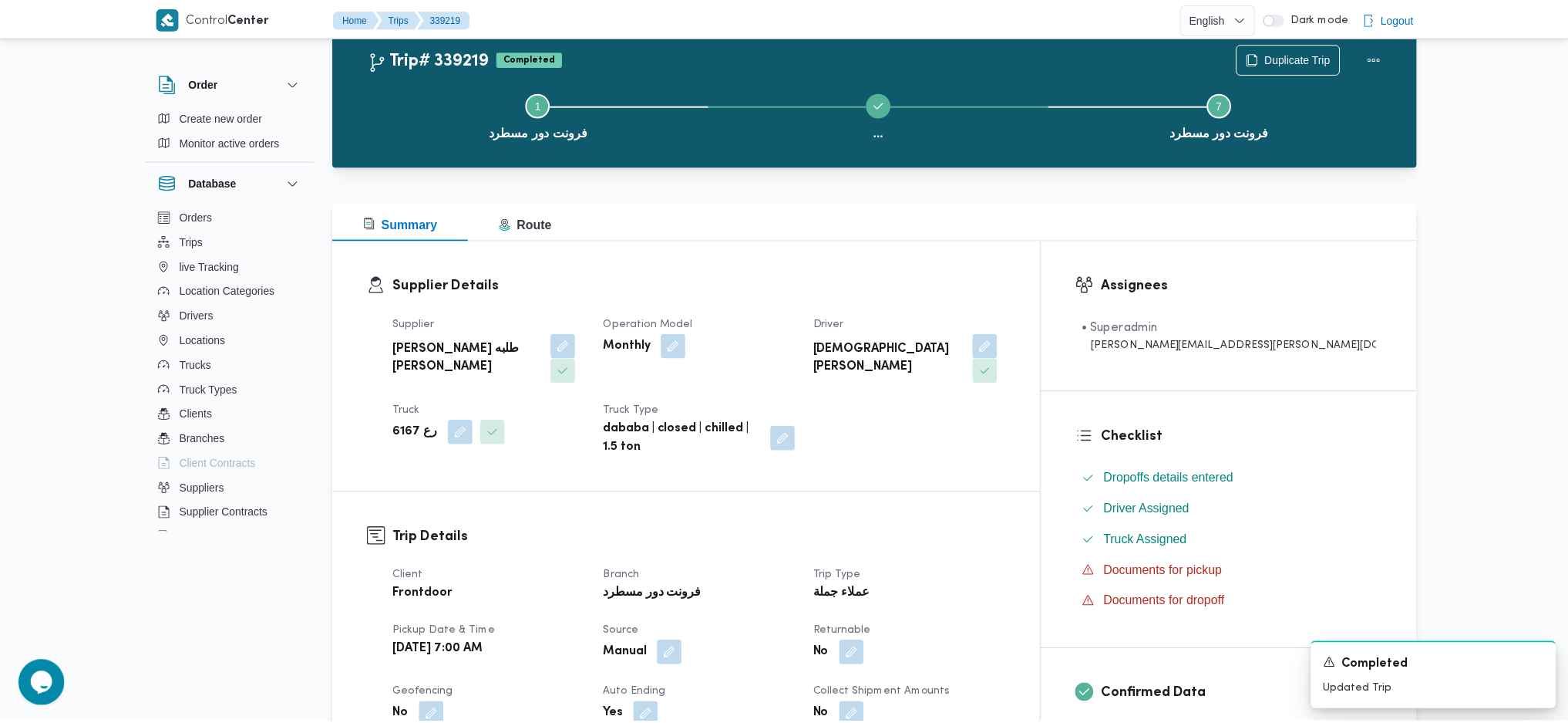
scroll to position [323, 0]
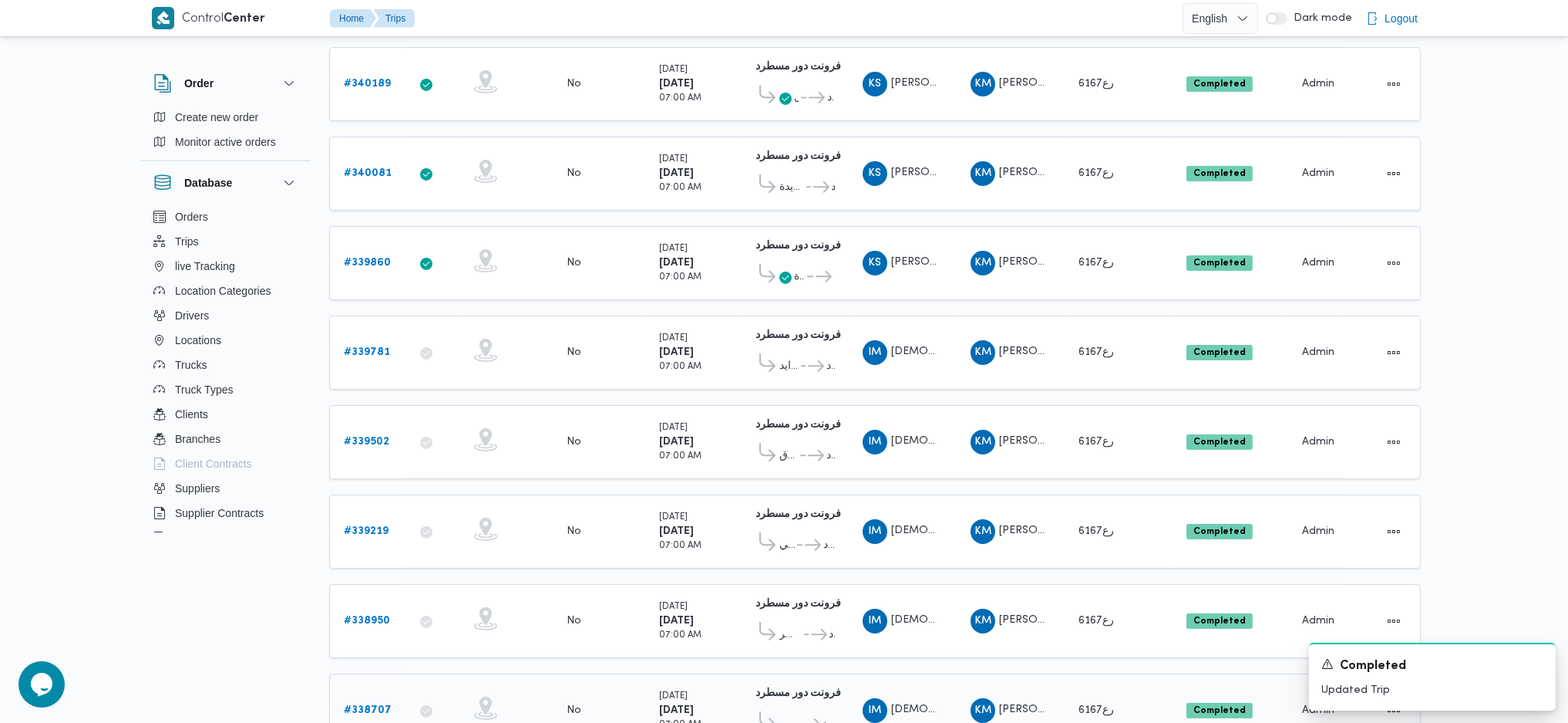
scroll to position [323, 0]
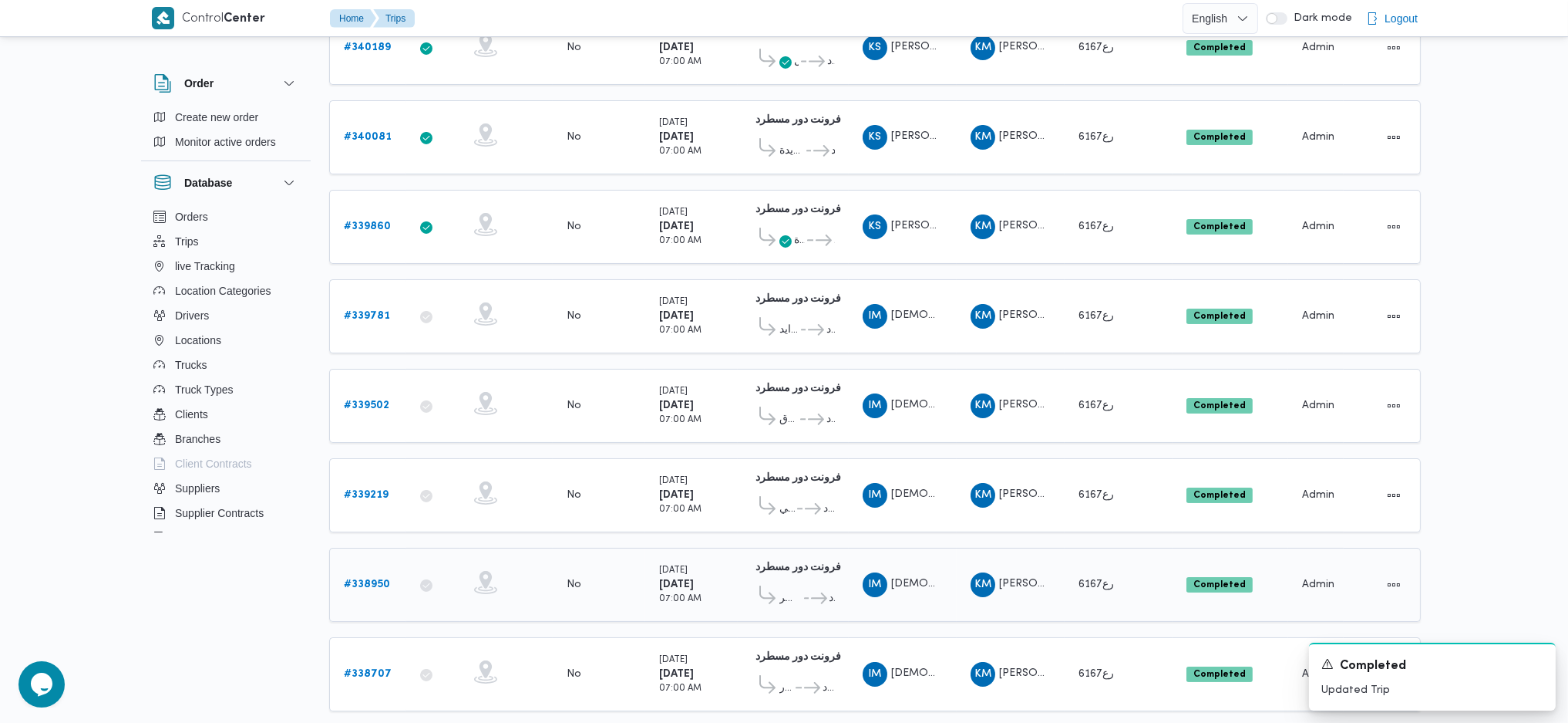
click at [368, 580] on b "# 338950" at bounding box center [367, 584] width 46 height 10
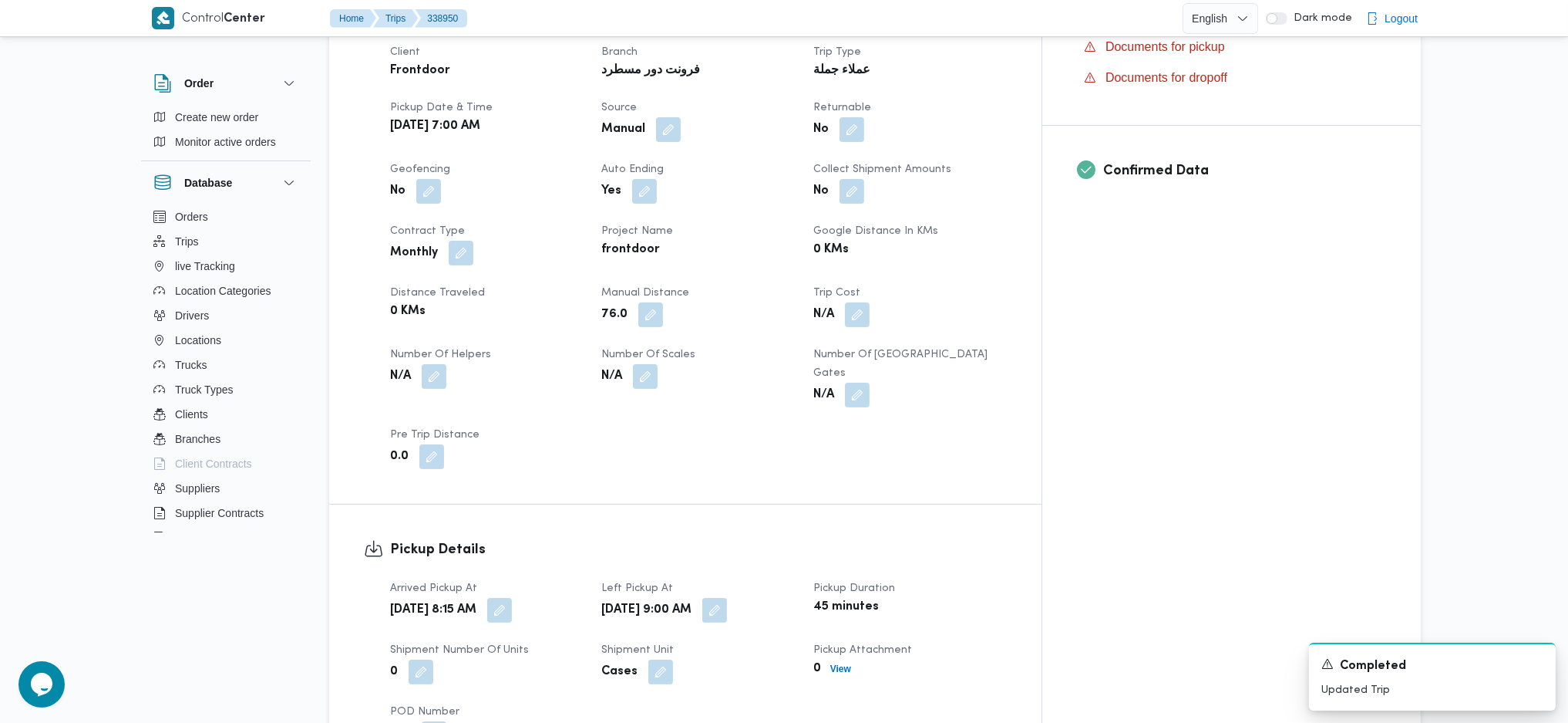
scroll to position [527, 0]
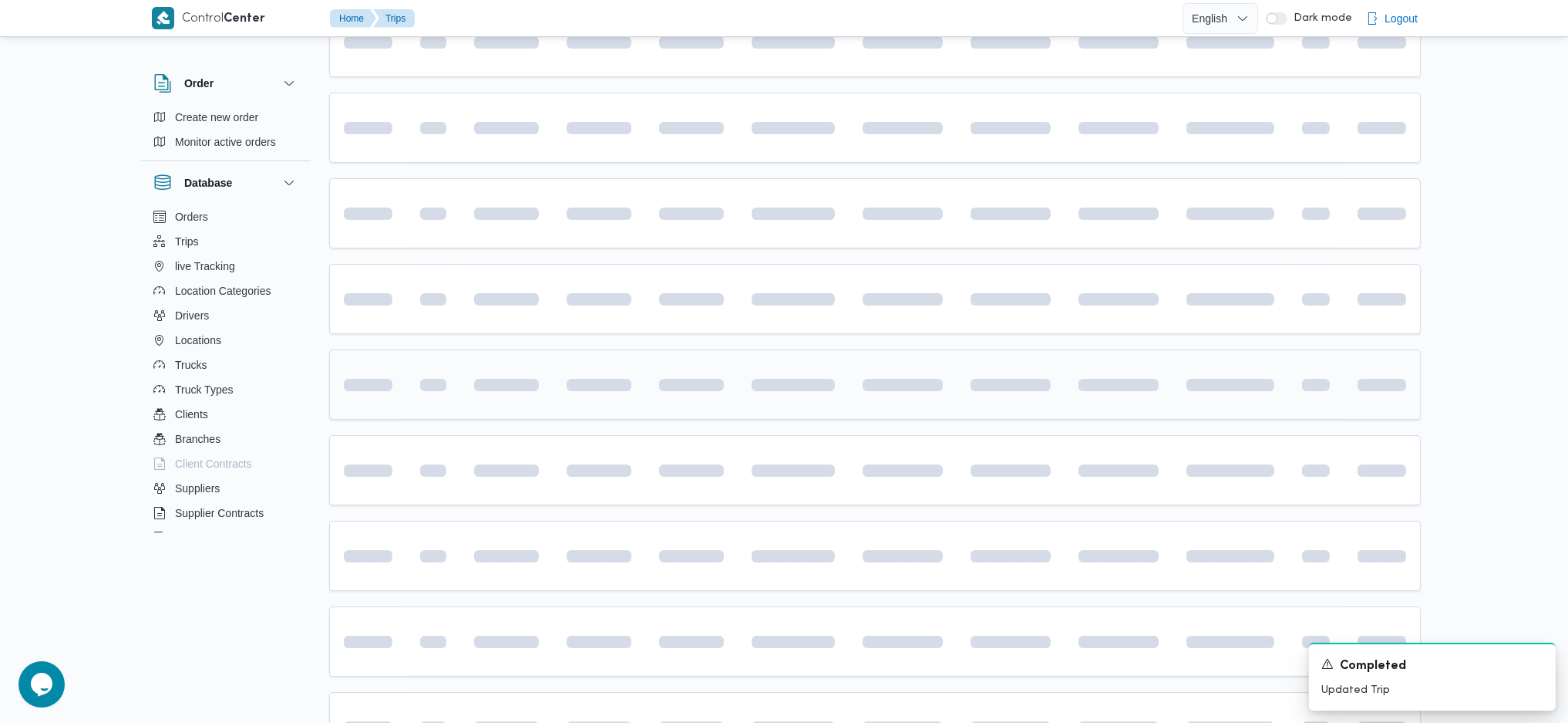
scroll to position [325, 0]
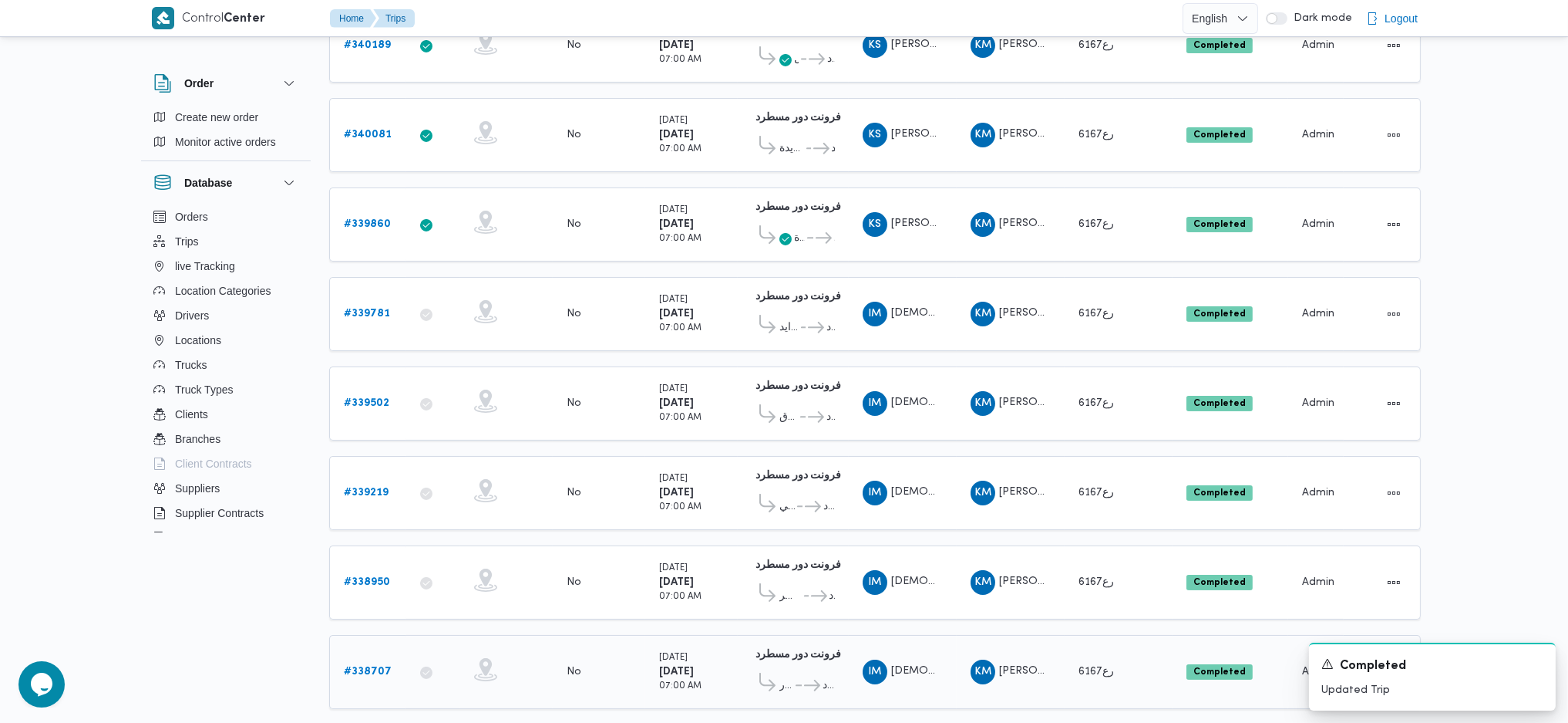
click at [374, 663] on link "# 338707" at bounding box center [367, 672] width 47 height 18
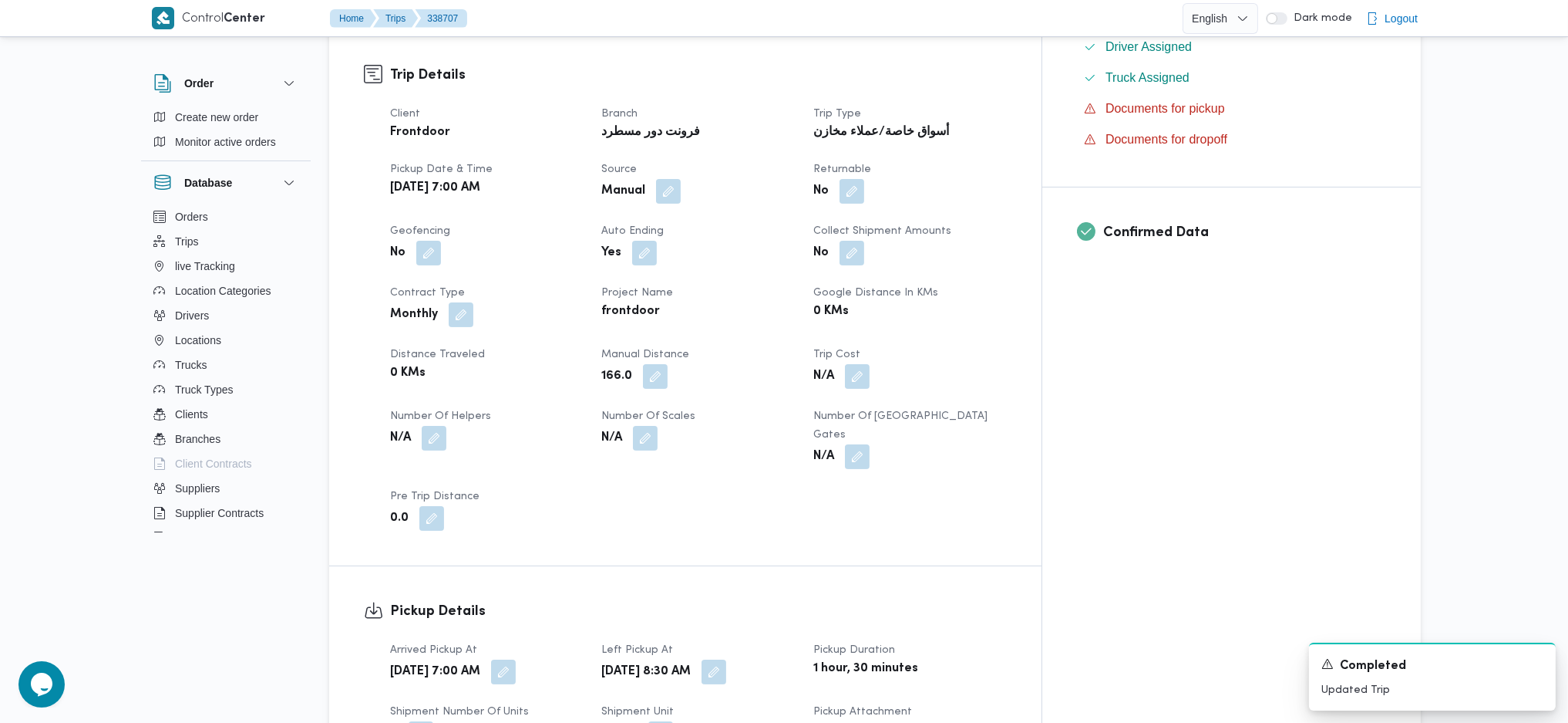
scroll to position [531, 0]
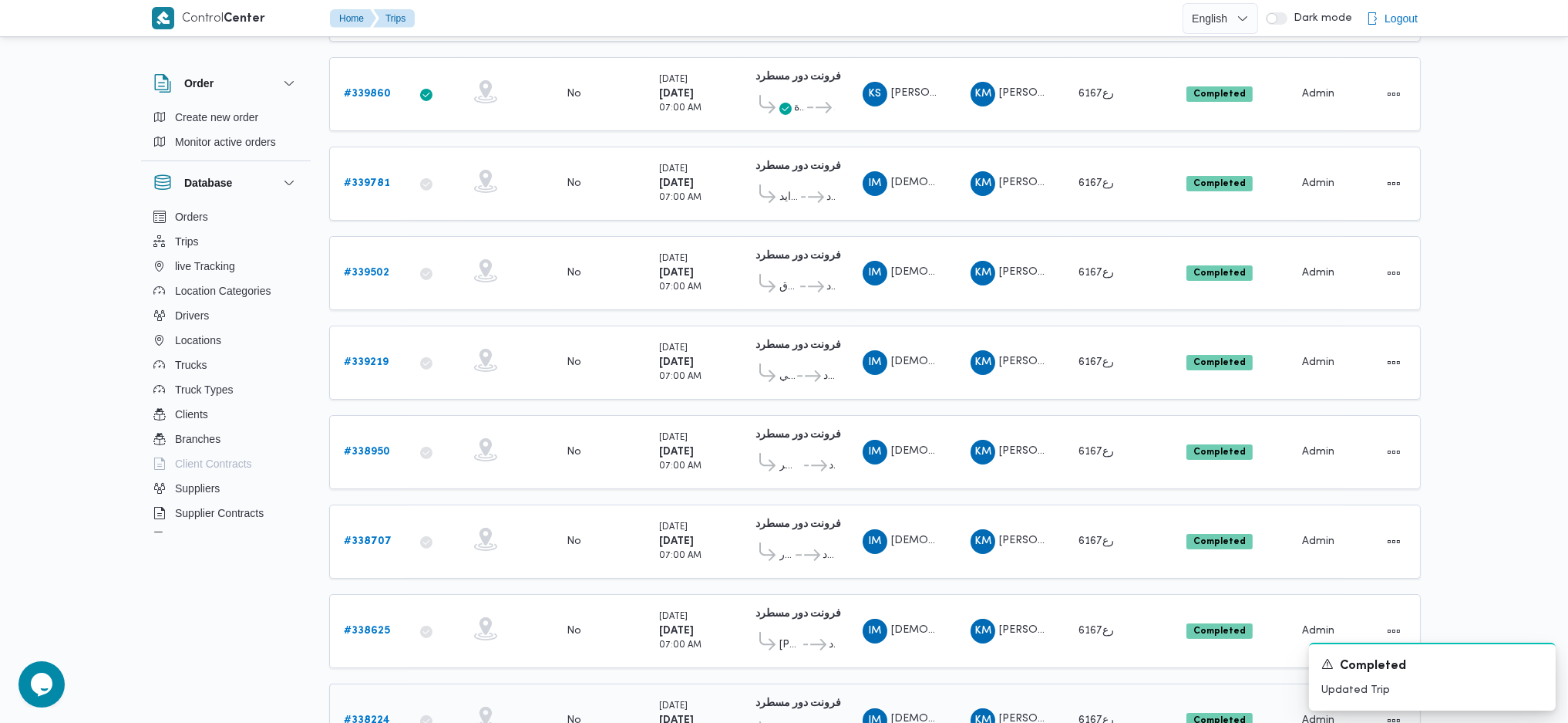
scroll to position [533, 0]
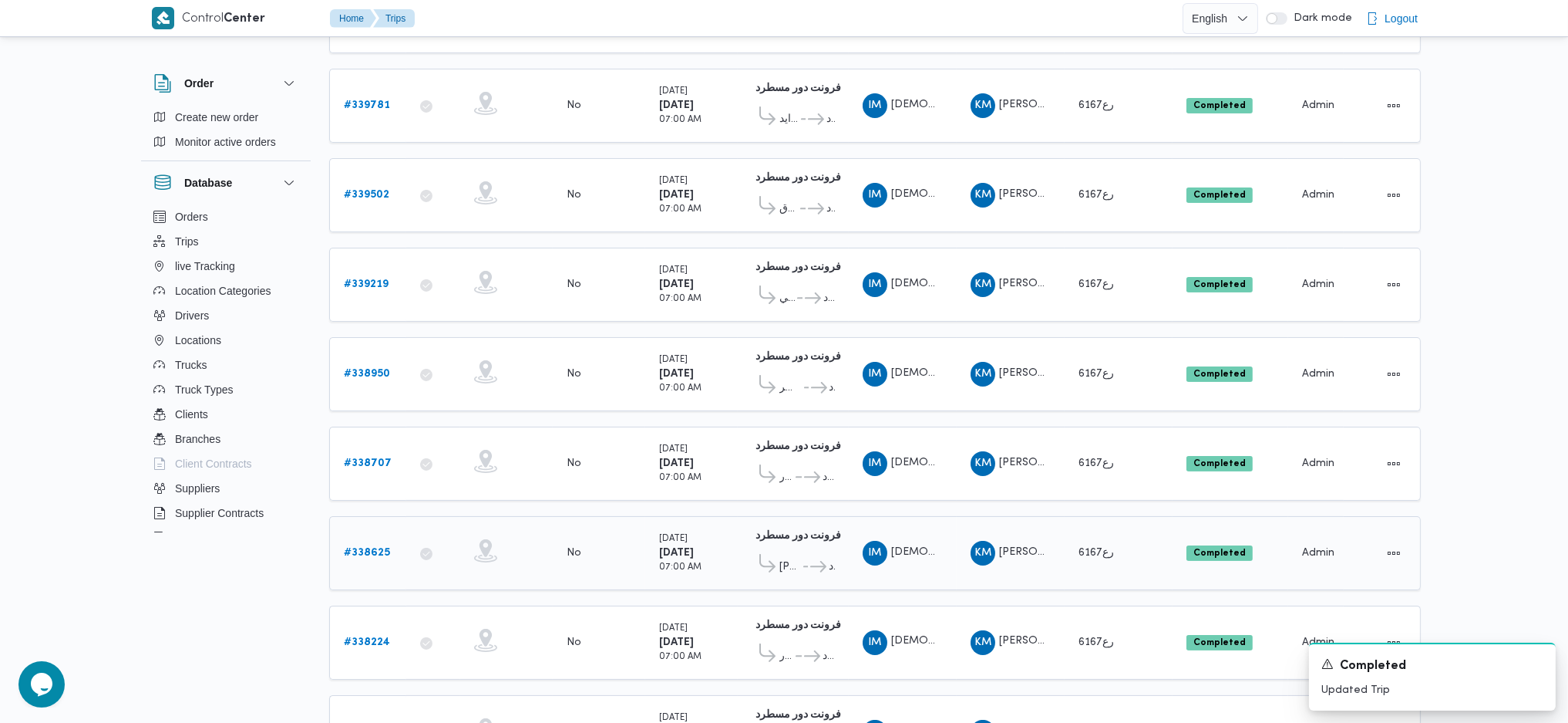
click at [364, 548] on b "# 338625" at bounding box center [367, 552] width 46 height 10
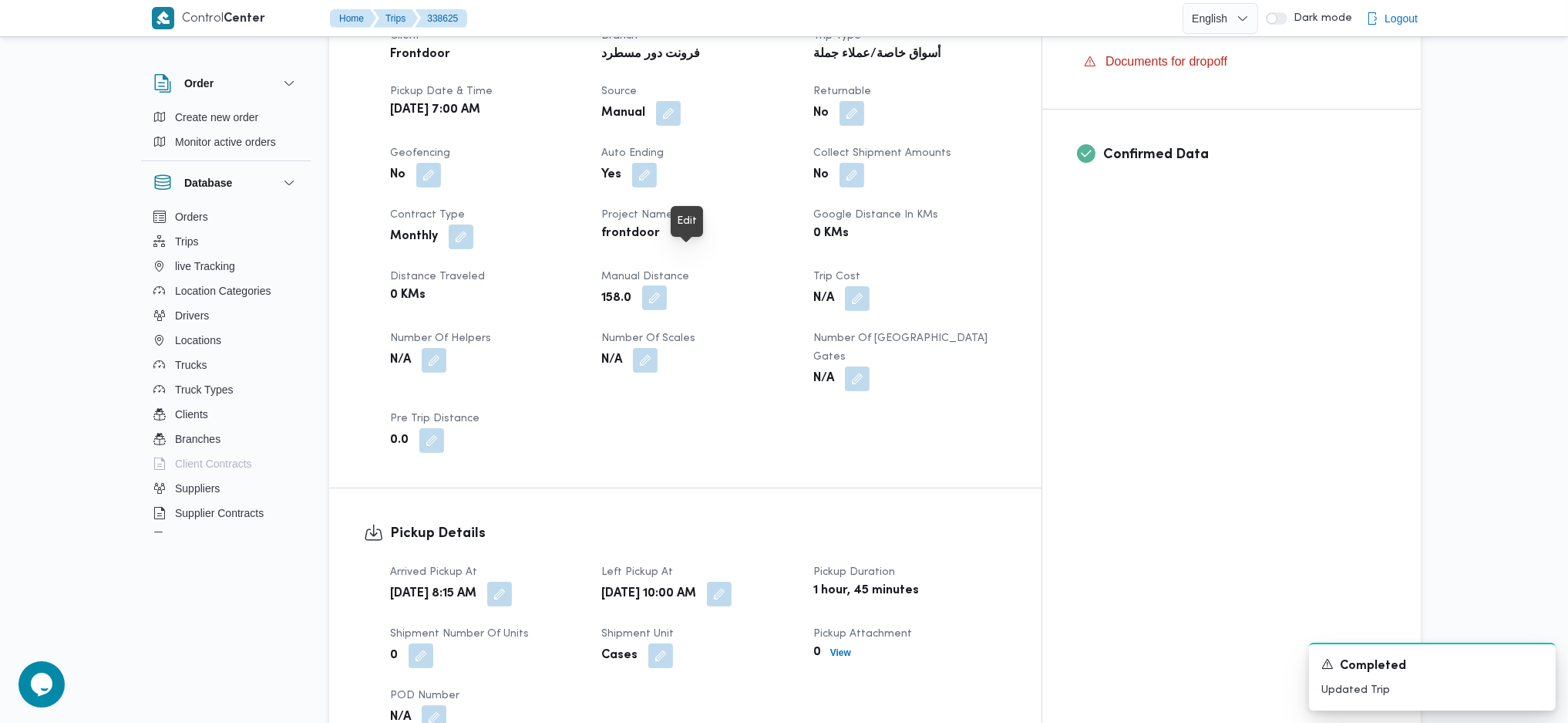
scroll to position [617, 0]
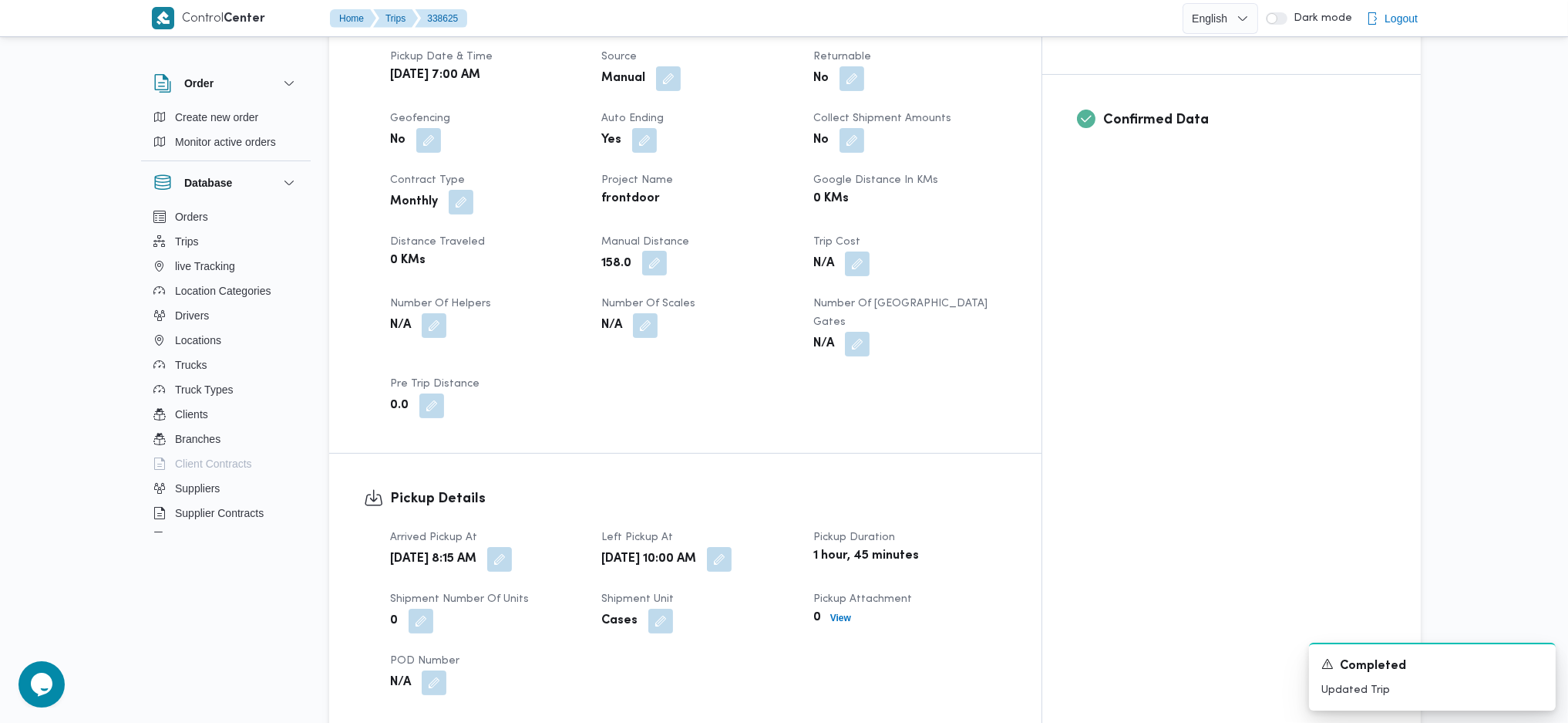
click at [666, 251] on button "button" at bounding box center [654, 263] width 24 height 24
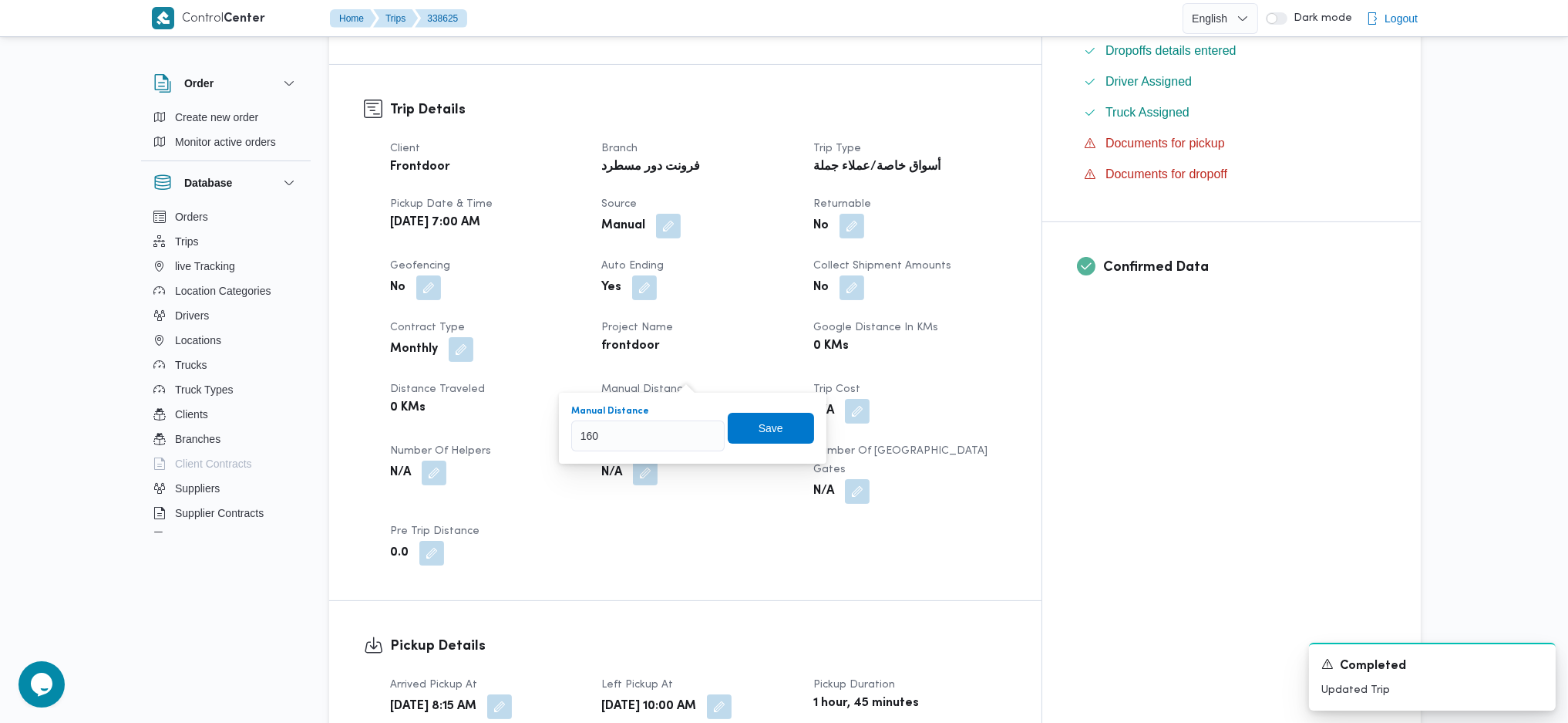
scroll to position [514, 0]
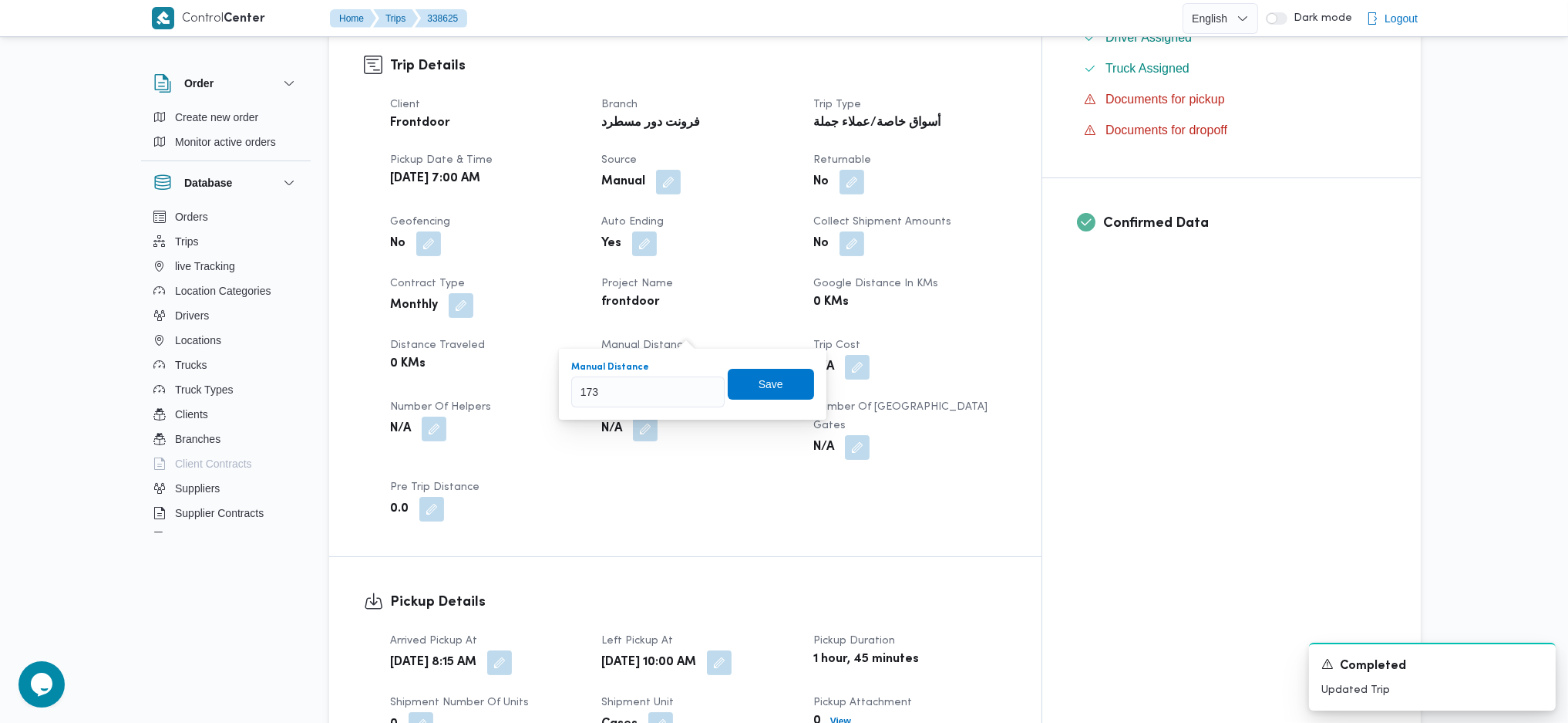
type input "173"
click button "Save" at bounding box center [770, 384] width 86 height 31
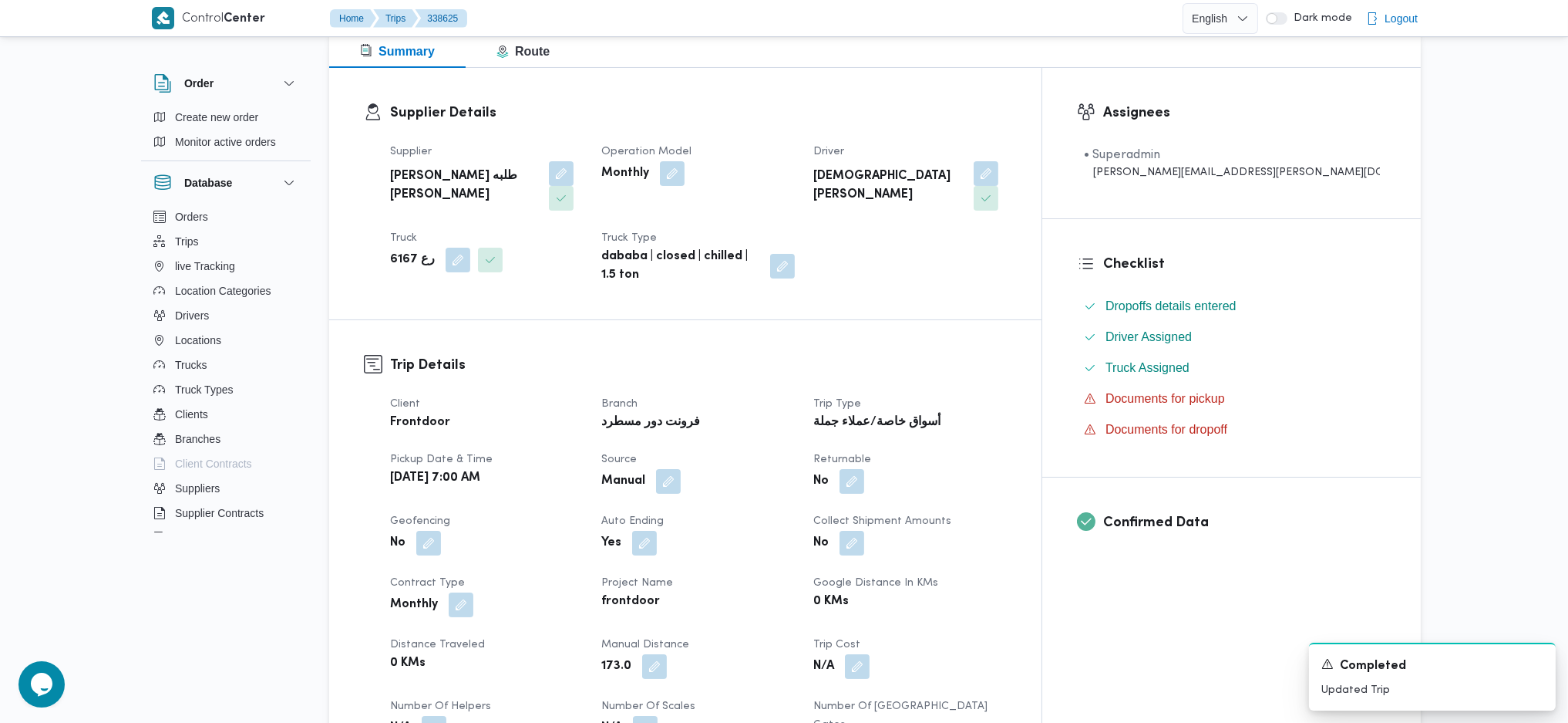
scroll to position [0, 0]
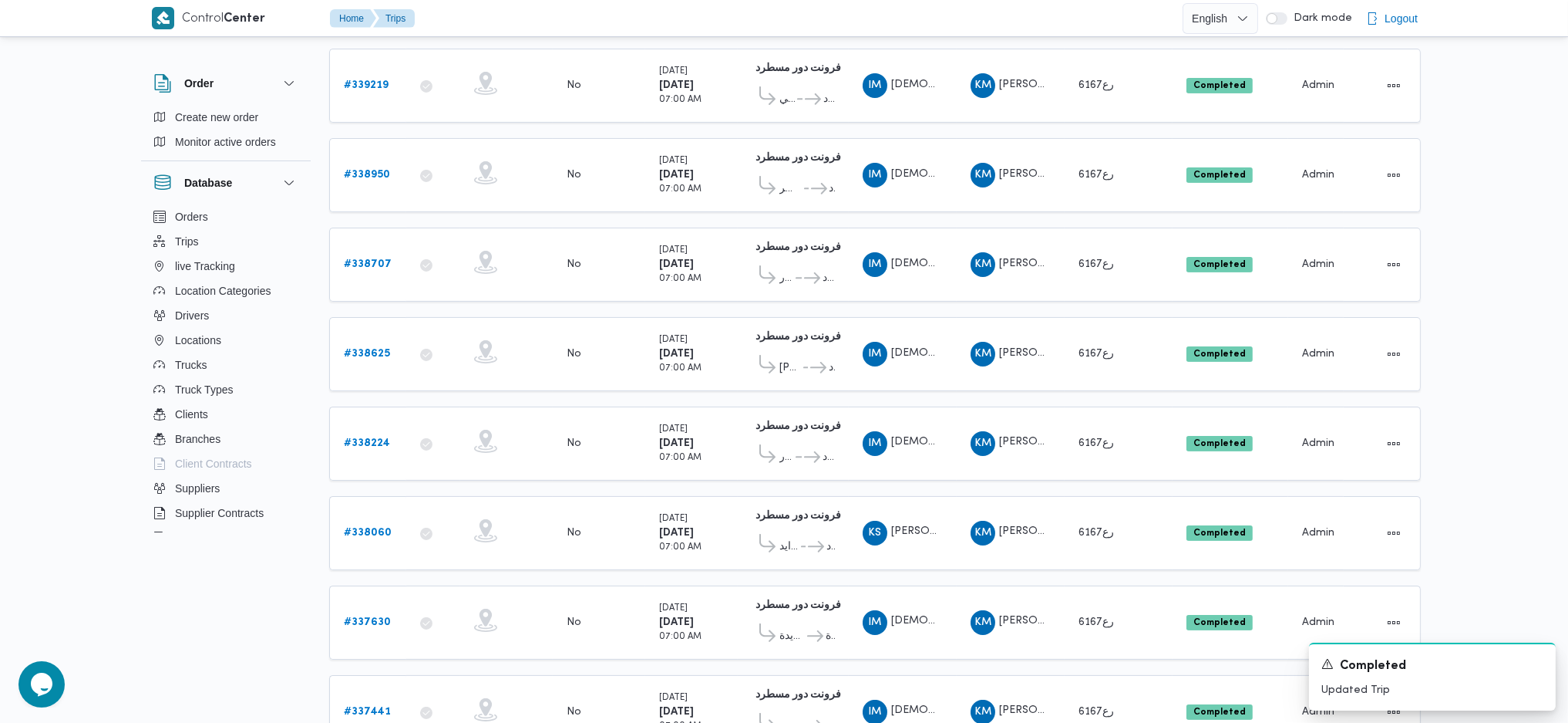
scroll to position [743, 0]
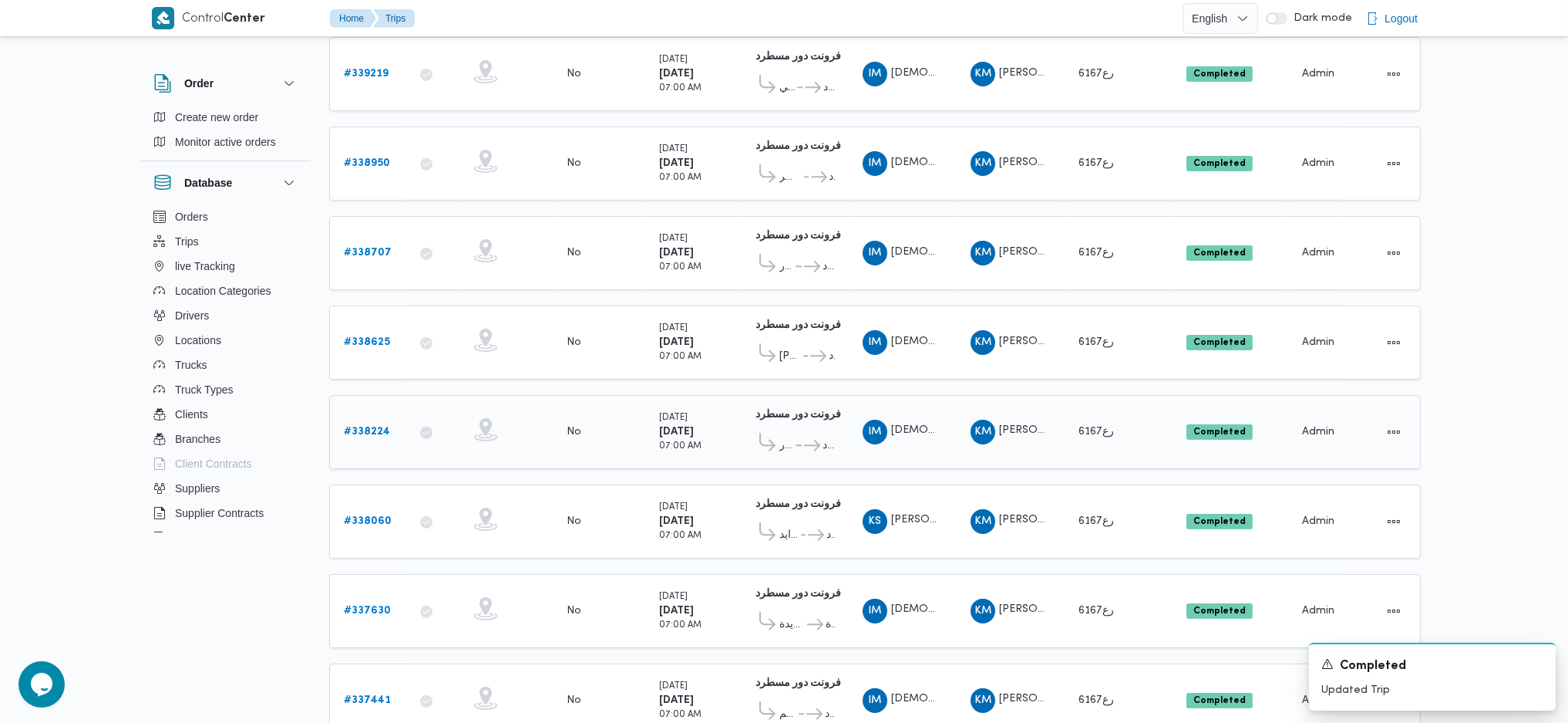
click at [344, 426] on b "# 338224" at bounding box center [367, 431] width 46 height 10
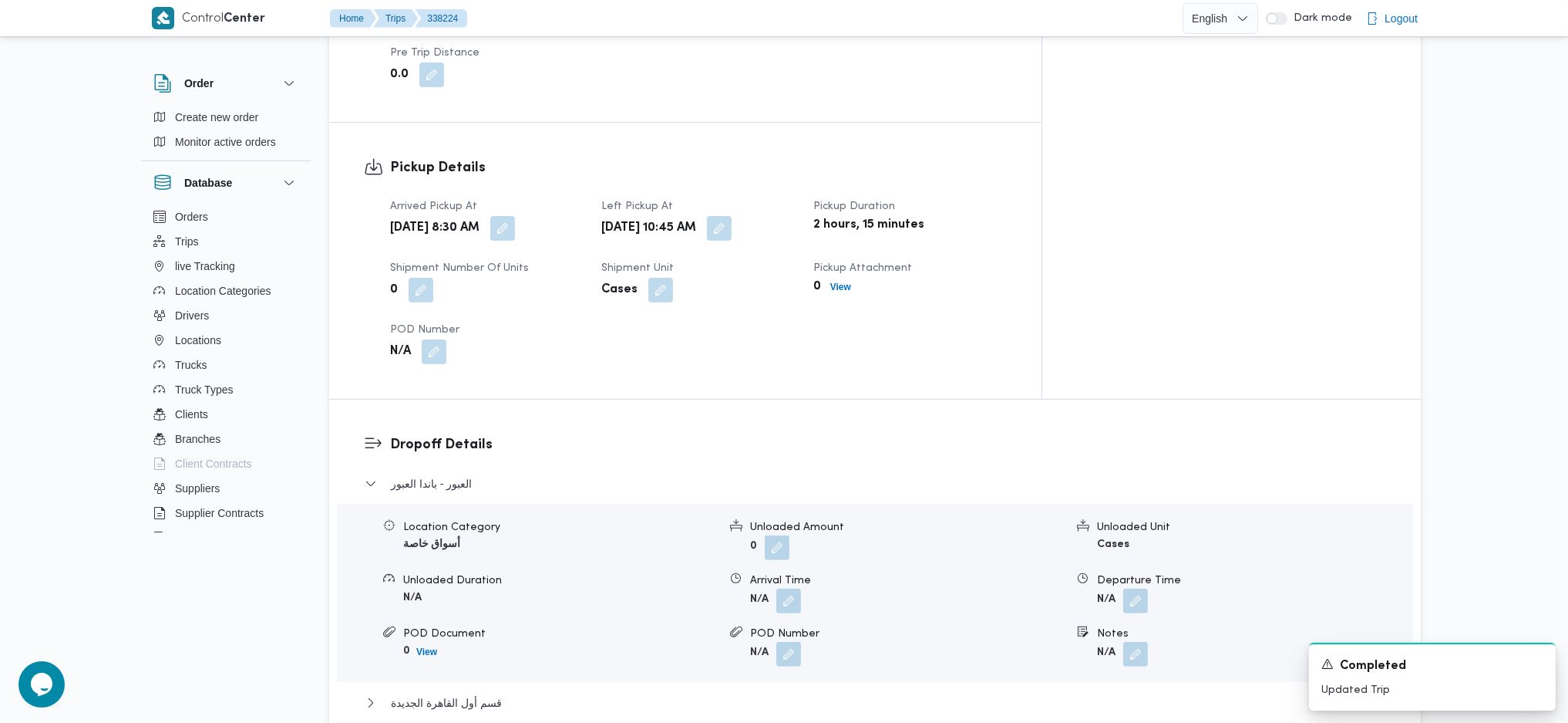
scroll to position [514, 0]
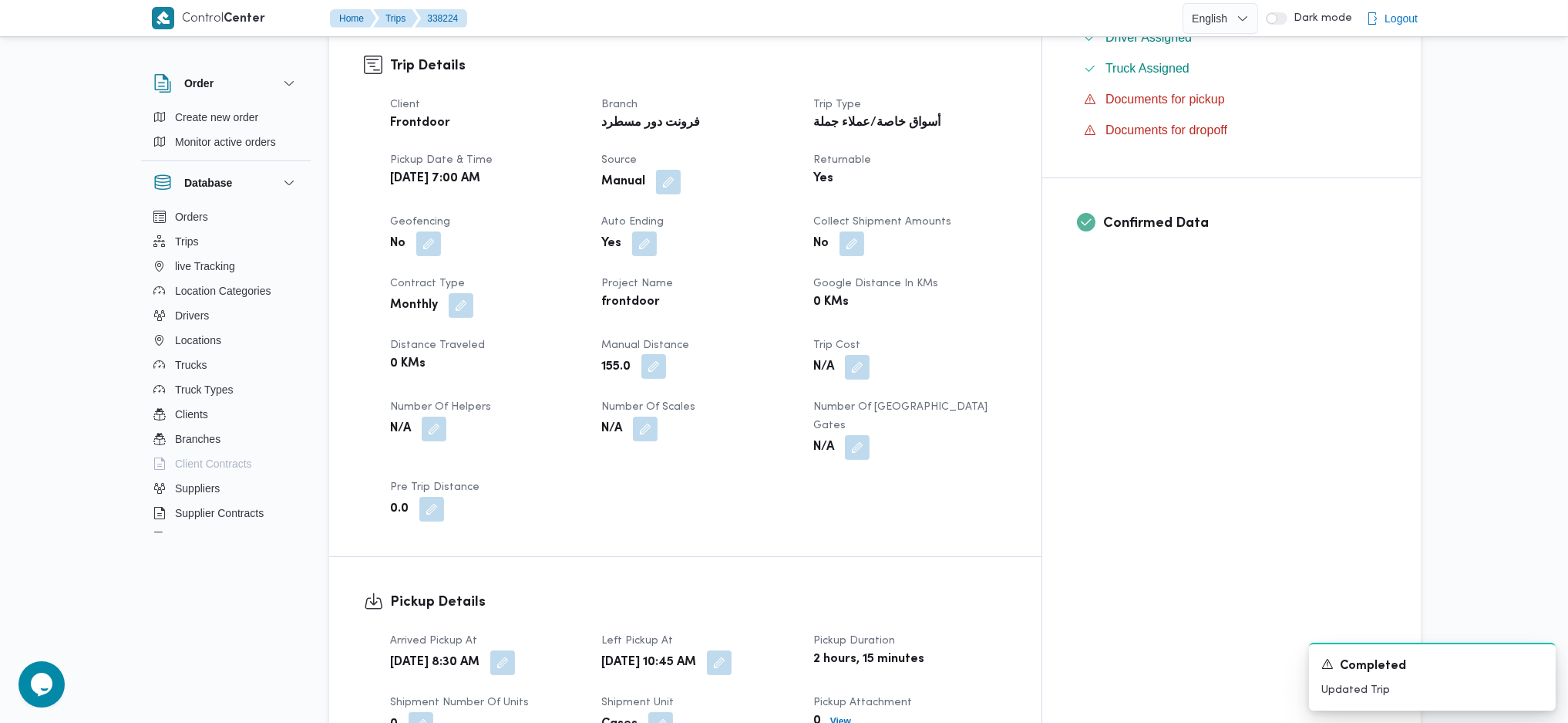
click at [666, 354] on button "button" at bounding box center [653, 365] width 24 height 24
click at [670, 389] on input "155.0" at bounding box center [648, 392] width 153 height 31
type input "1200"
type input "1"
type input "200"
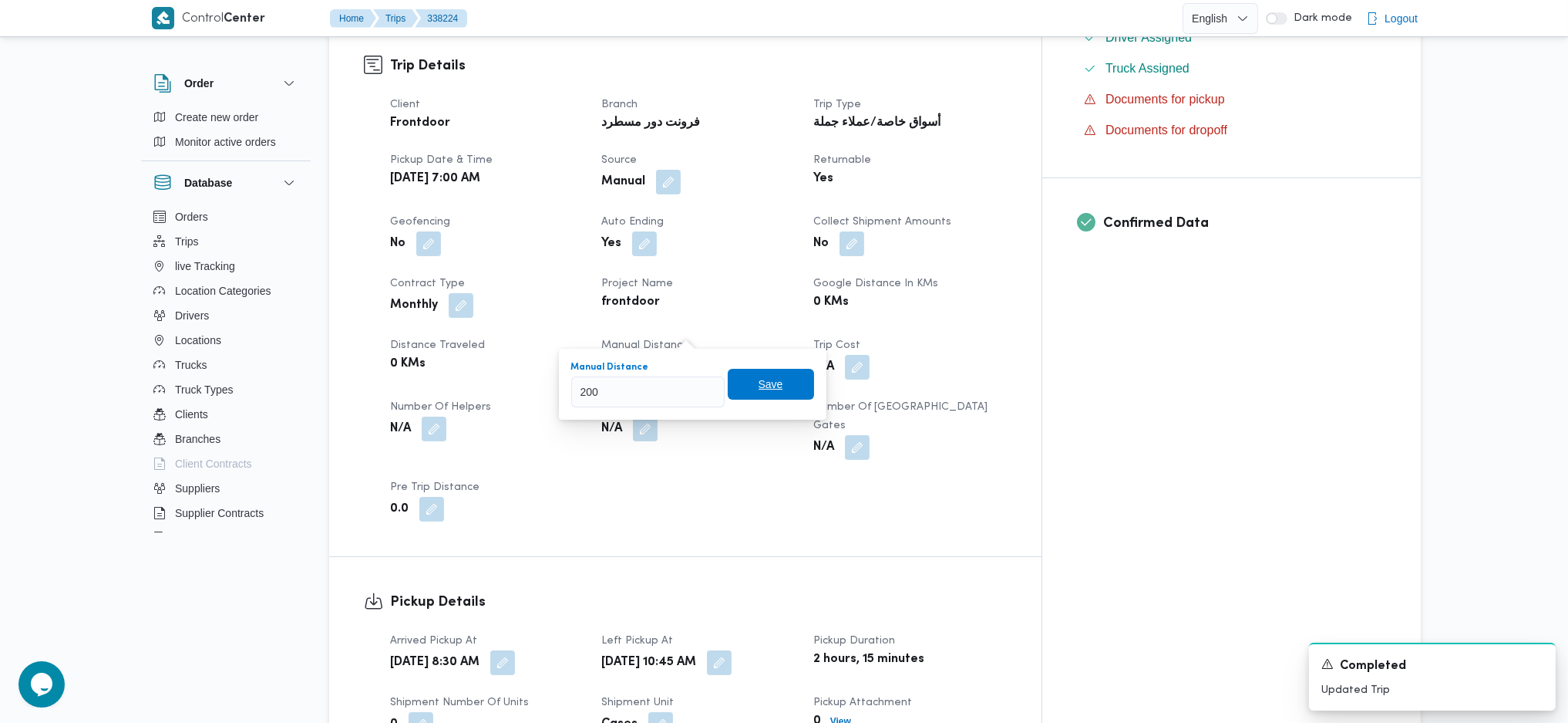
click button "Save" at bounding box center [770, 384] width 86 height 31
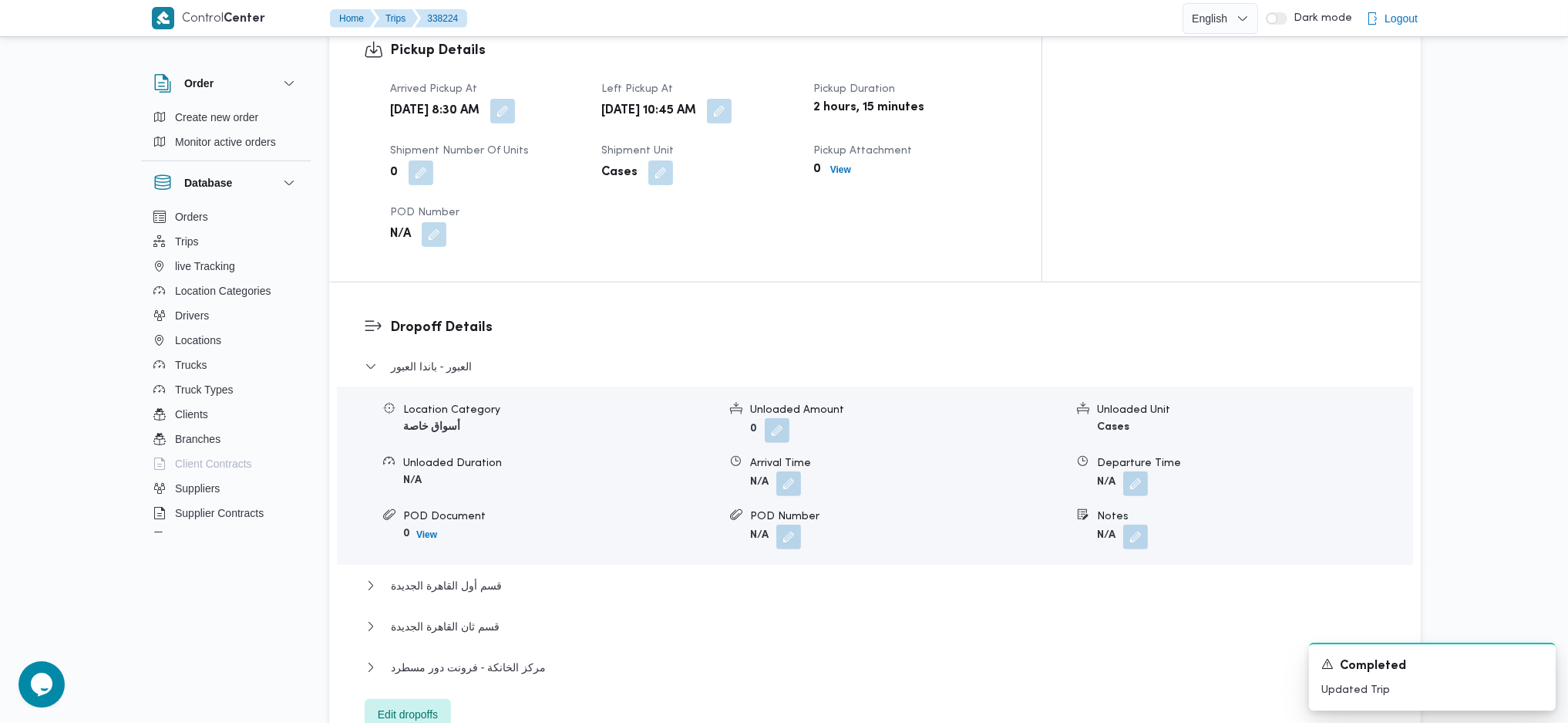
scroll to position [1131, 0]
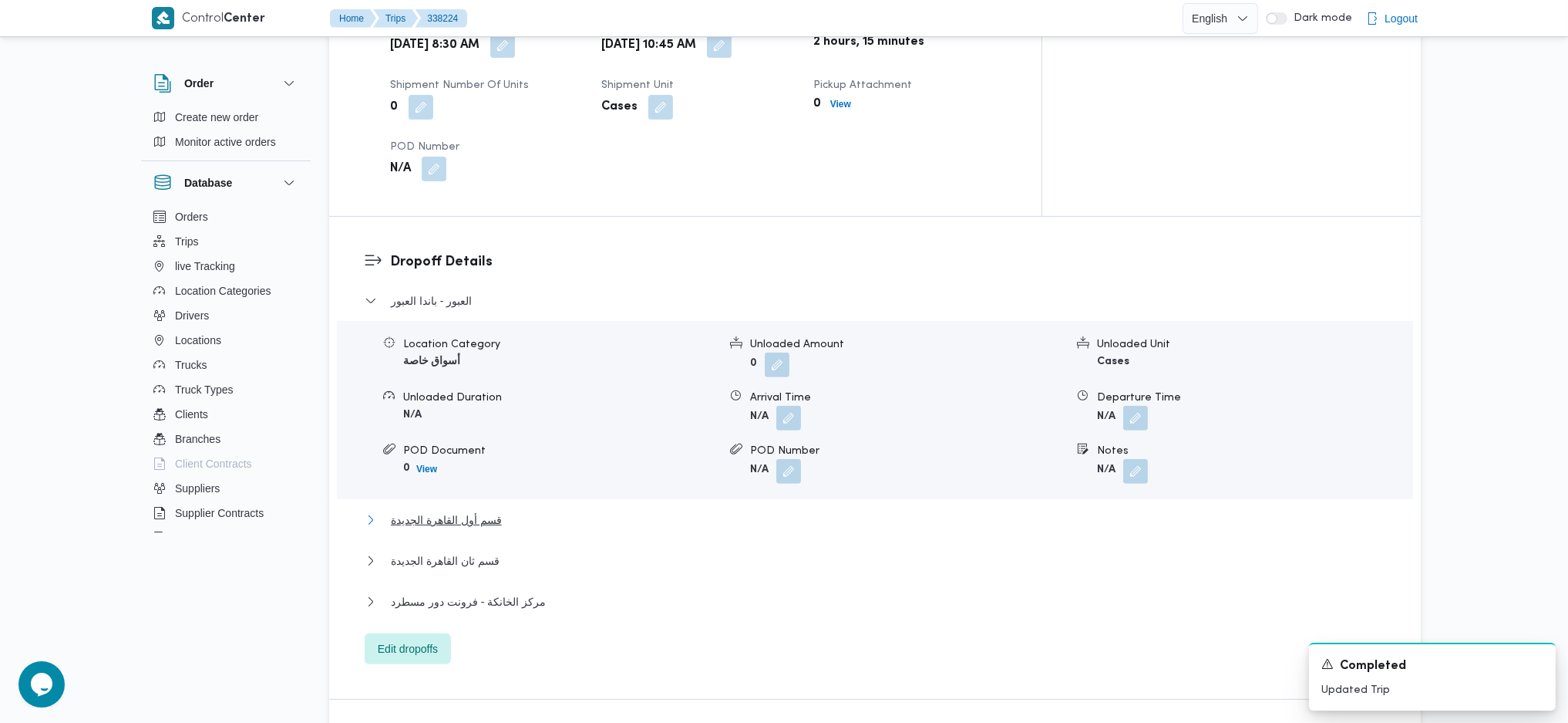
click at [523, 511] on button "قسم أول القاهرة الجديدة" at bounding box center [875, 519] width 1022 height 18
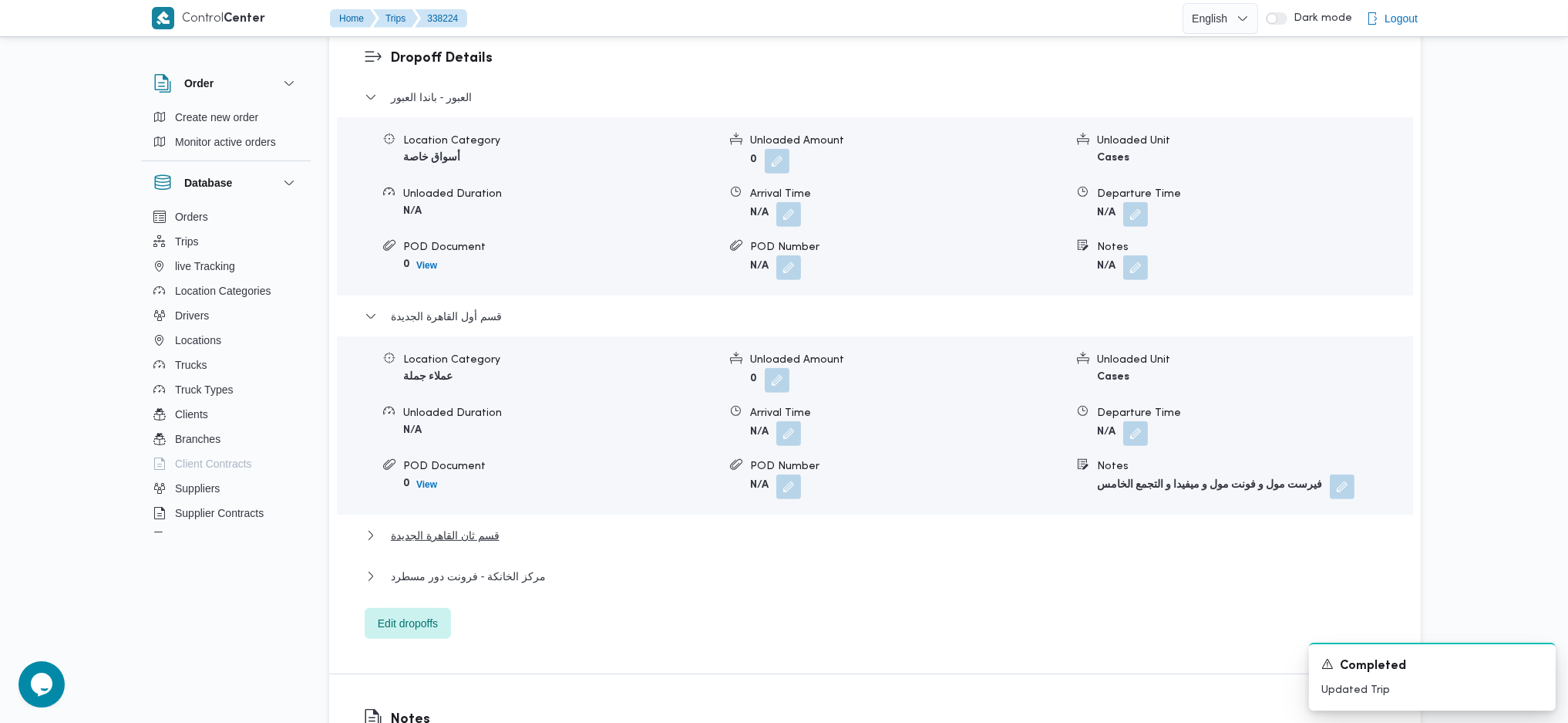
scroll to position [1439, 0]
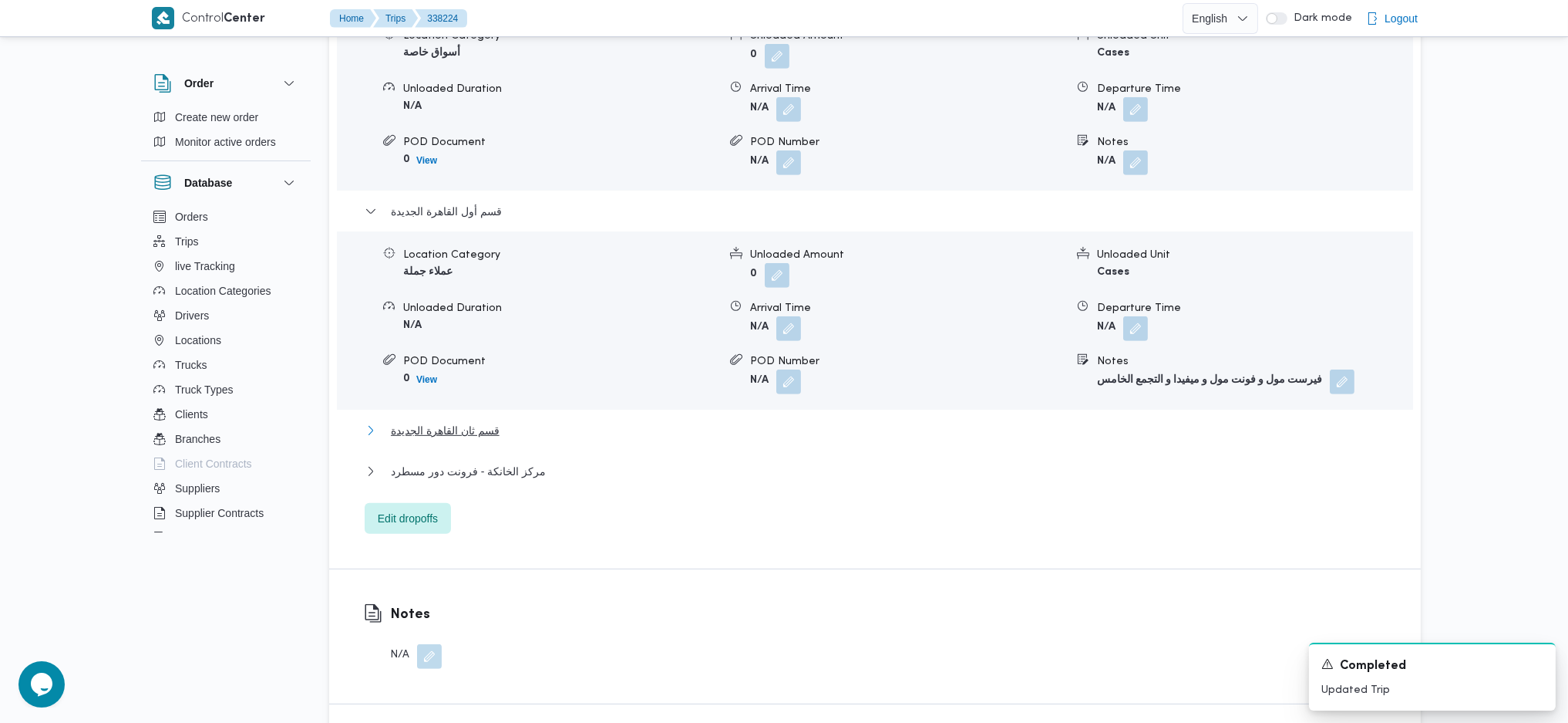
click at [460, 422] on span "قسم ثان القاهرة الجديدة" at bounding box center [446, 430] width 108 height 18
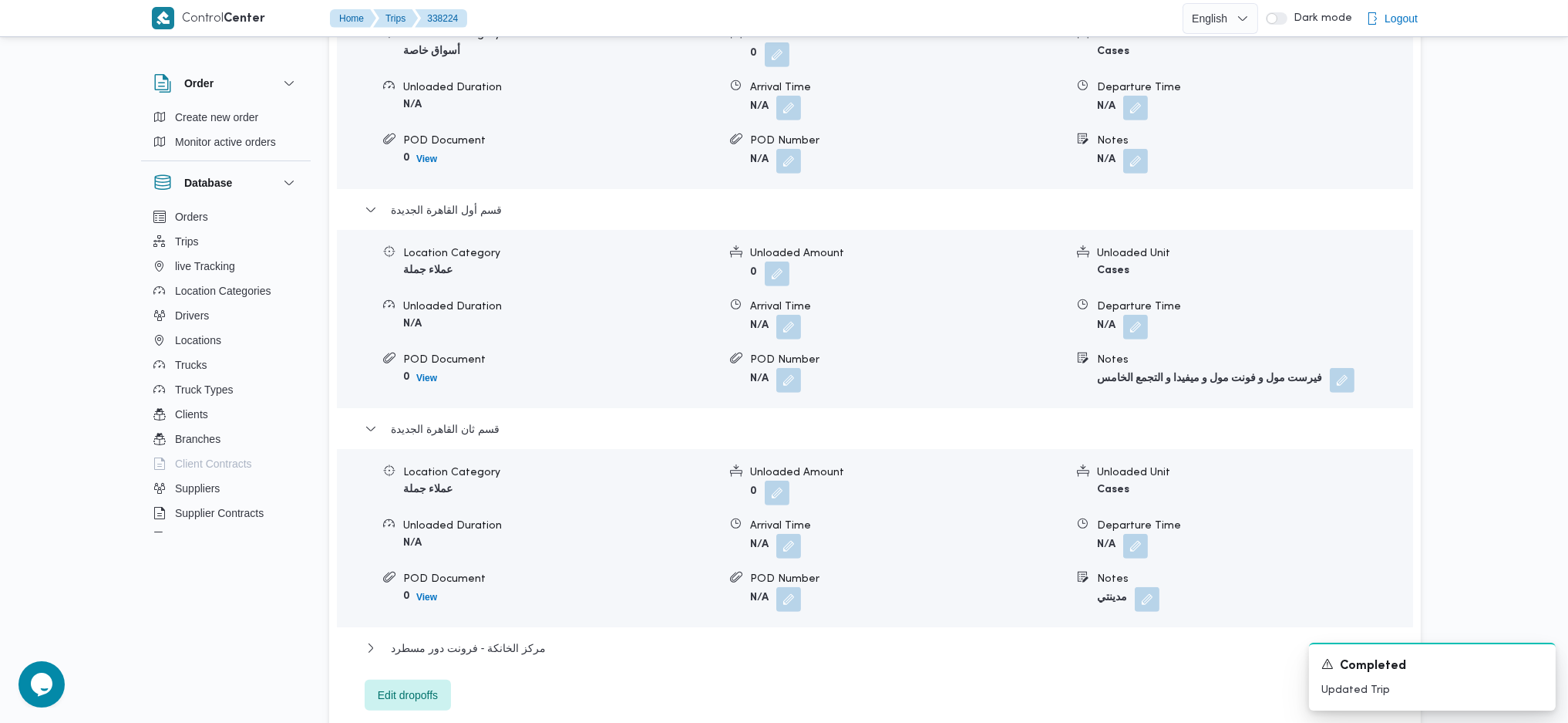
scroll to position [1646, 0]
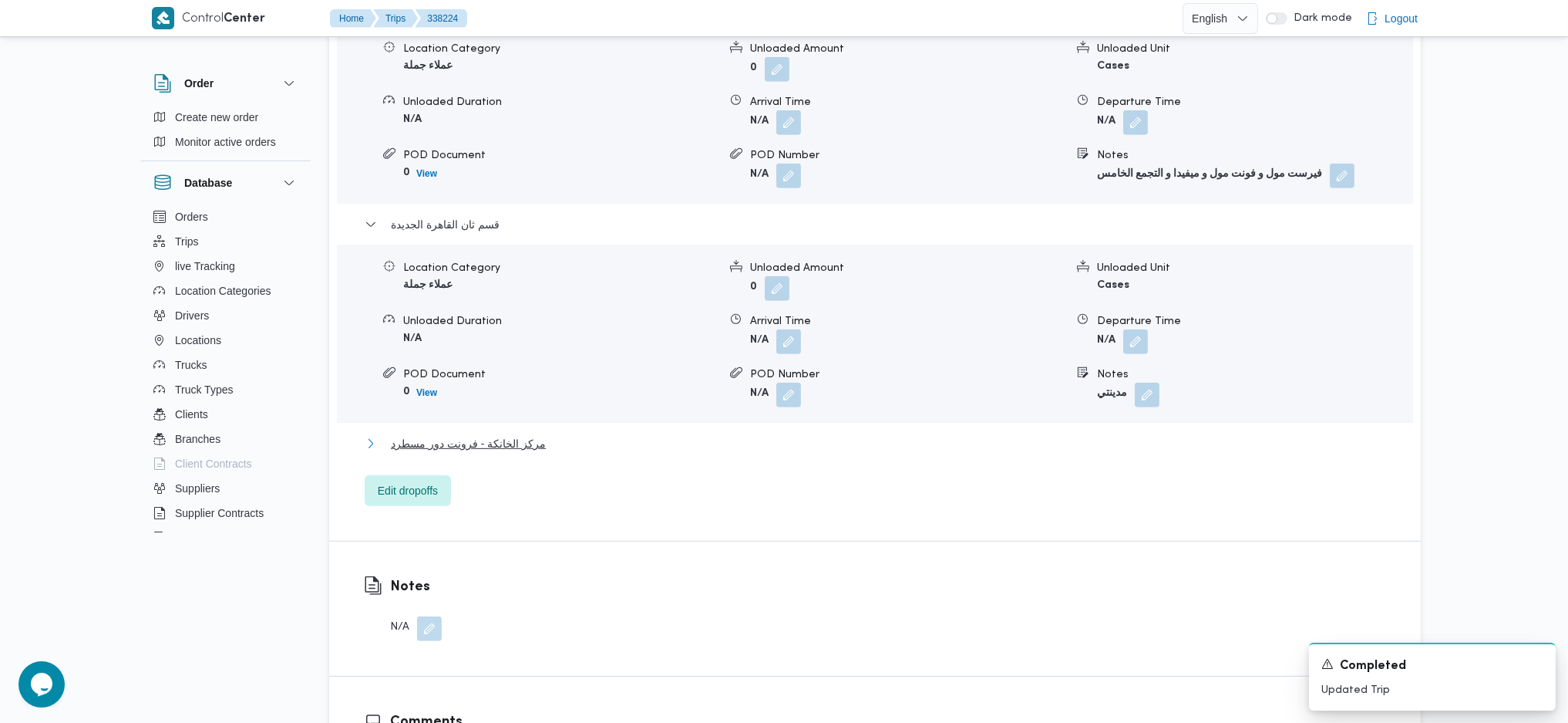
click at [483, 434] on span "مركز الخانكة - فرونت دور مسطرد" at bounding box center [469, 443] width 155 height 18
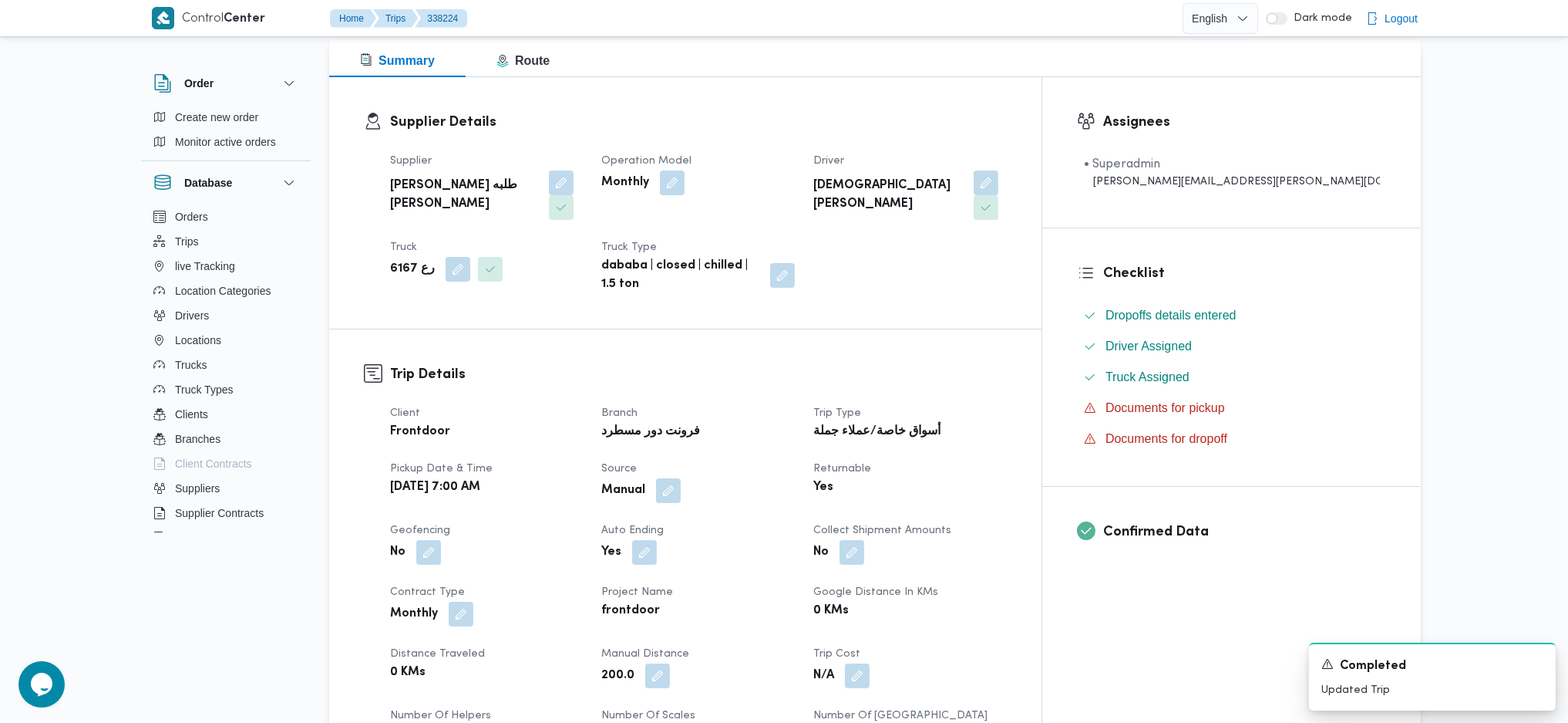
scroll to position [0, 0]
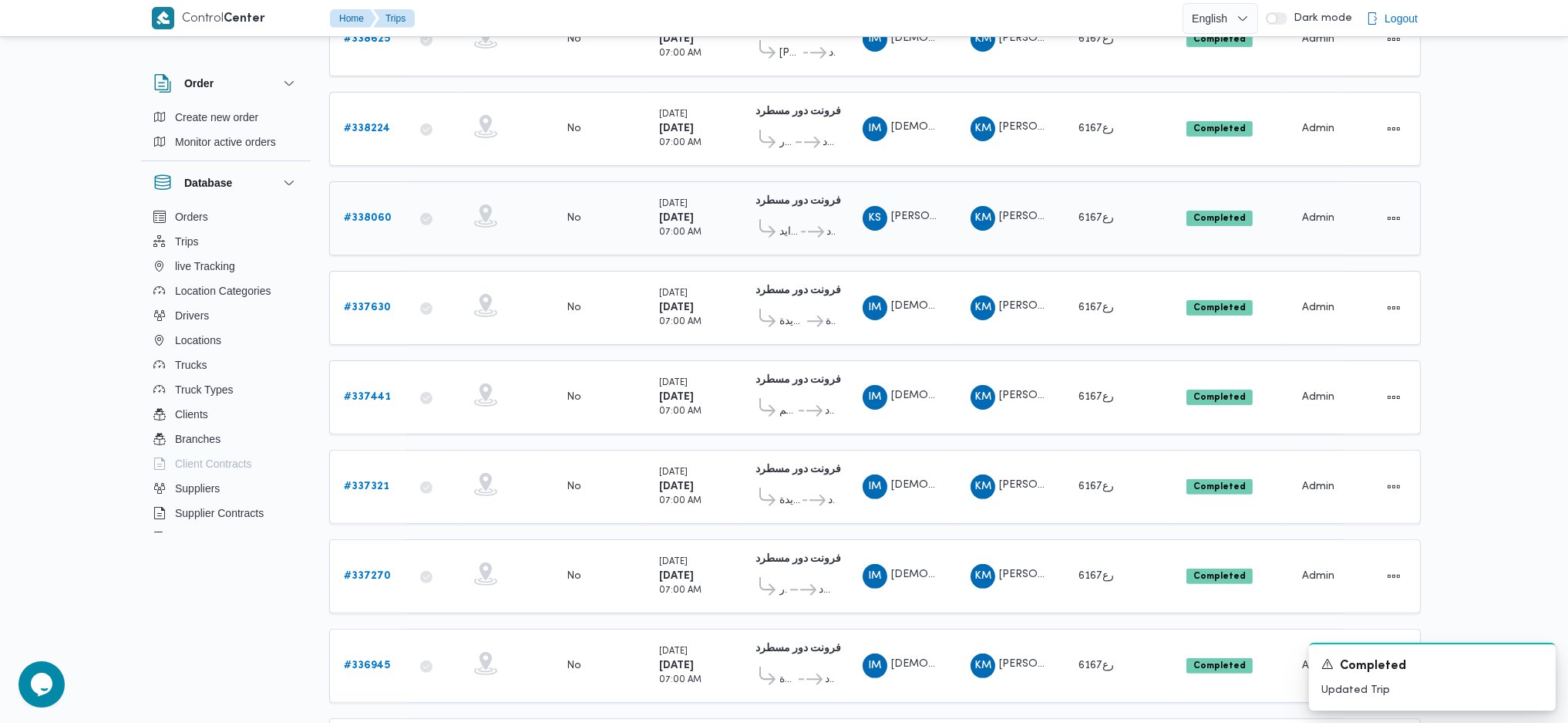
scroll to position [1066, 0]
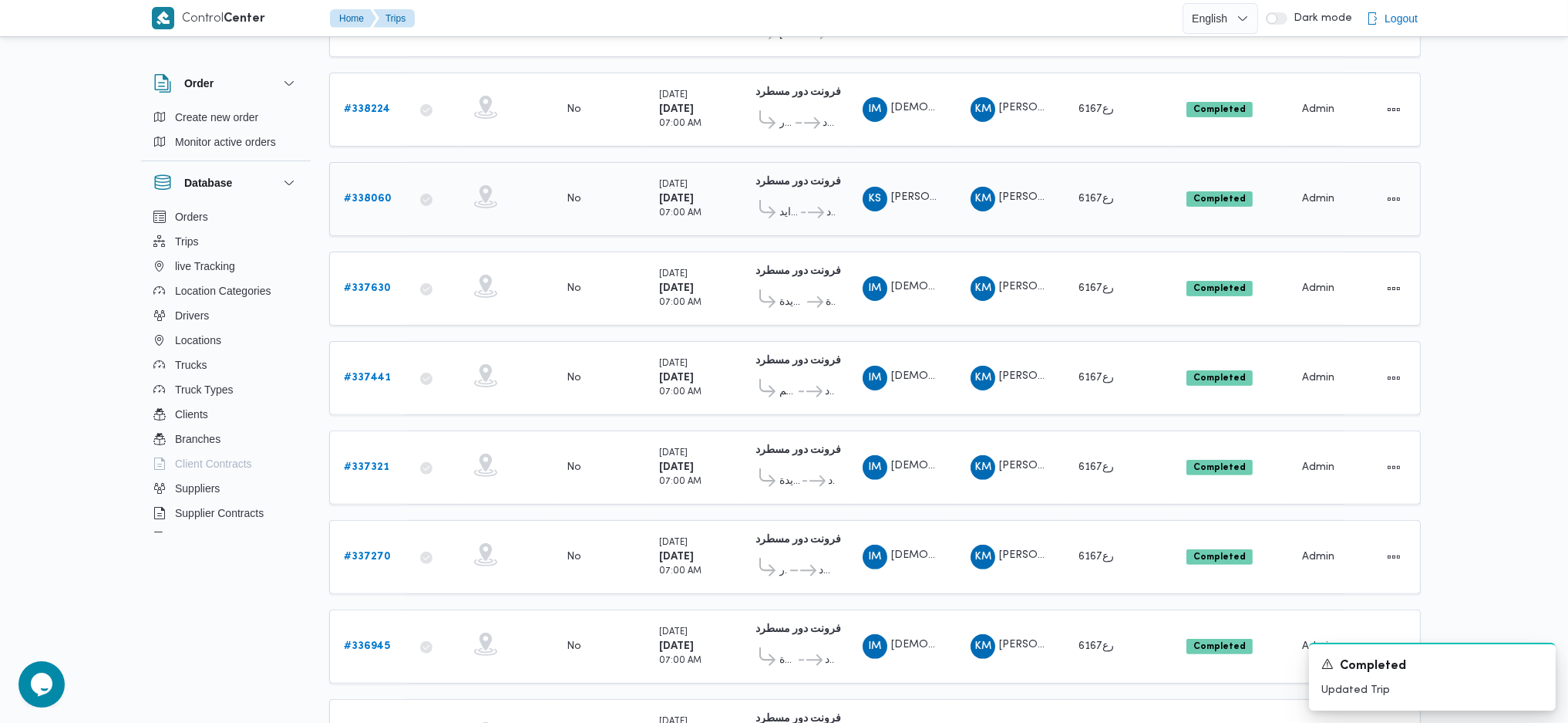
click at [373, 194] on b "# 338060" at bounding box center [367, 199] width 47 height 10
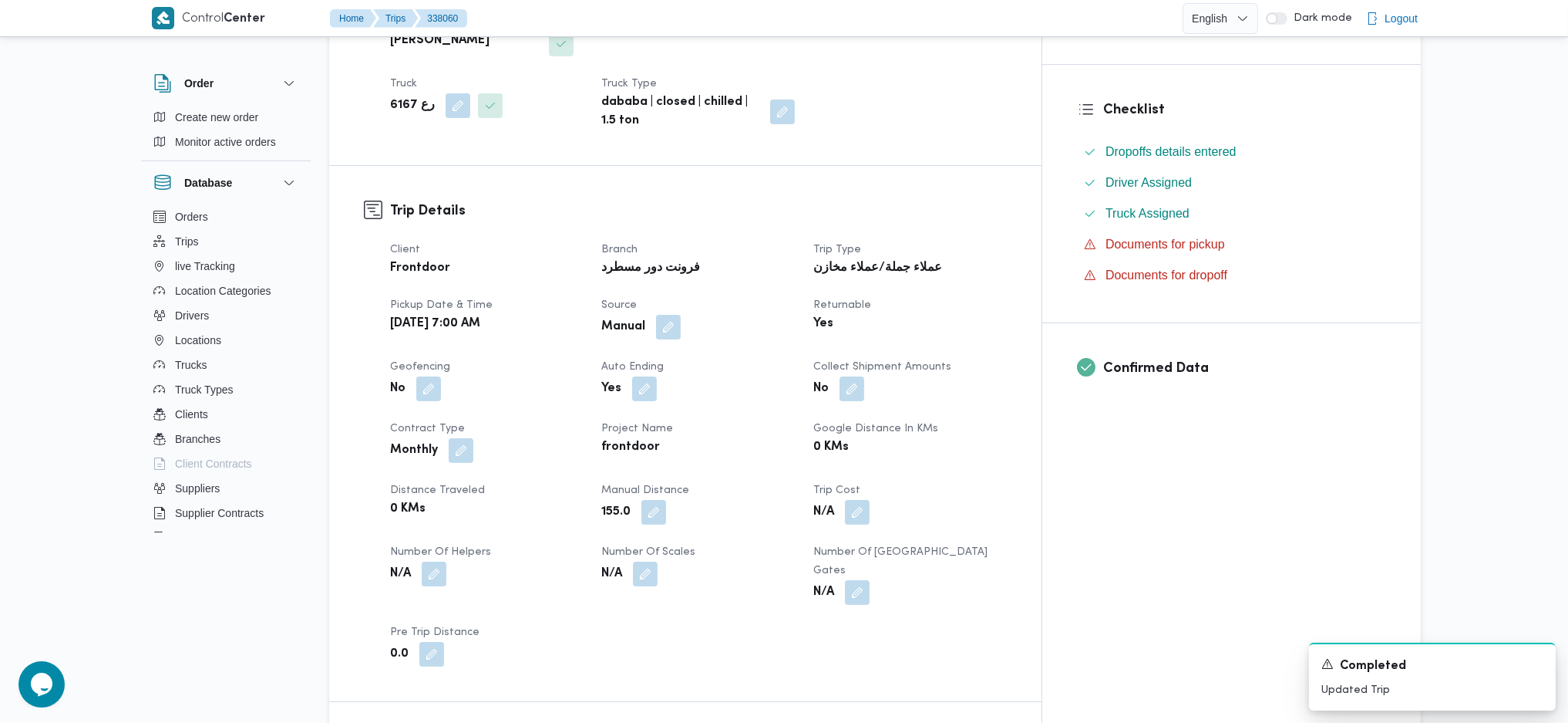
scroll to position [617, 0]
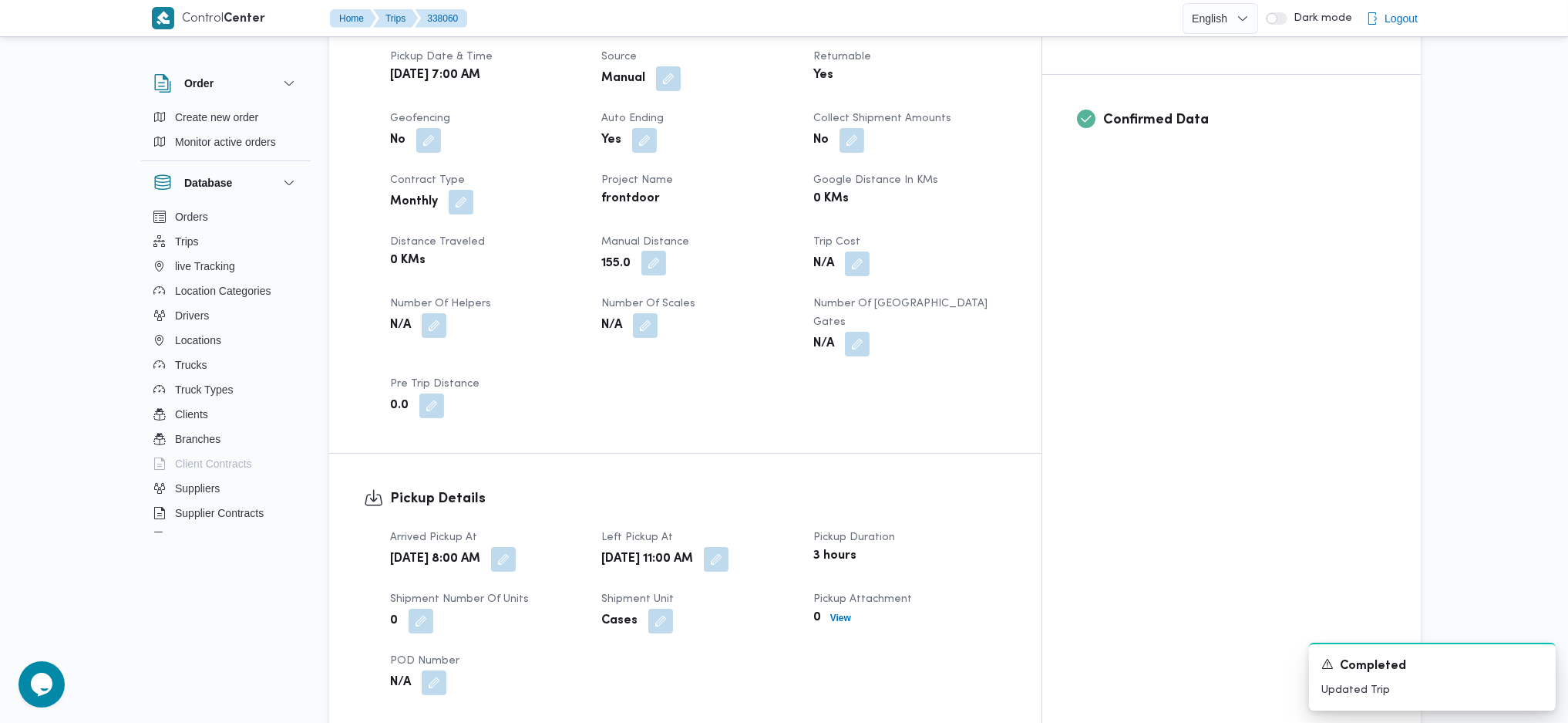
click at [666, 251] on button "button" at bounding box center [653, 263] width 24 height 24
click at [660, 291] on input "155.0" at bounding box center [648, 289] width 153 height 31
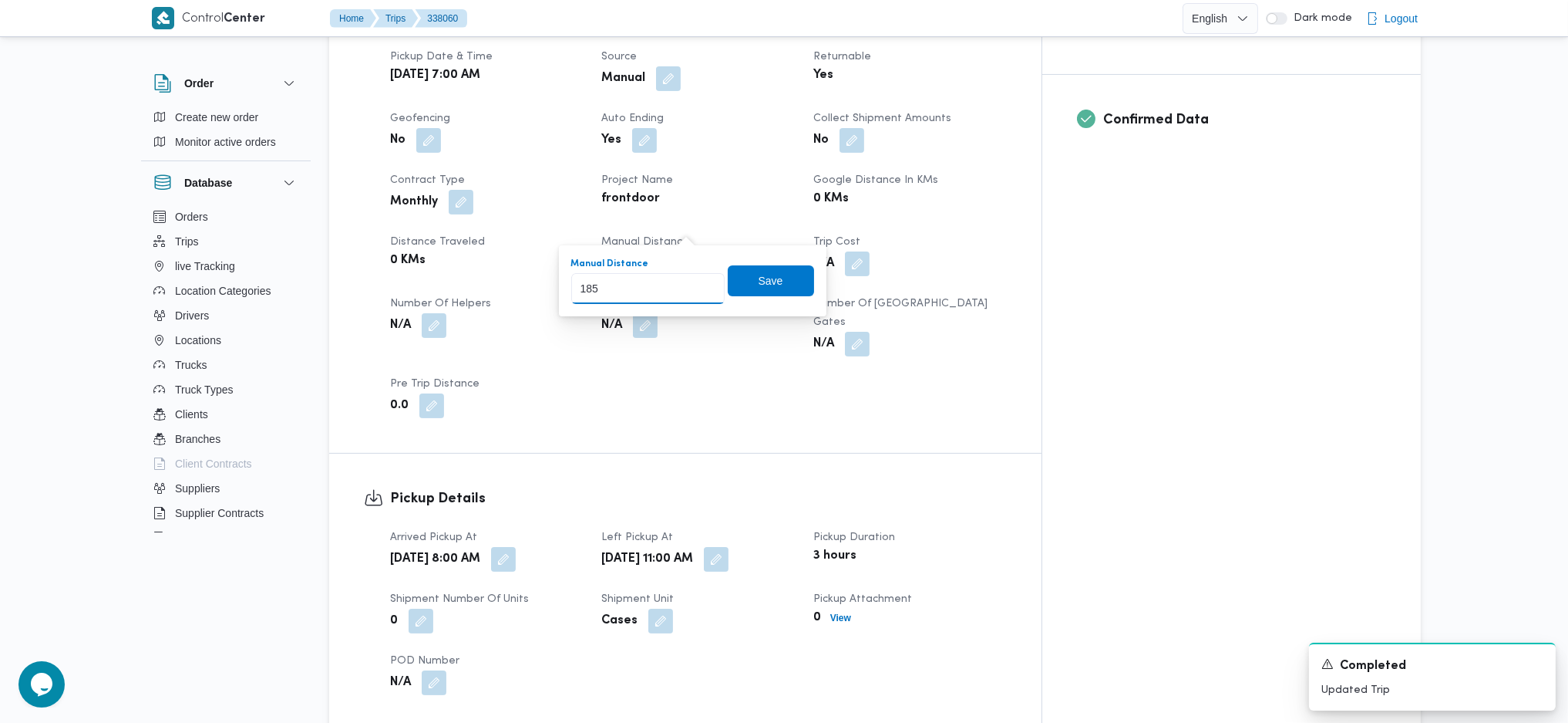
type input "185"
click button "Save" at bounding box center [770, 281] width 86 height 31
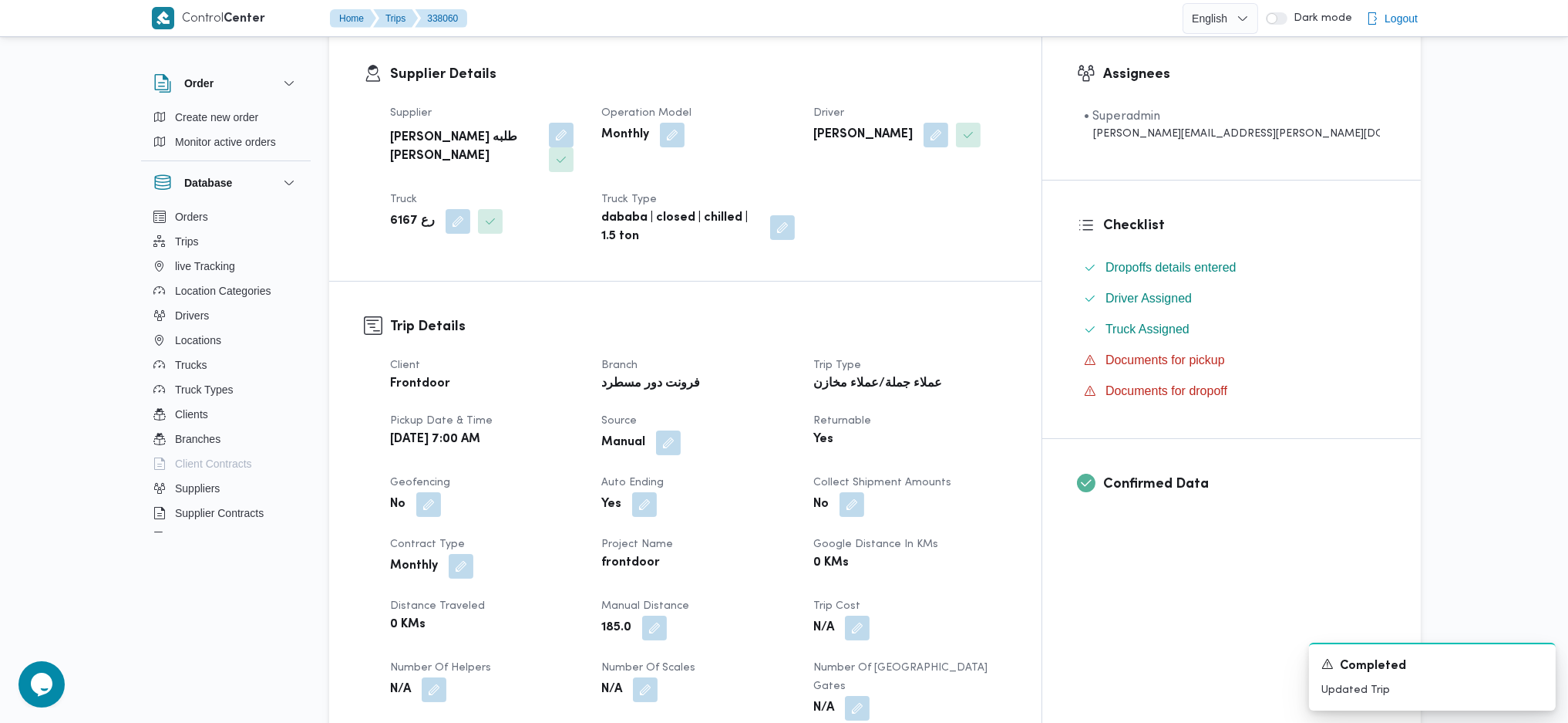
scroll to position [0, 0]
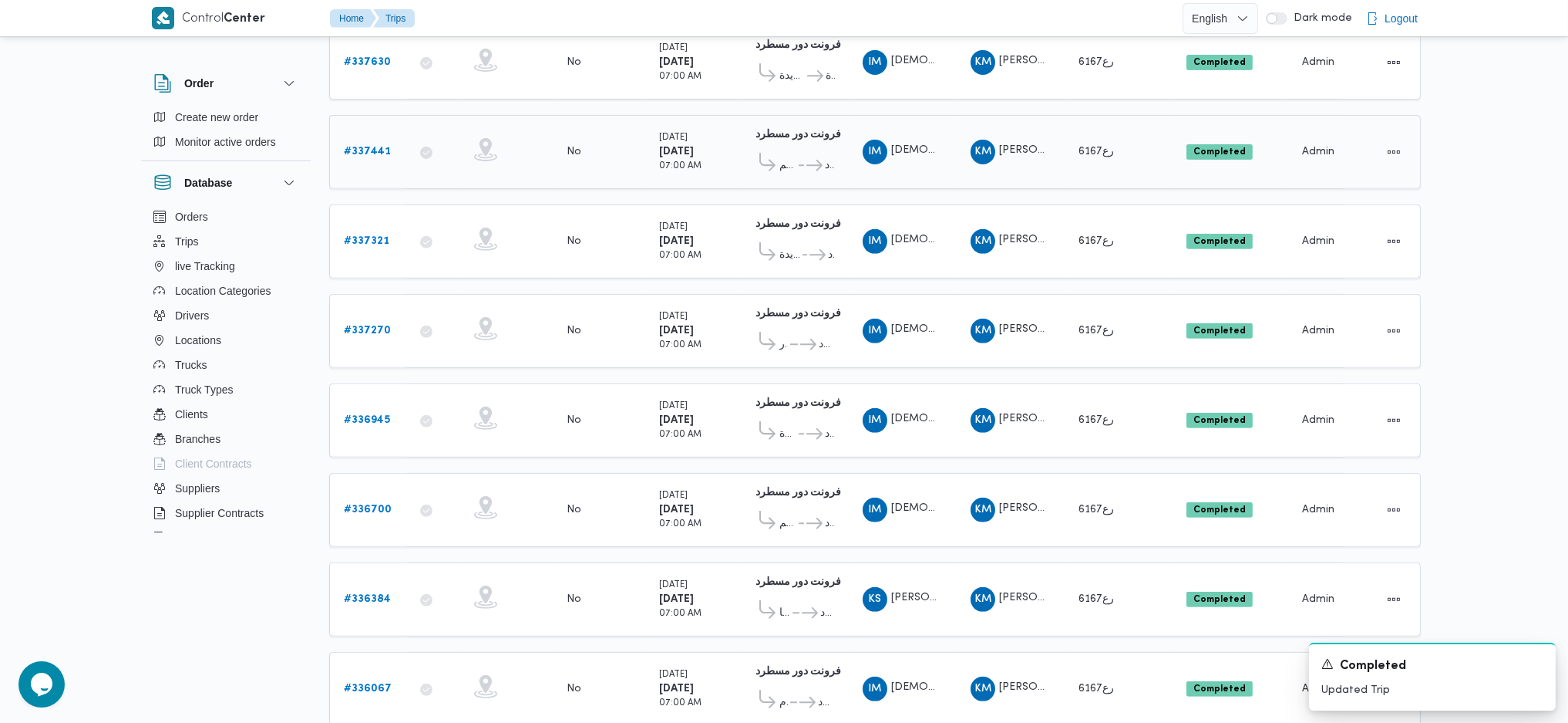
scroll to position [1086, 0]
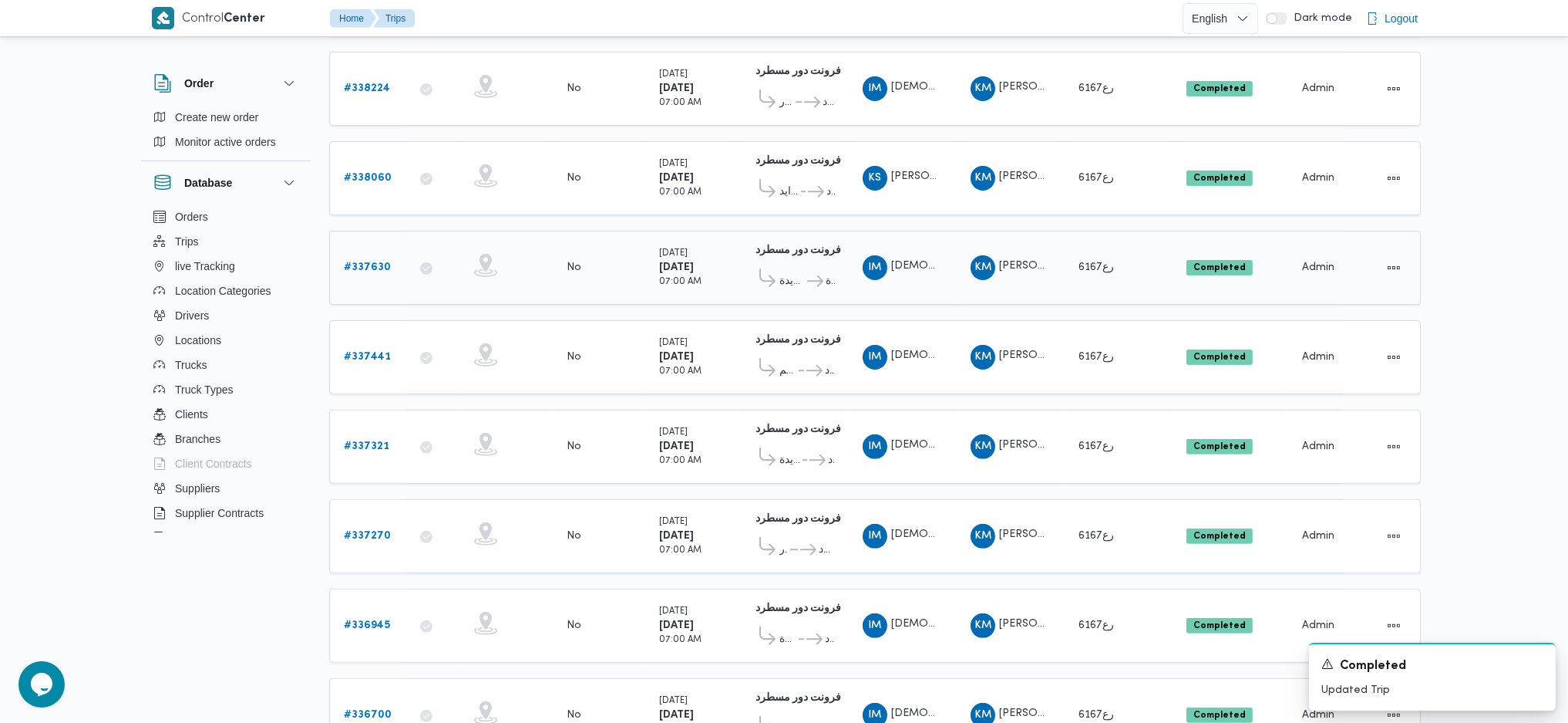
click at [805, 272] on span "قسم ثان القاهرة الجديدة" at bounding box center [819, 281] width 30 height 18
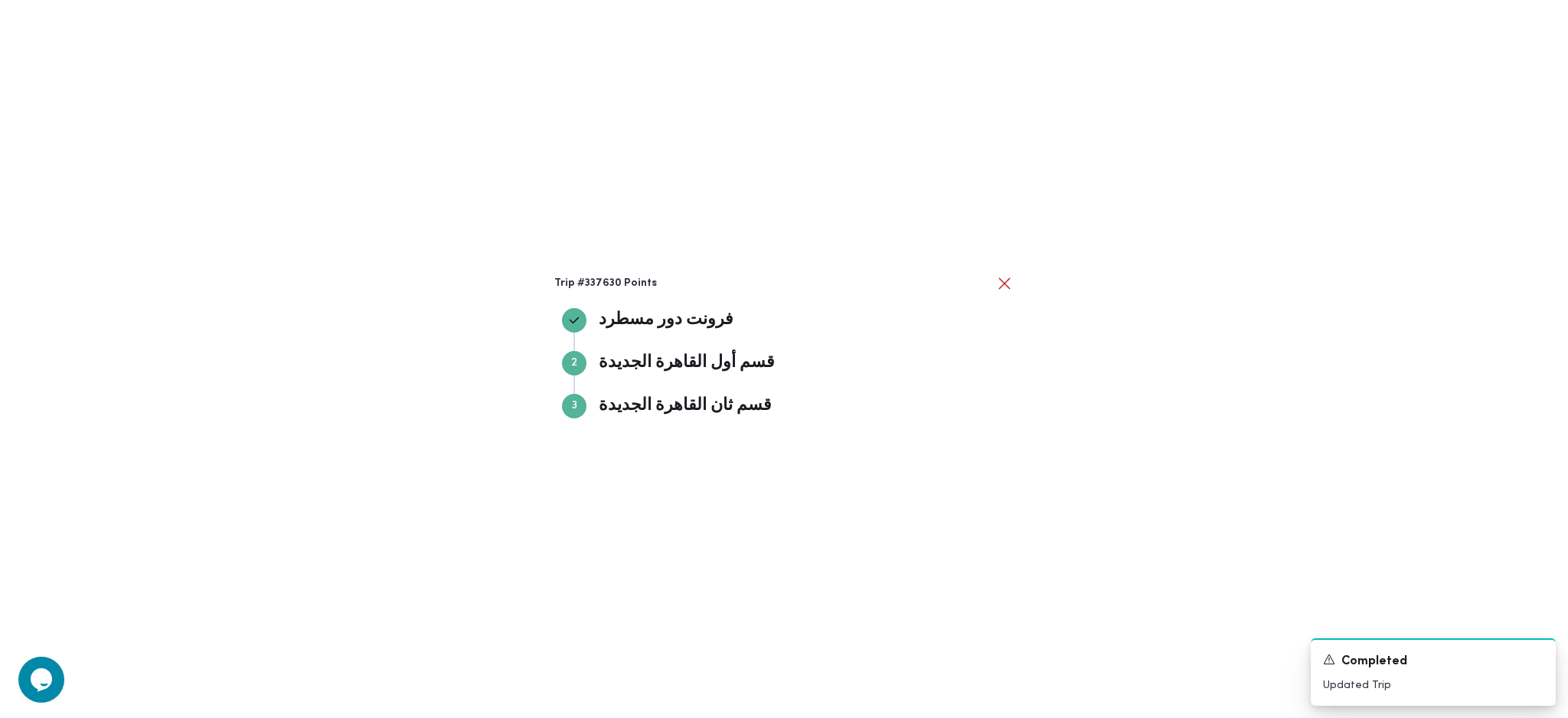
click at [969, 274] on div "Trip #337630 Points" at bounding box center [784, 283] width 460 height 18
click at [1112, 256] on div "Trip #337630 Points فرونت دور مسطرد فرونت دور مسطرد Step 2 2 قسم أول [GEOGRAPHI…" at bounding box center [784, 359] width 1568 height 718
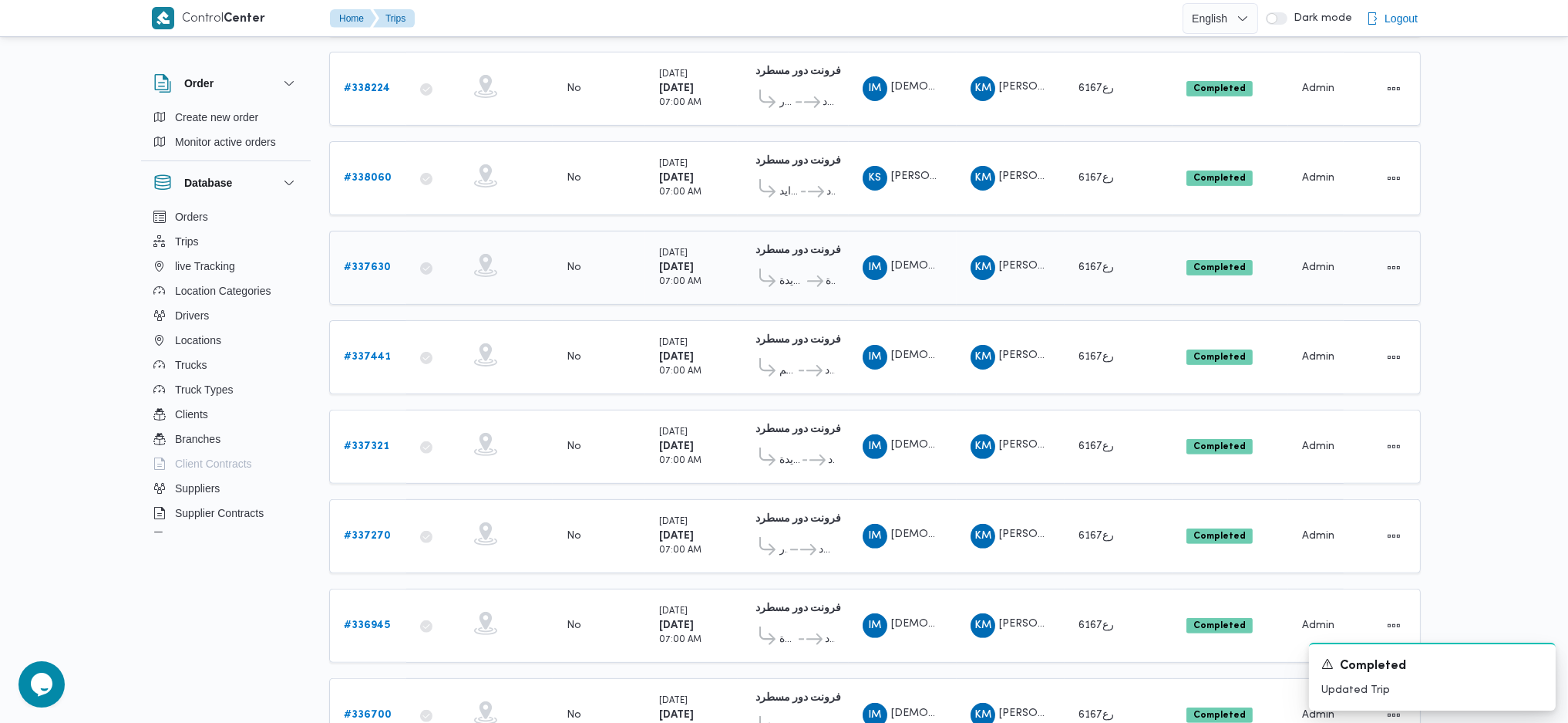
click at [372, 263] on b "# 337630" at bounding box center [367, 267] width 47 height 10
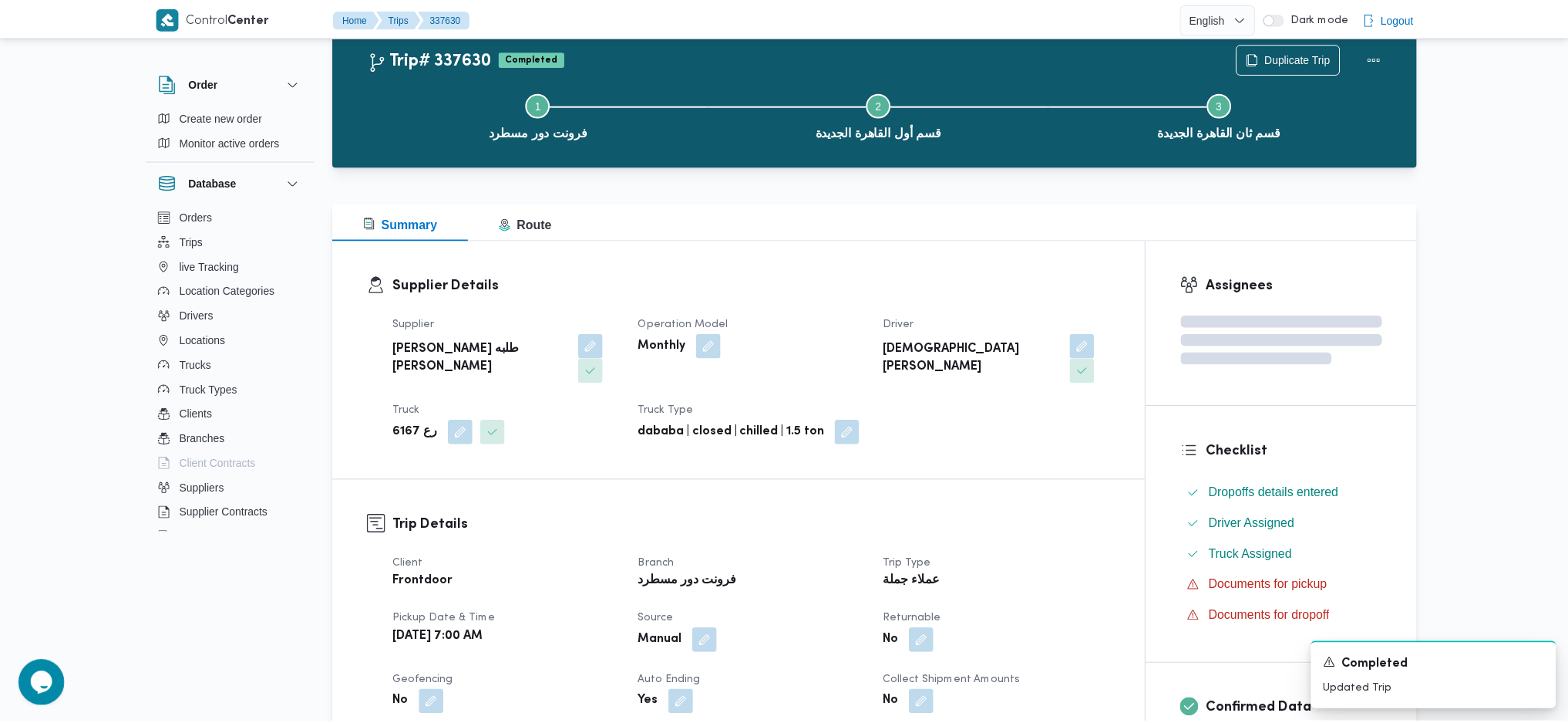
scroll to position [1086, 0]
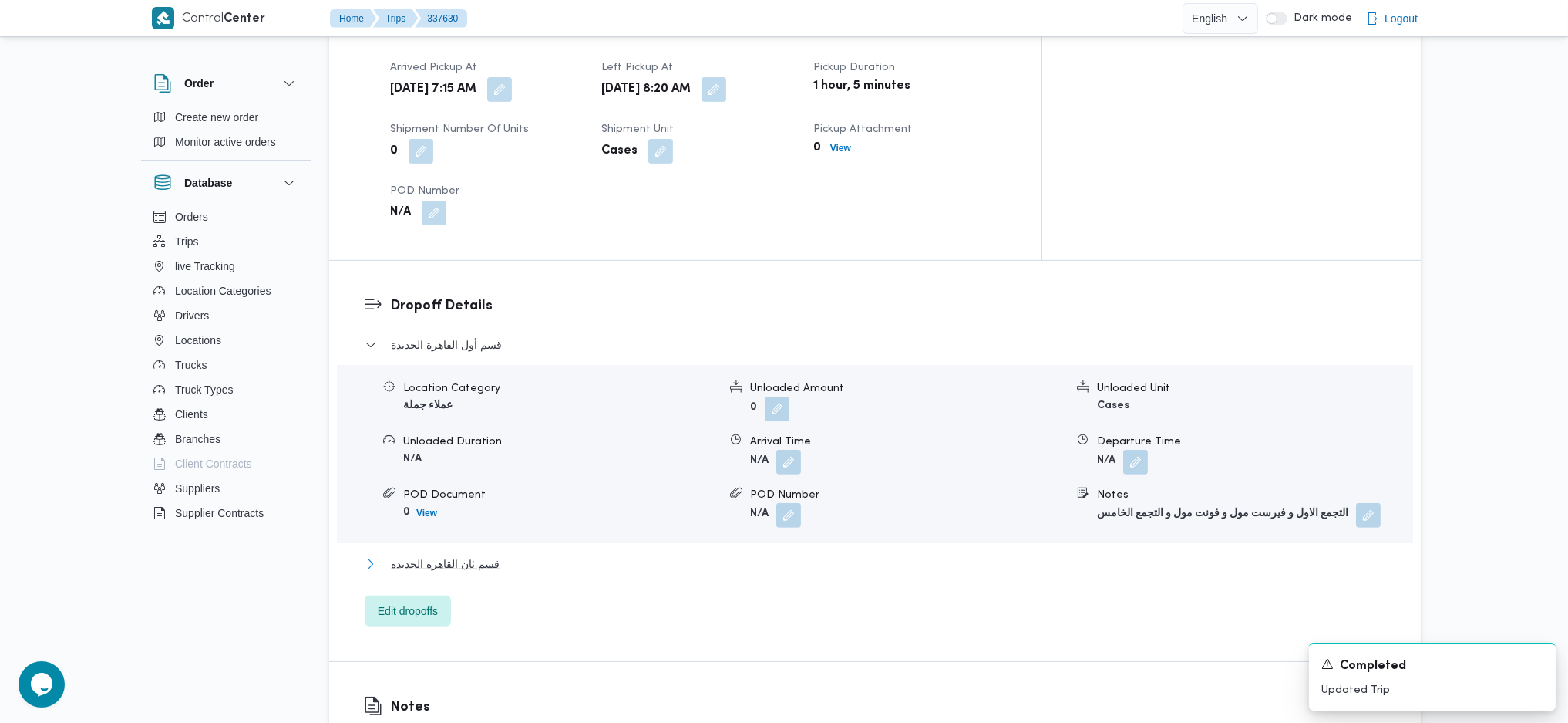
click at [518, 554] on button "قسم ثان القاهرة الجديدة" at bounding box center [875, 563] width 1022 height 18
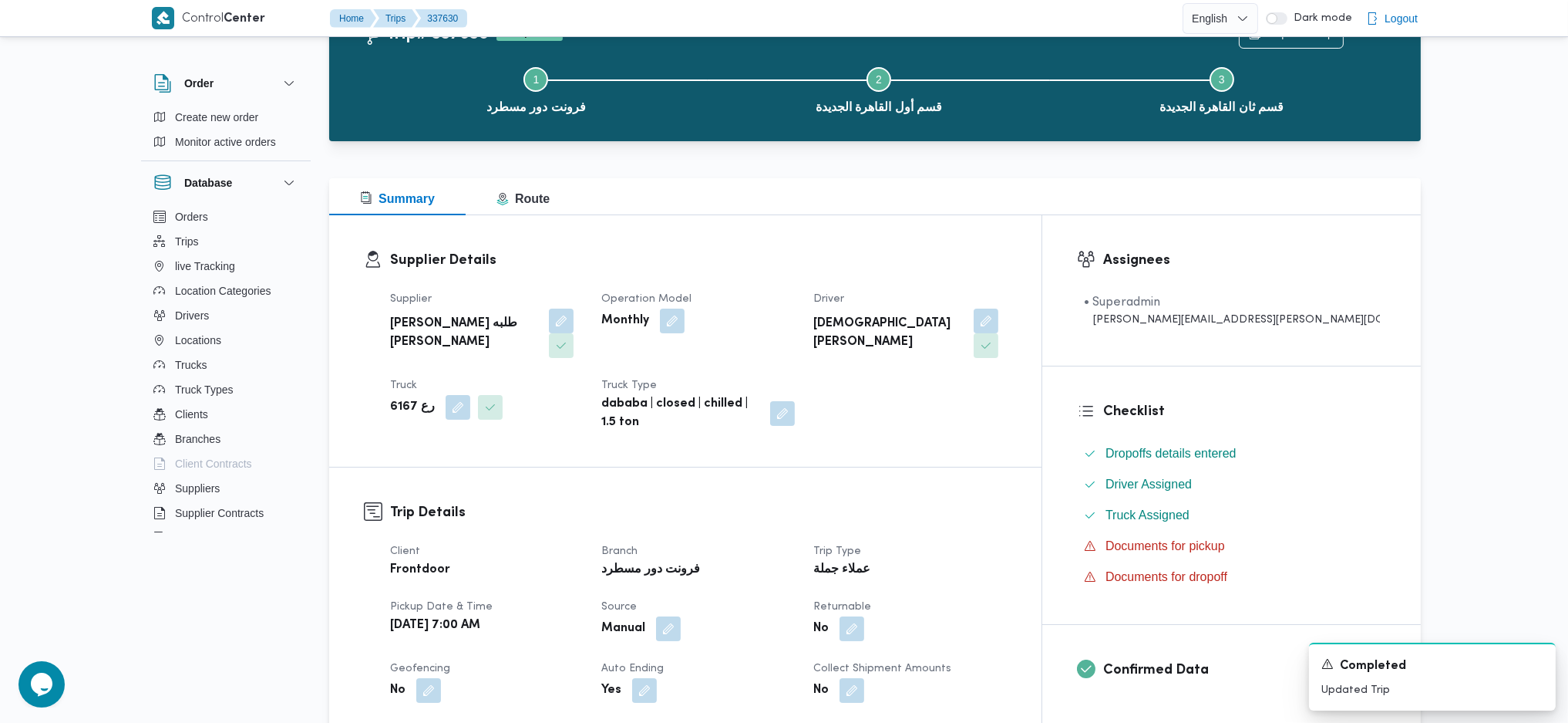
scroll to position [0, 0]
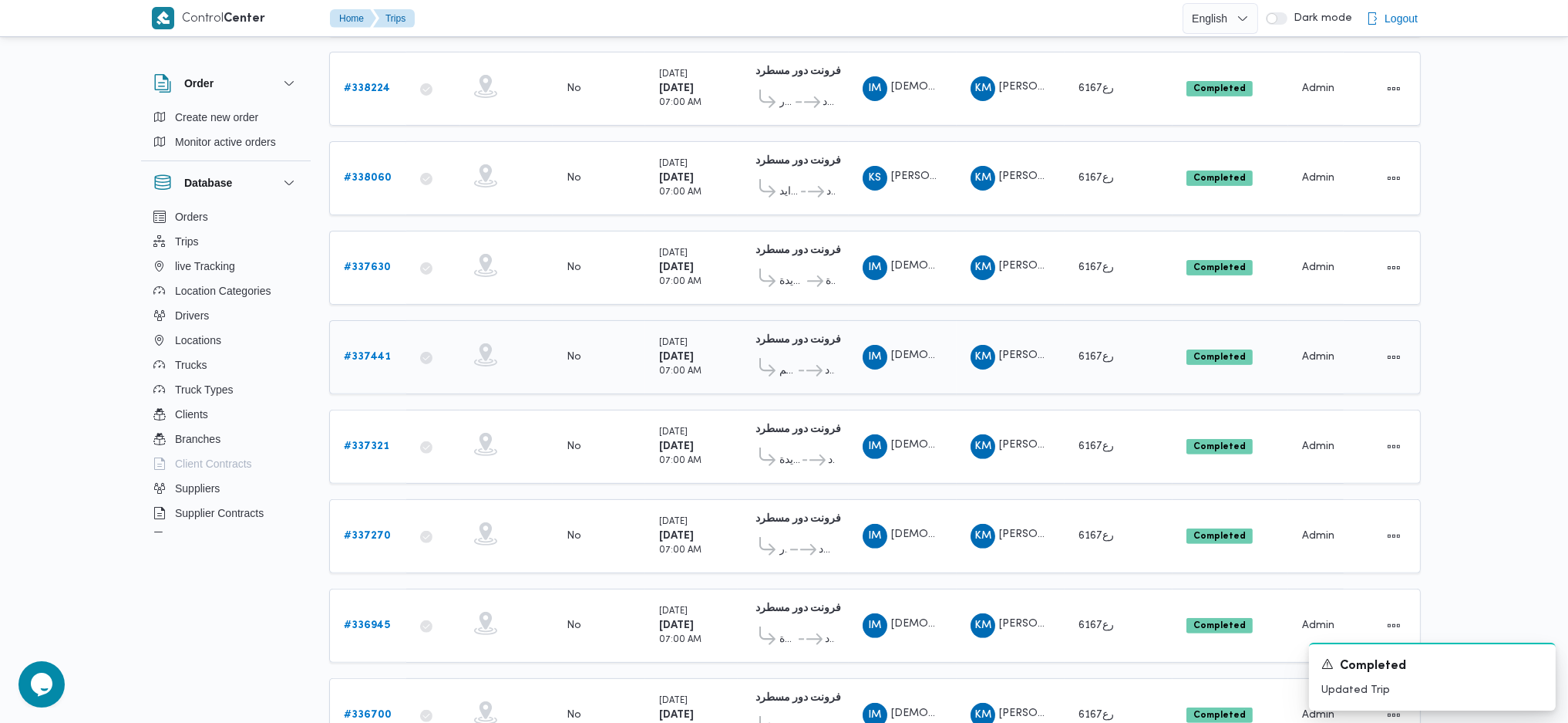
scroll to position [1111, 0]
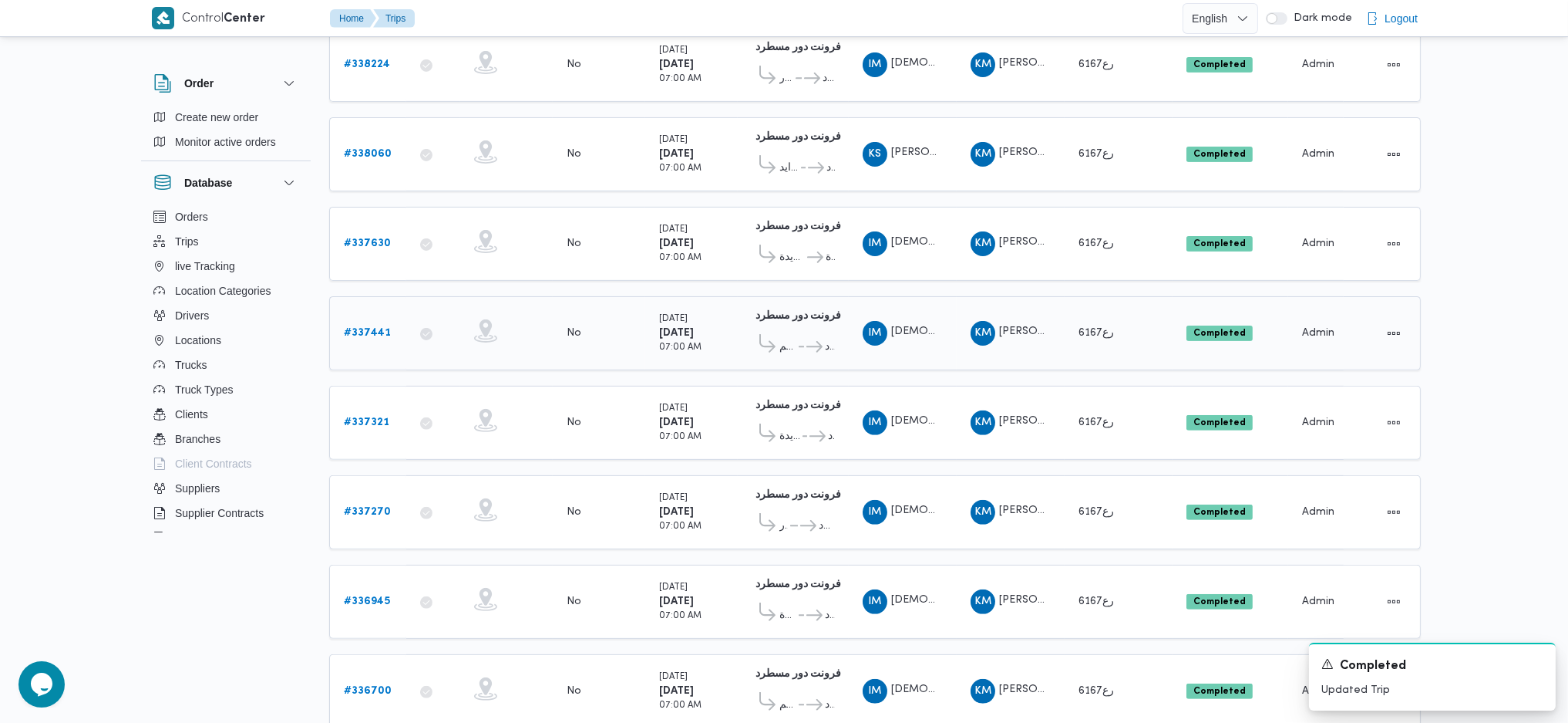
click at [354, 328] on b "# 337441" at bounding box center [367, 332] width 47 height 10
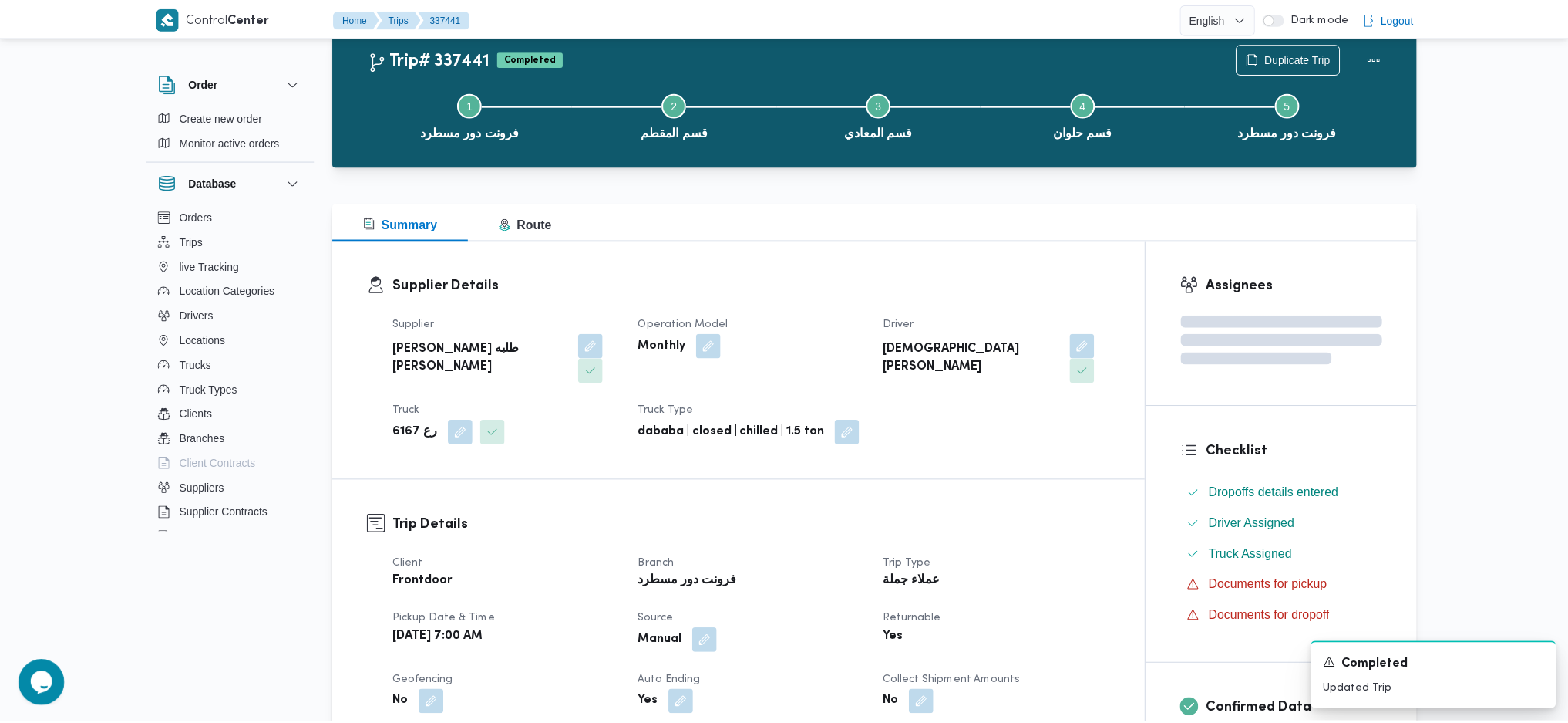
scroll to position [1111, 0]
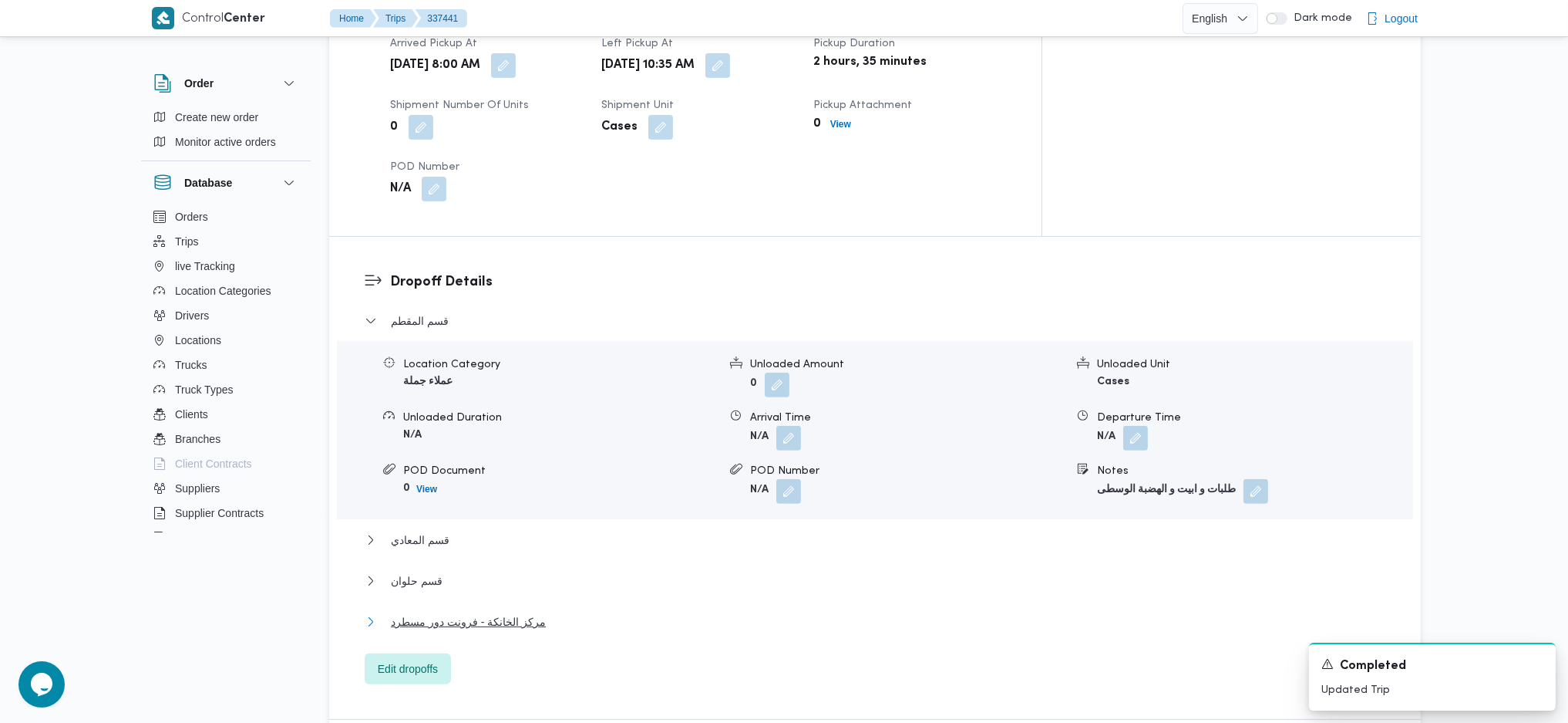
click at [467, 613] on span "مركز الخانكة - فرونت دور مسطرد" at bounding box center [469, 621] width 155 height 18
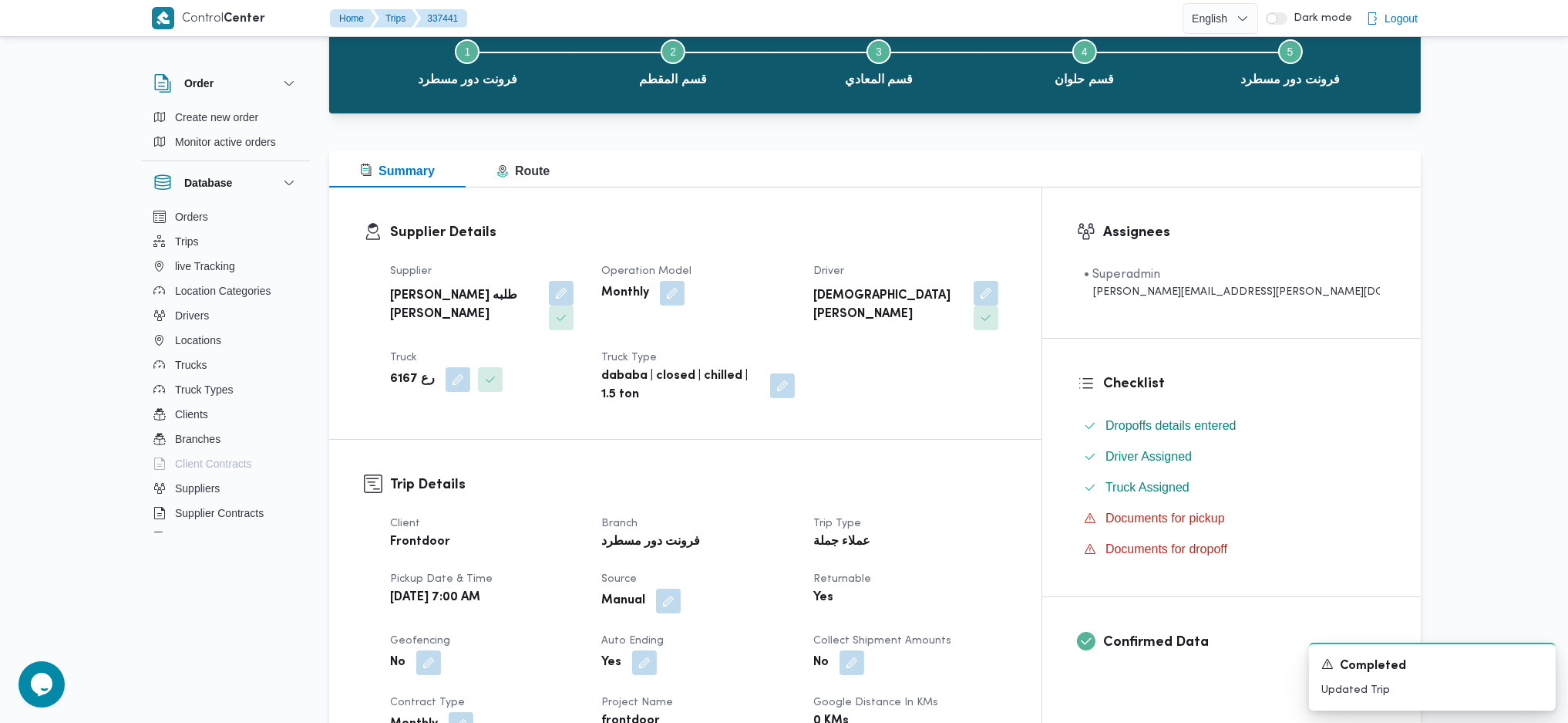
scroll to position [0, 0]
